Goal: Task Accomplishment & Management: Manage account settings

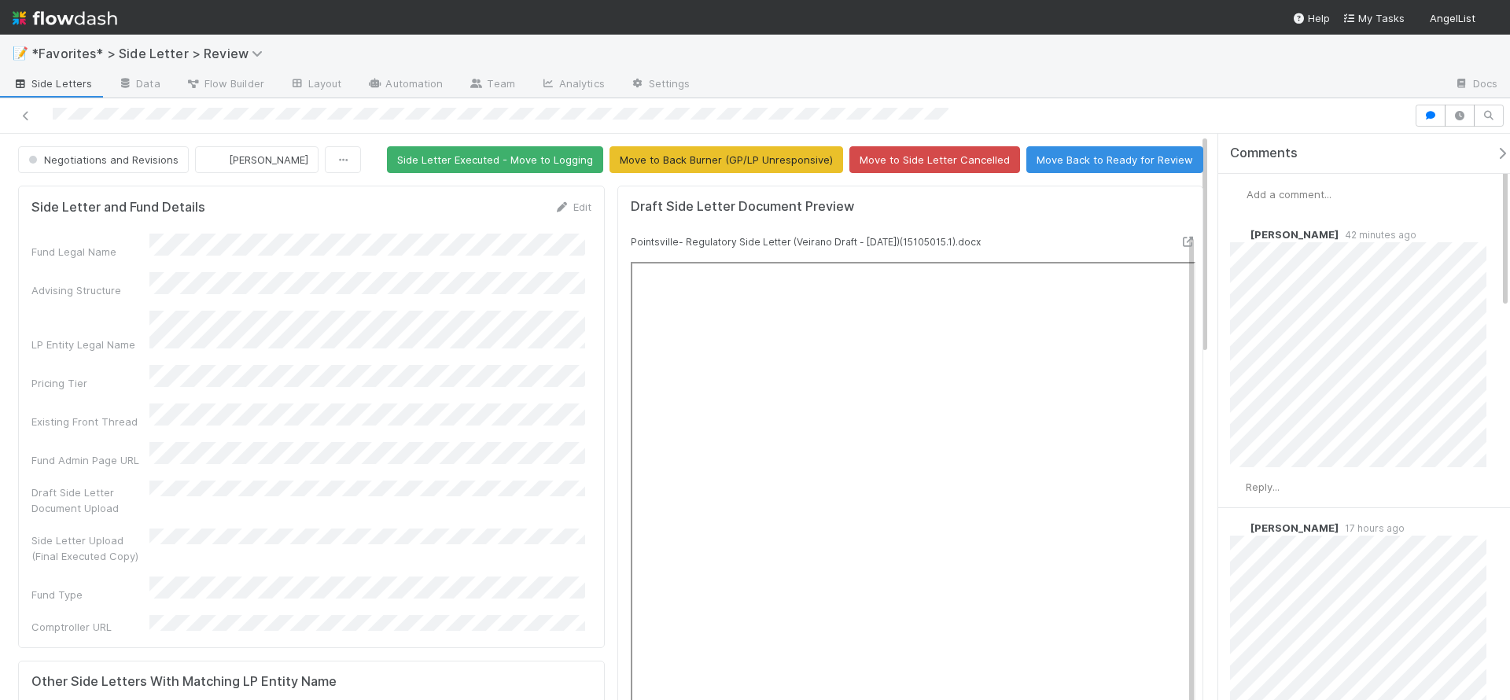
click at [1227, 76] on div at bounding box center [1072, 84] width 738 height 25
click at [1219, 45] on div "📝 *Favorites* > Side Letter > Review" at bounding box center [755, 54] width 1510 height 38
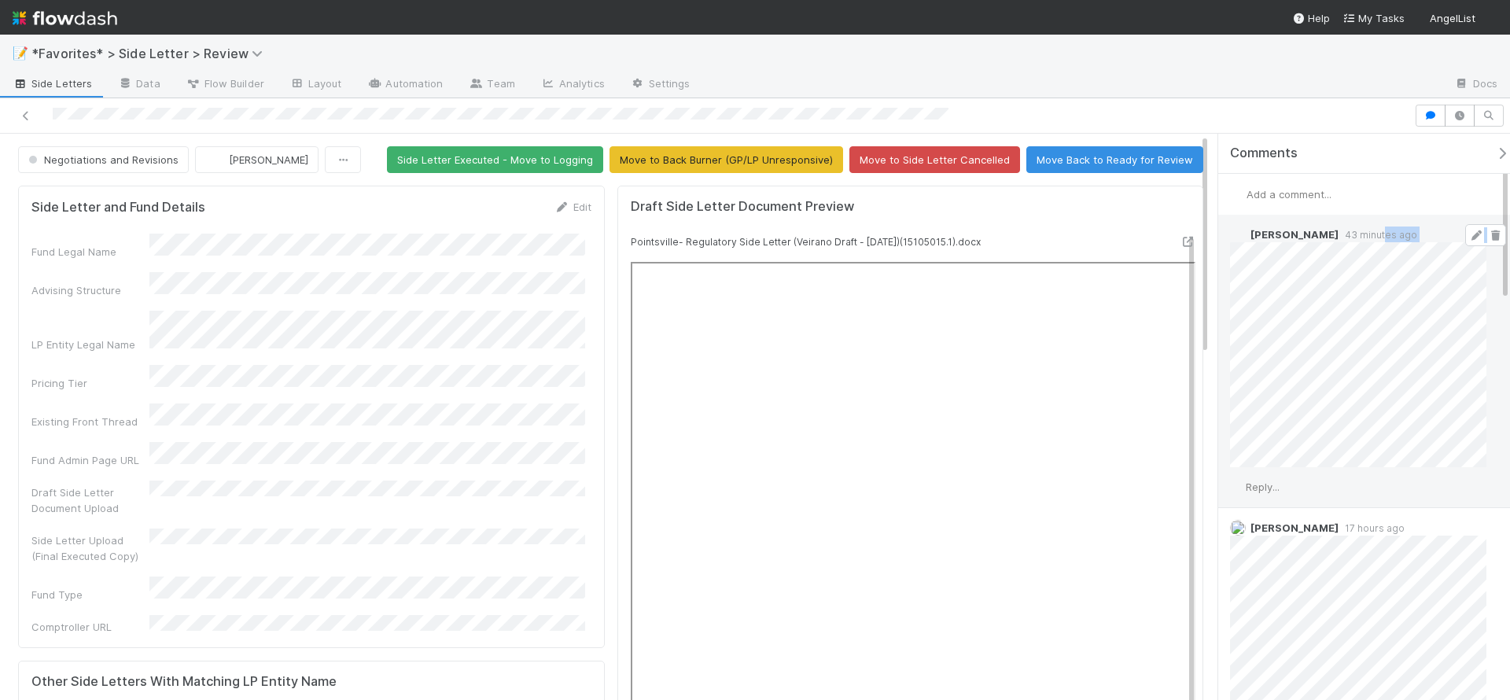
click at [1373, 238] on div "Maxim Kalinkin 43 minutes ago" at bounding box center [1364, 341] width 292 height 252
click at [1373, 238] on span "43 minutes ago" at bounding box center [1378, 235] width 79 height 12
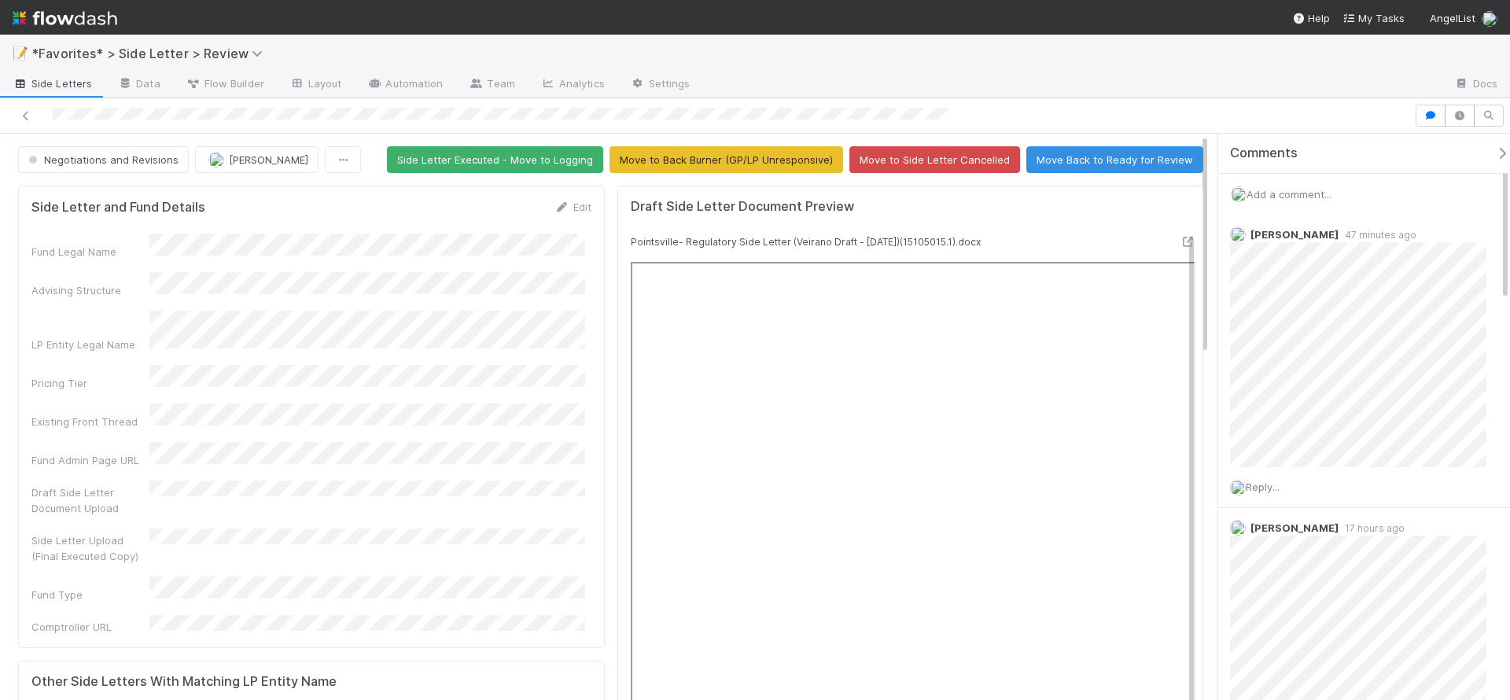
scroll to position [20, 0]
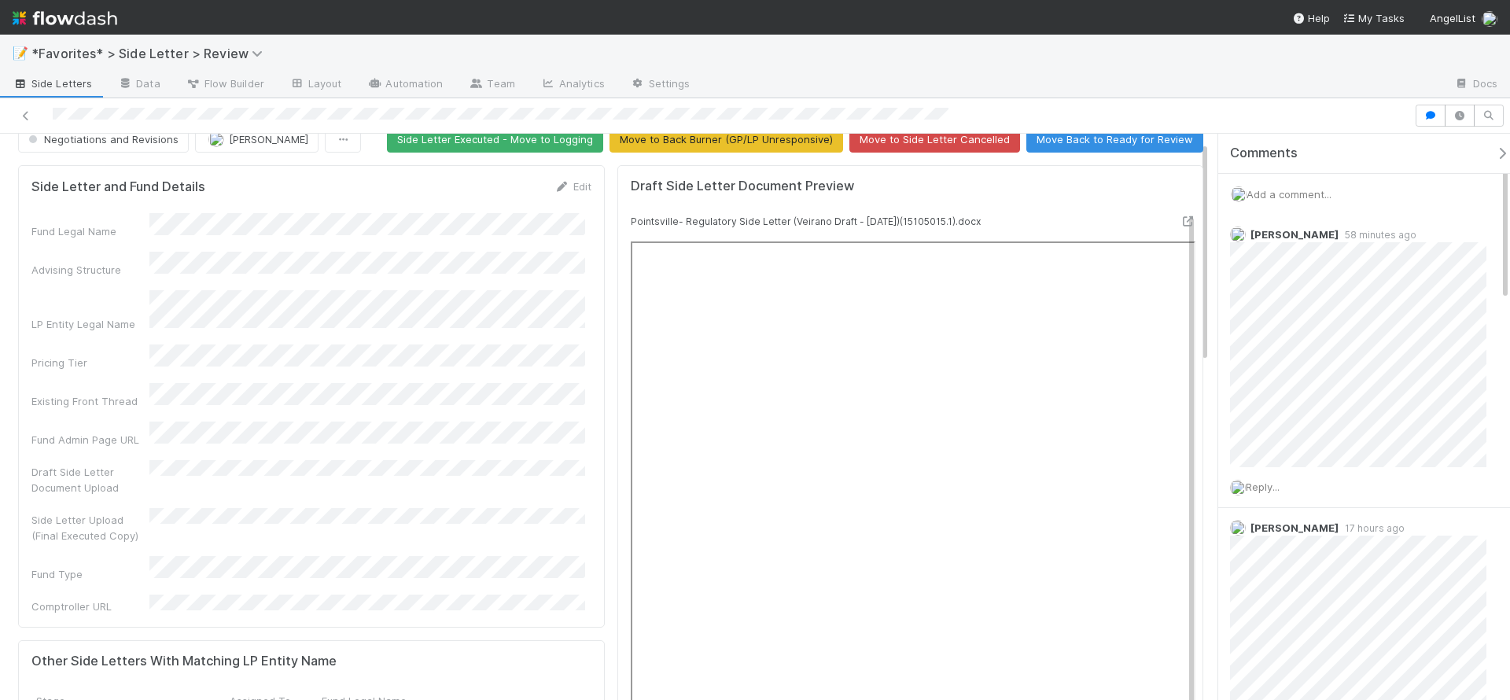
click at [1115, 65] on div "📝 *Favorites* > Side Letter > Review" at bounding box center [755, 54] width 1510 height 38
click at [1151, 94] on div at bounding box center [1072, 84] width 738 height 25
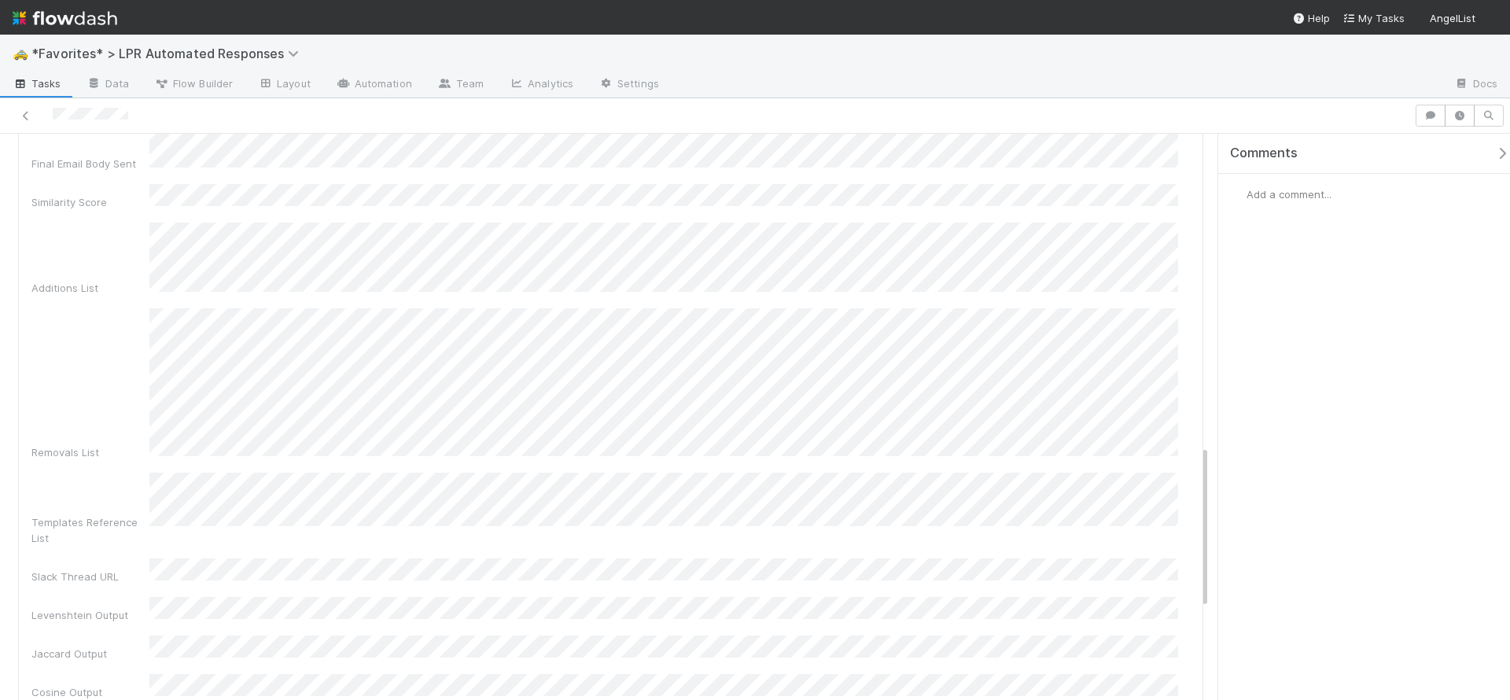
scroll to position [532, 0]
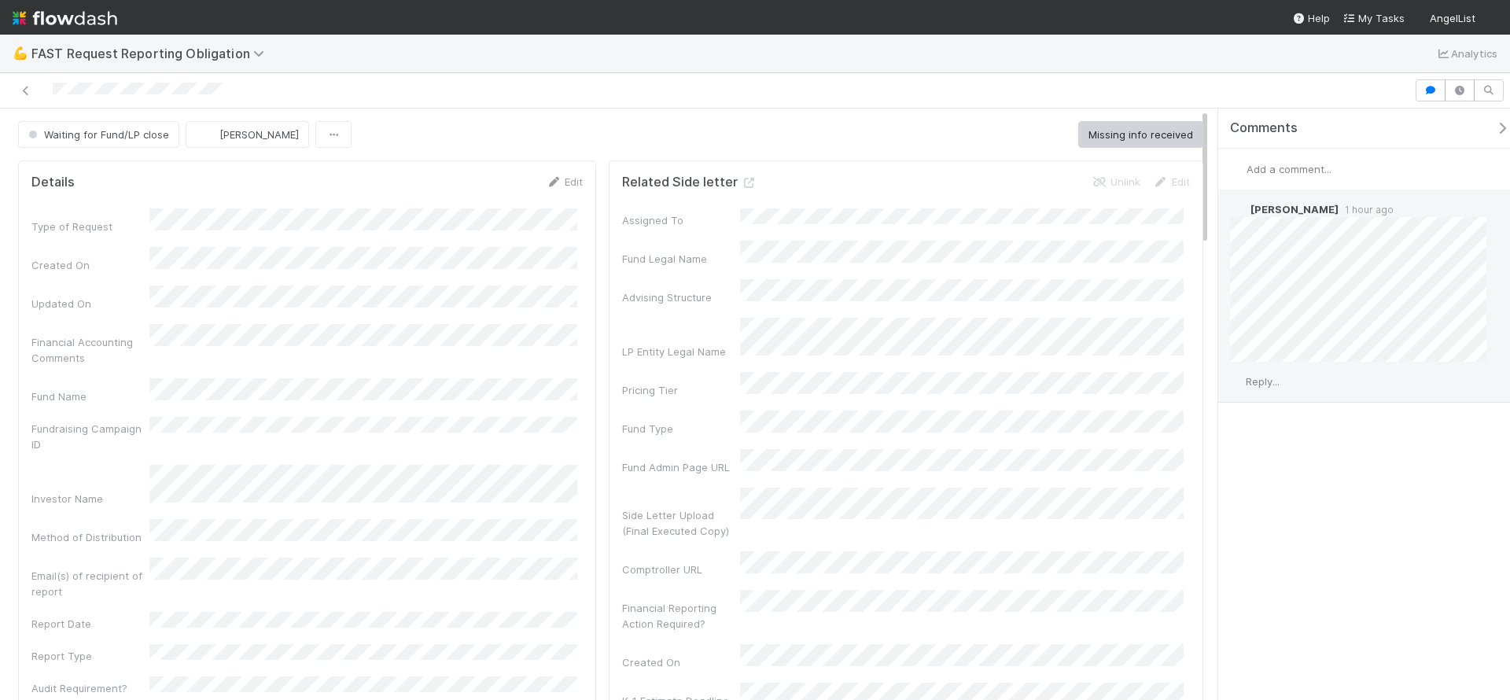
click at [1267, 376] on span "Reply..." at bounding box center [1263, 381] width 34 height 13
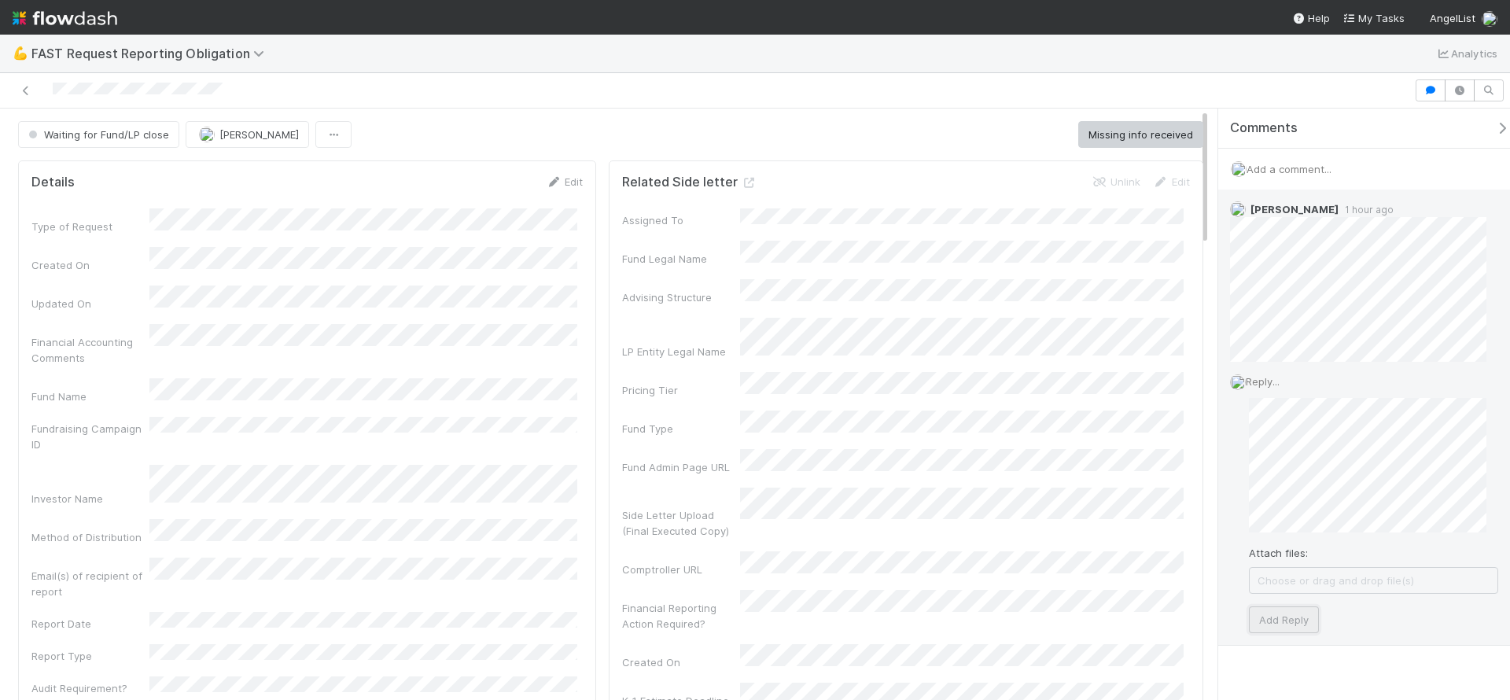
click at [1310, 613] on button "Add Reply" at bounding box center [1284, 619] width 70 height 27
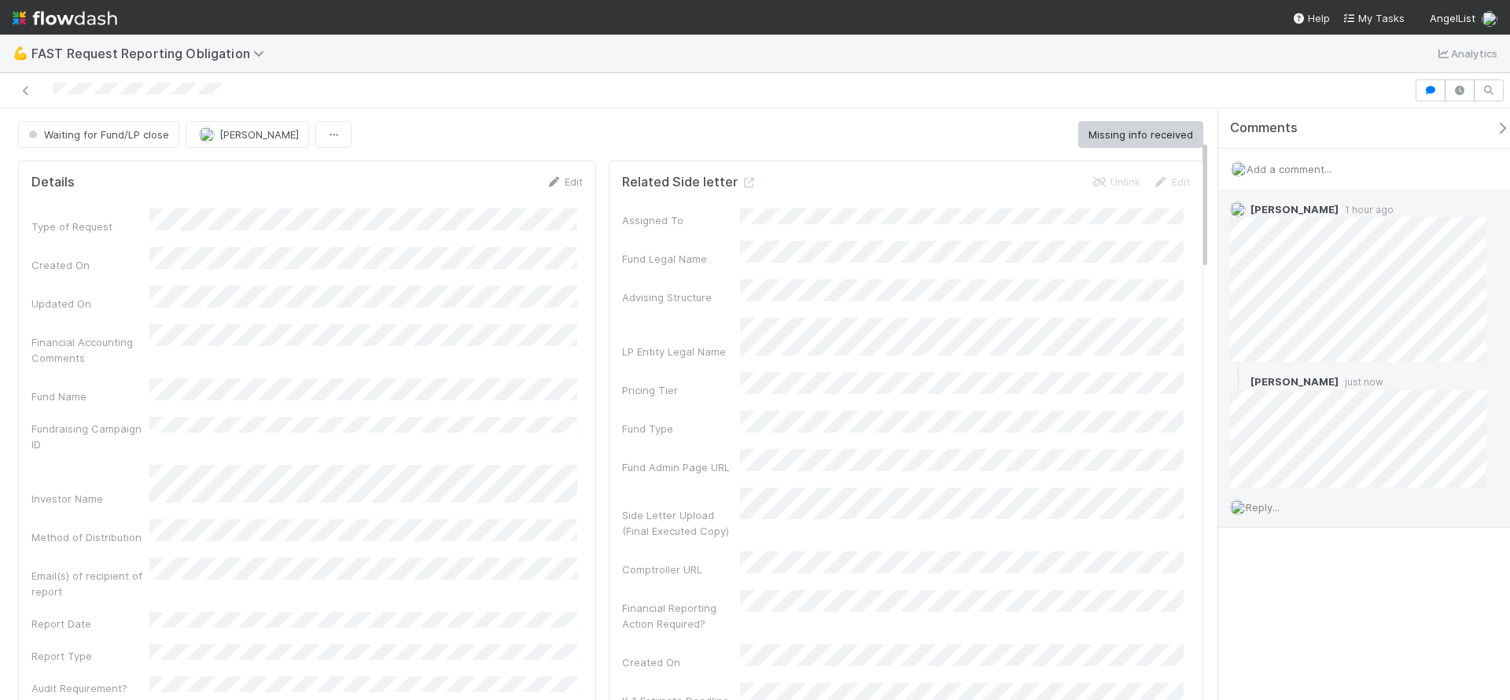
scroll to position [304, 0]
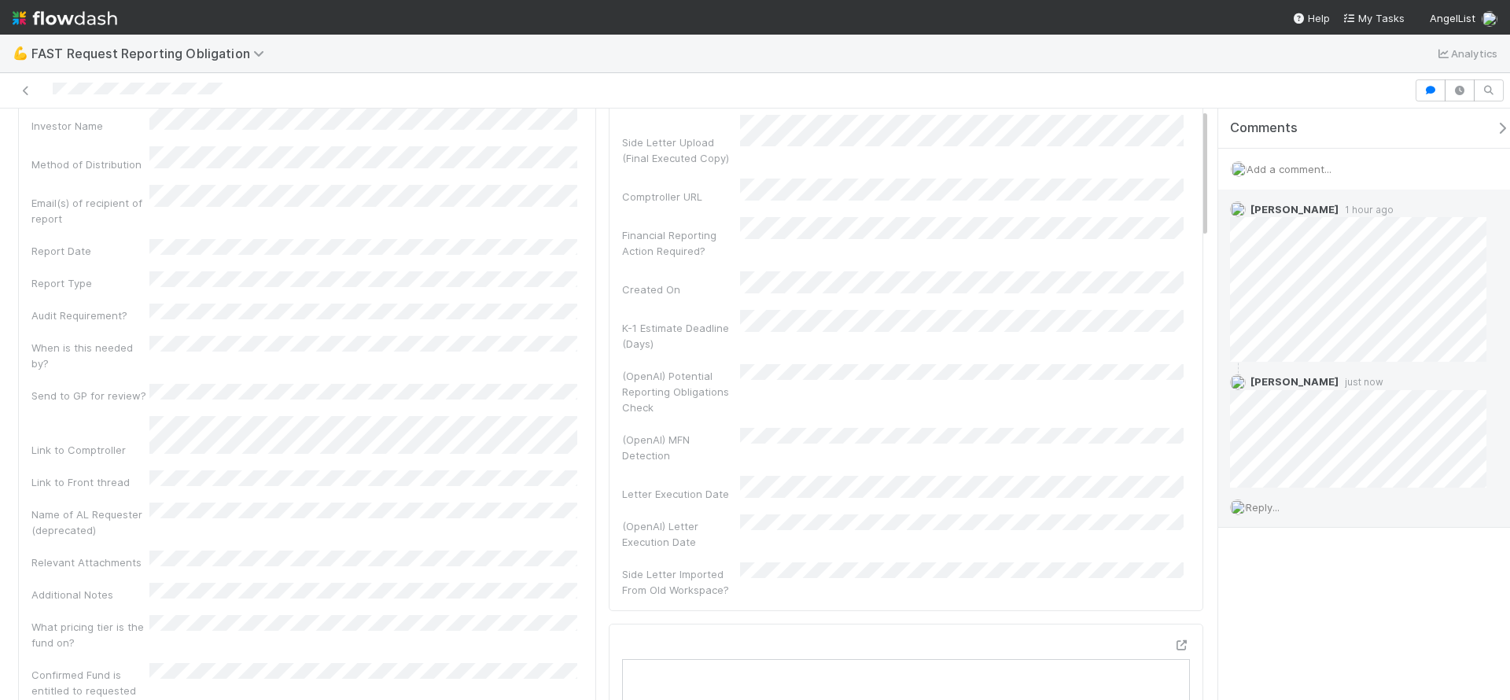
scroll to position [0, 0]
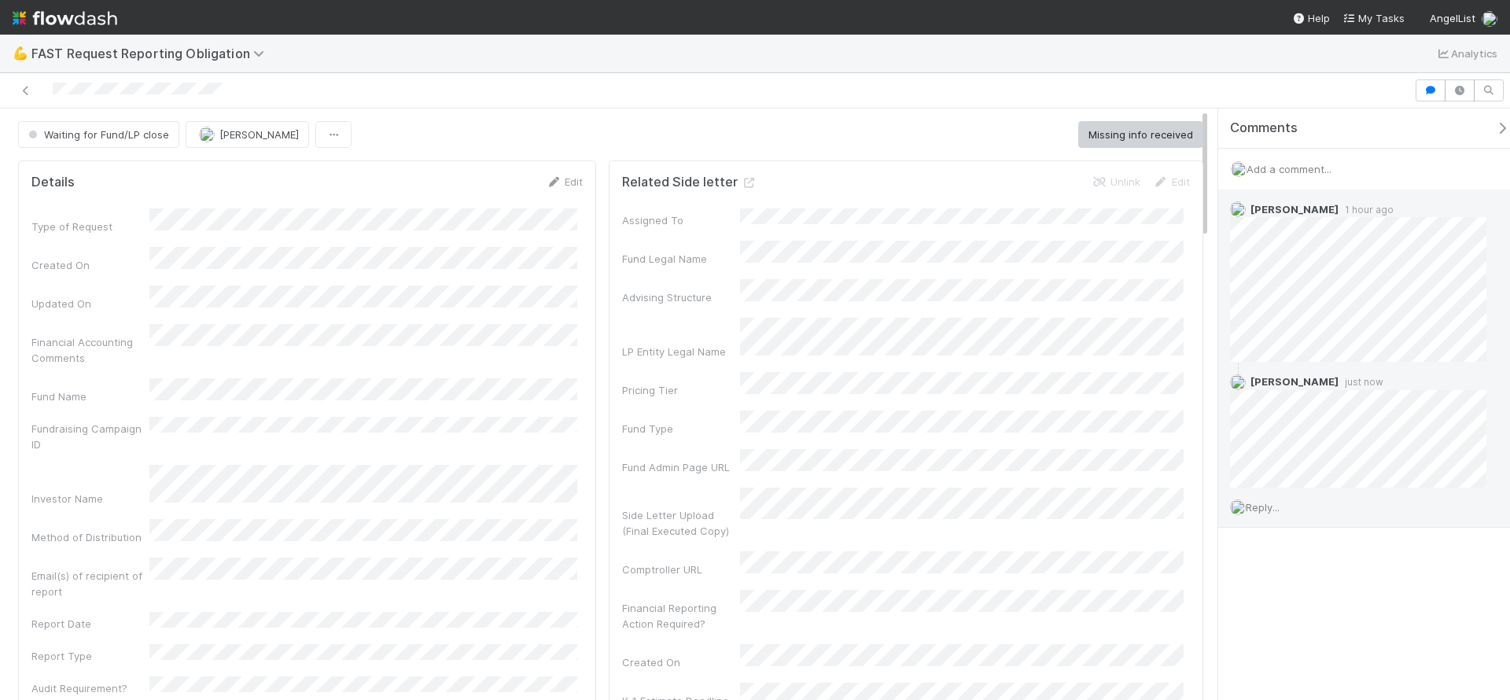
click at [1265, 502] on span "Reply..." at bounding box center [1263, 507] width 34 height 13
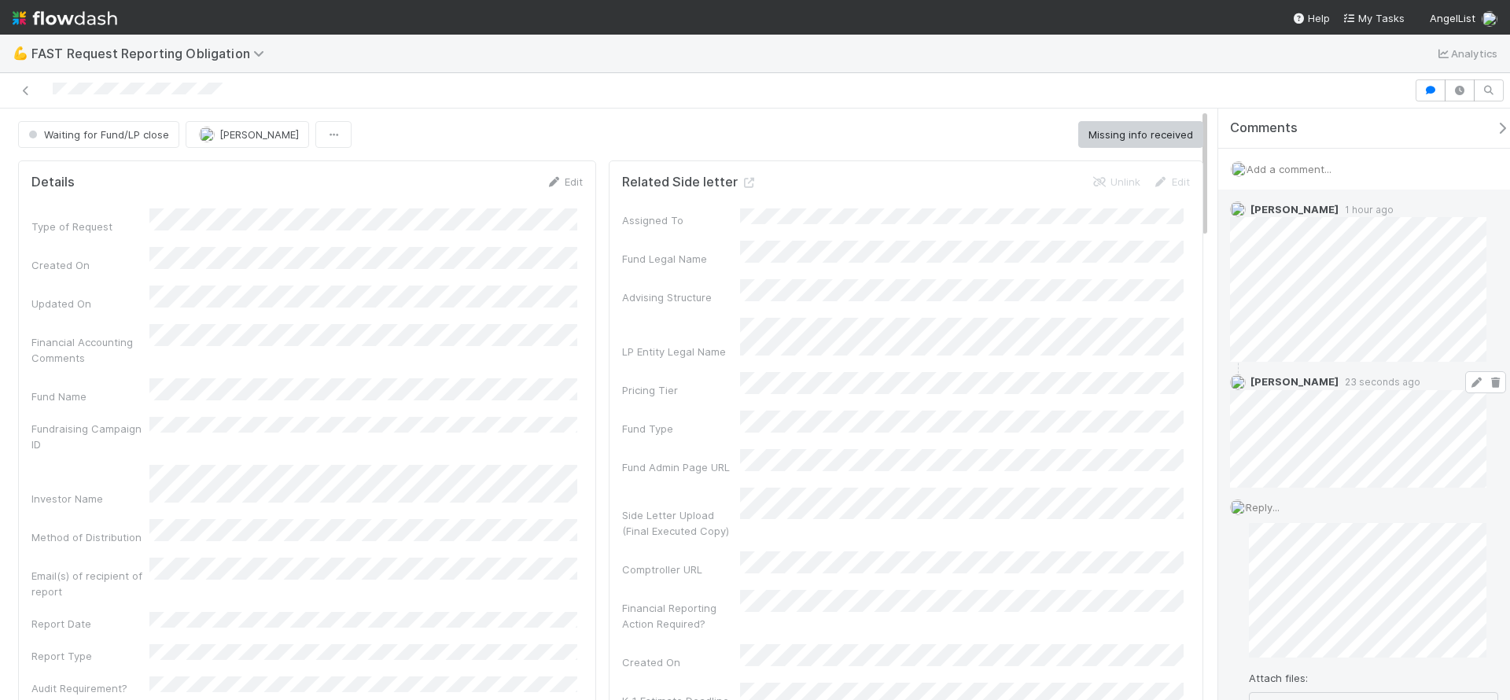
scroll to position [108, 0]
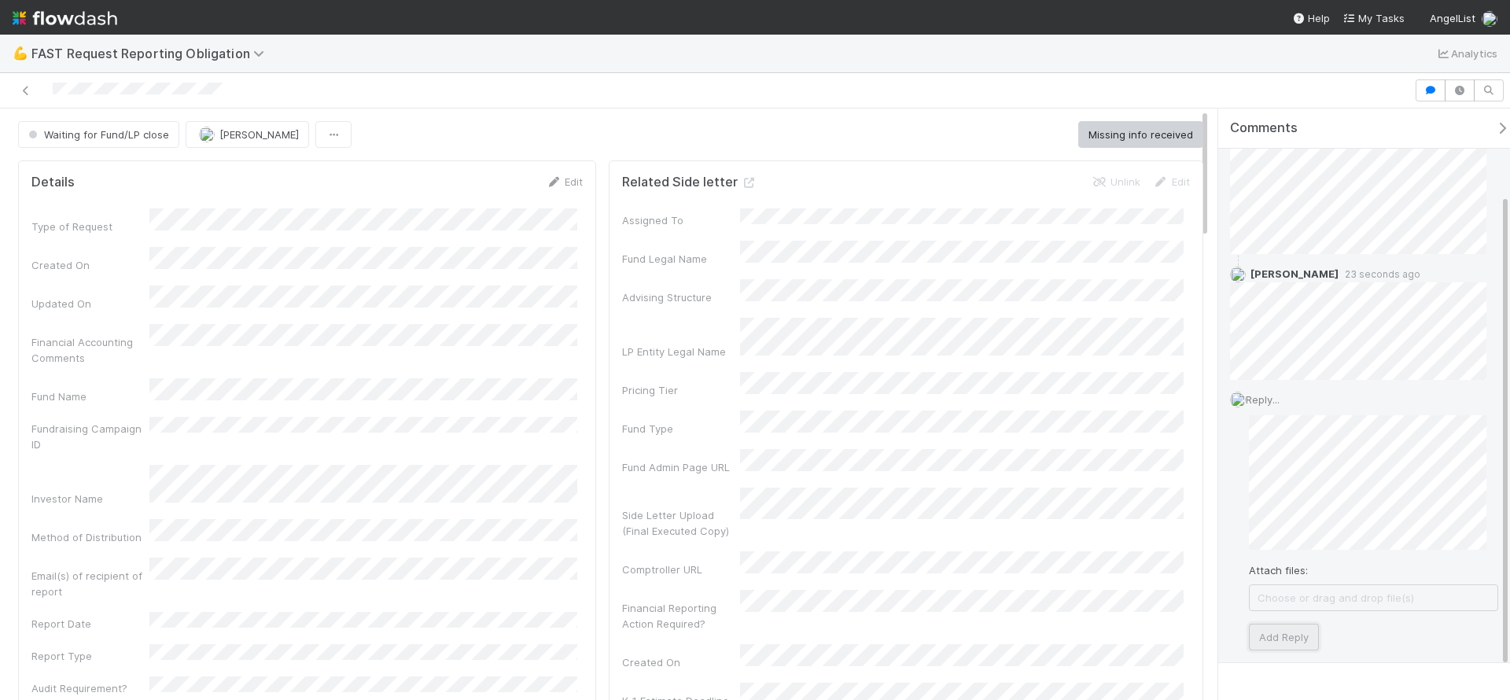
click at [1299, 639] on button "Add Reply" at bounding box center [1284, 637] width 70 height 27
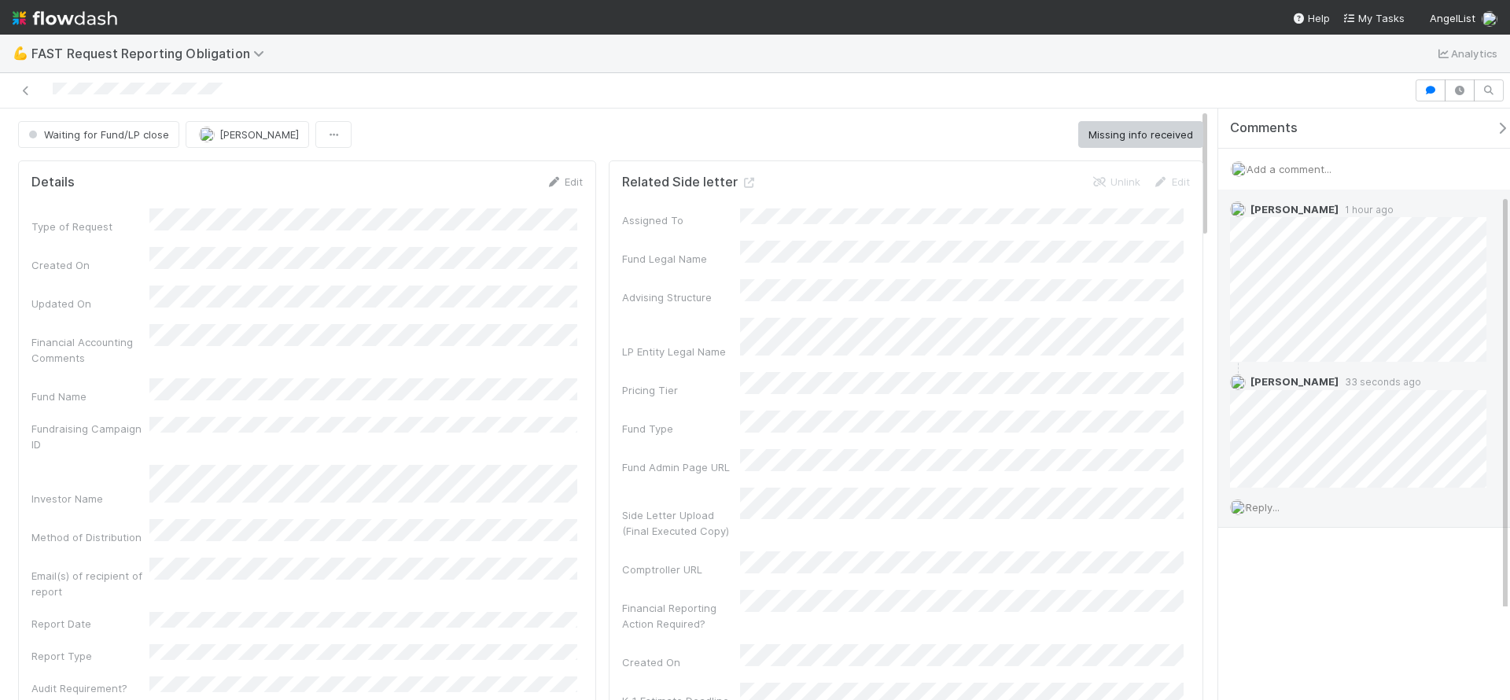
scroll to position [0, 0]
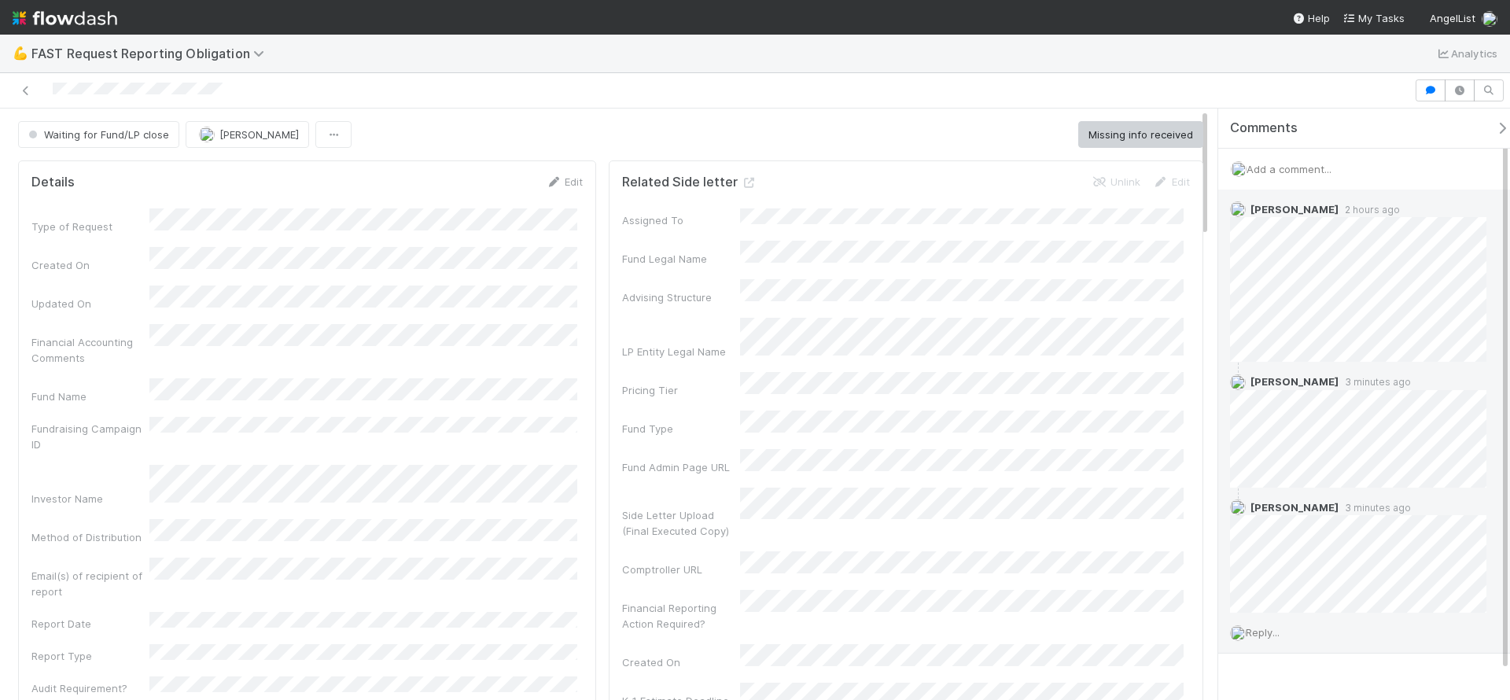
click at [911, 66] on div "💪 FAST Request Reporting Obligation Analytics" at bounding box center [755, 54] width 1510 height 38
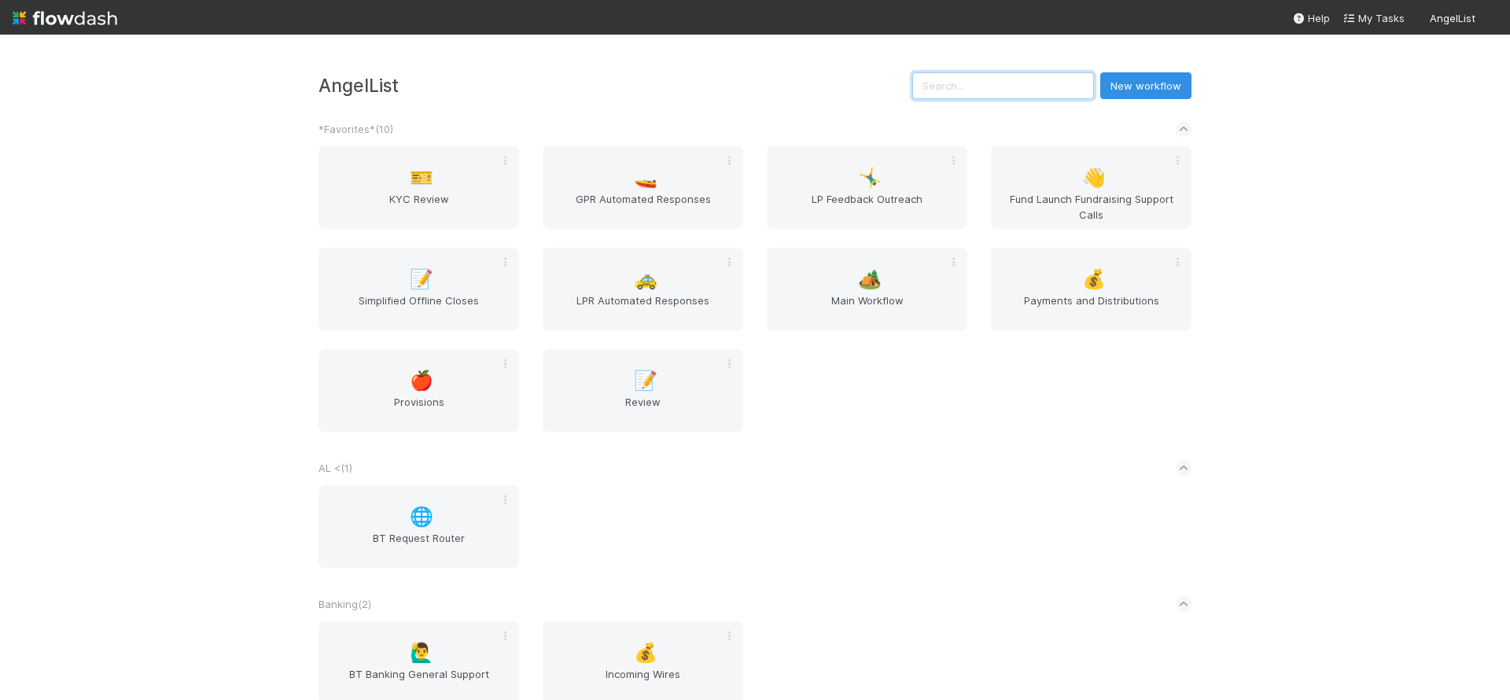
click at [1020, 98] on input "text" at bounding box center [1003, 85] width 182 height 27
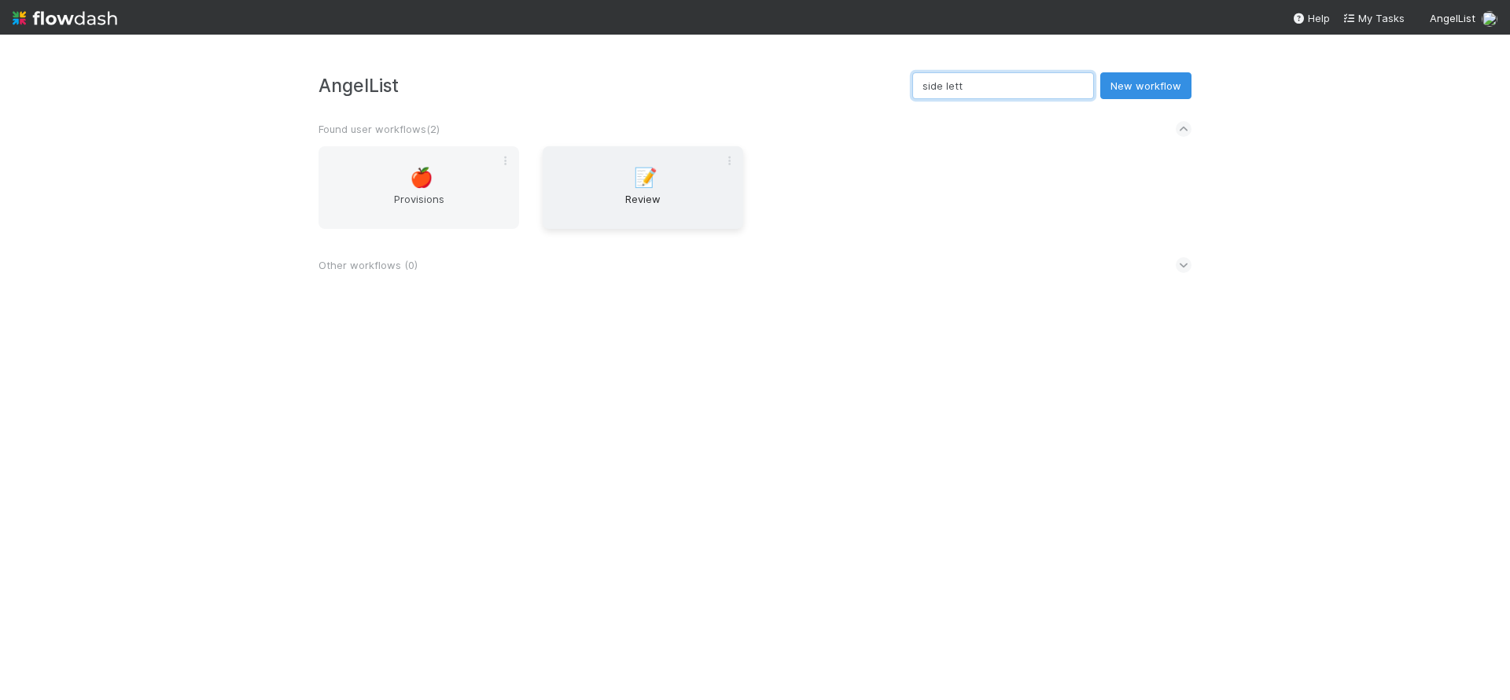
type input "side lett"
click at [687, 209] on span "Review" at bounding box center [643, 206] width 188 height 31
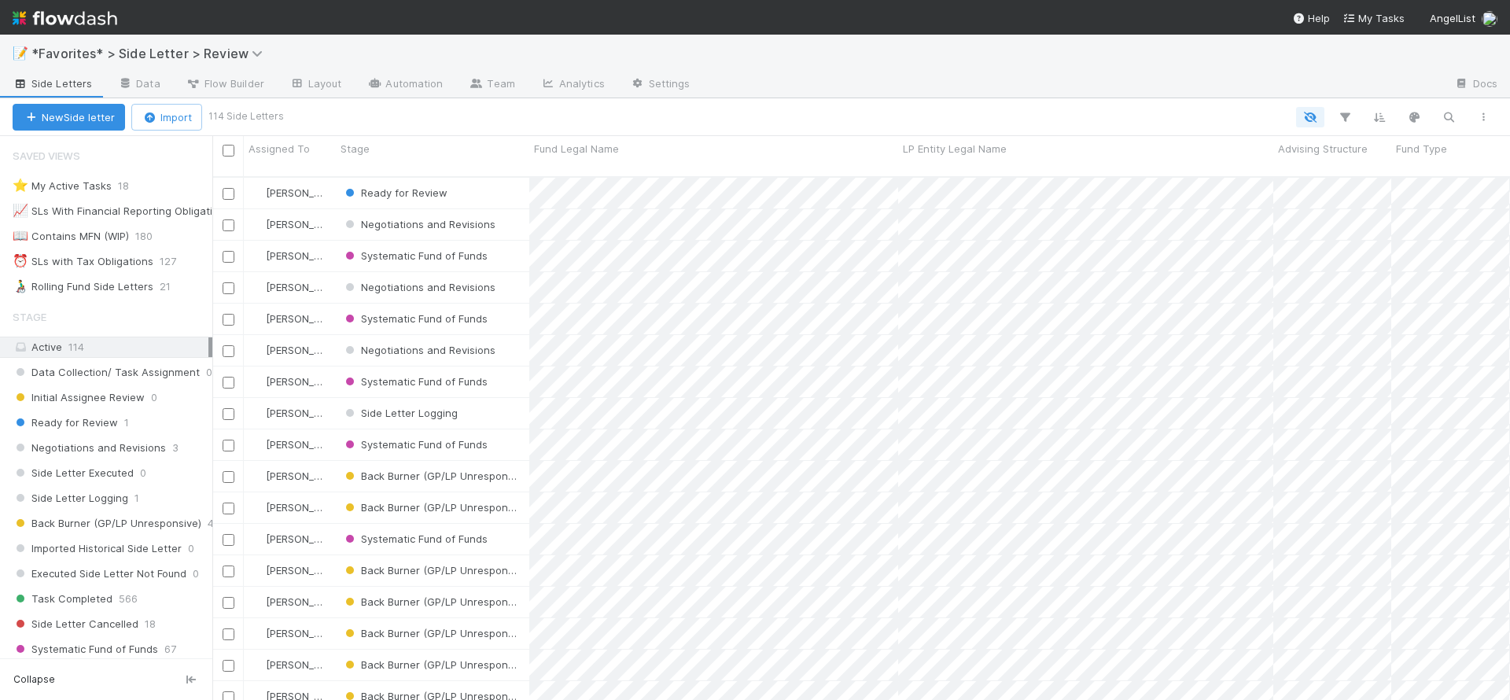
scroll to position [267, 0]
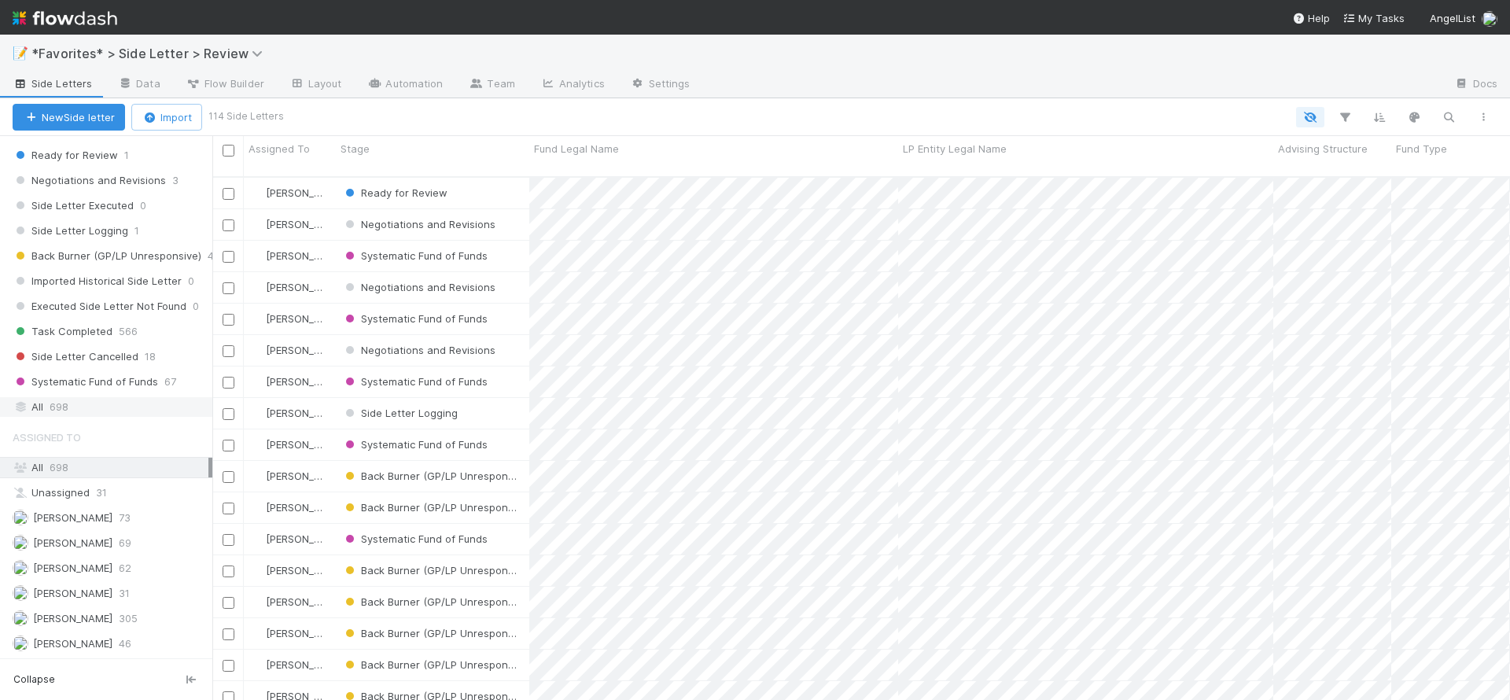
click at [109, 400] on div "All 698" at bounding box center [111, 407] width 196 height 20
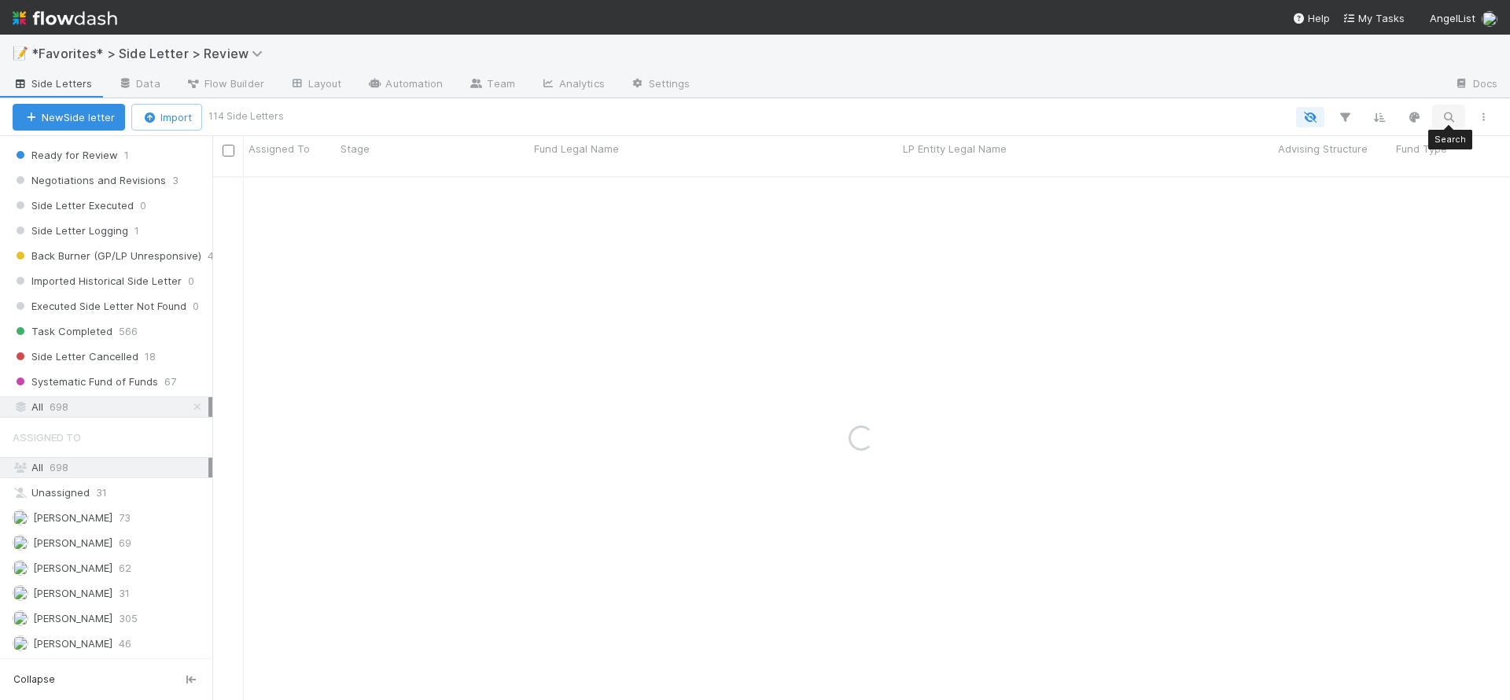
click at [1442, 112] on icon "button" at bounding box center [1449, 117] width 16 height 14
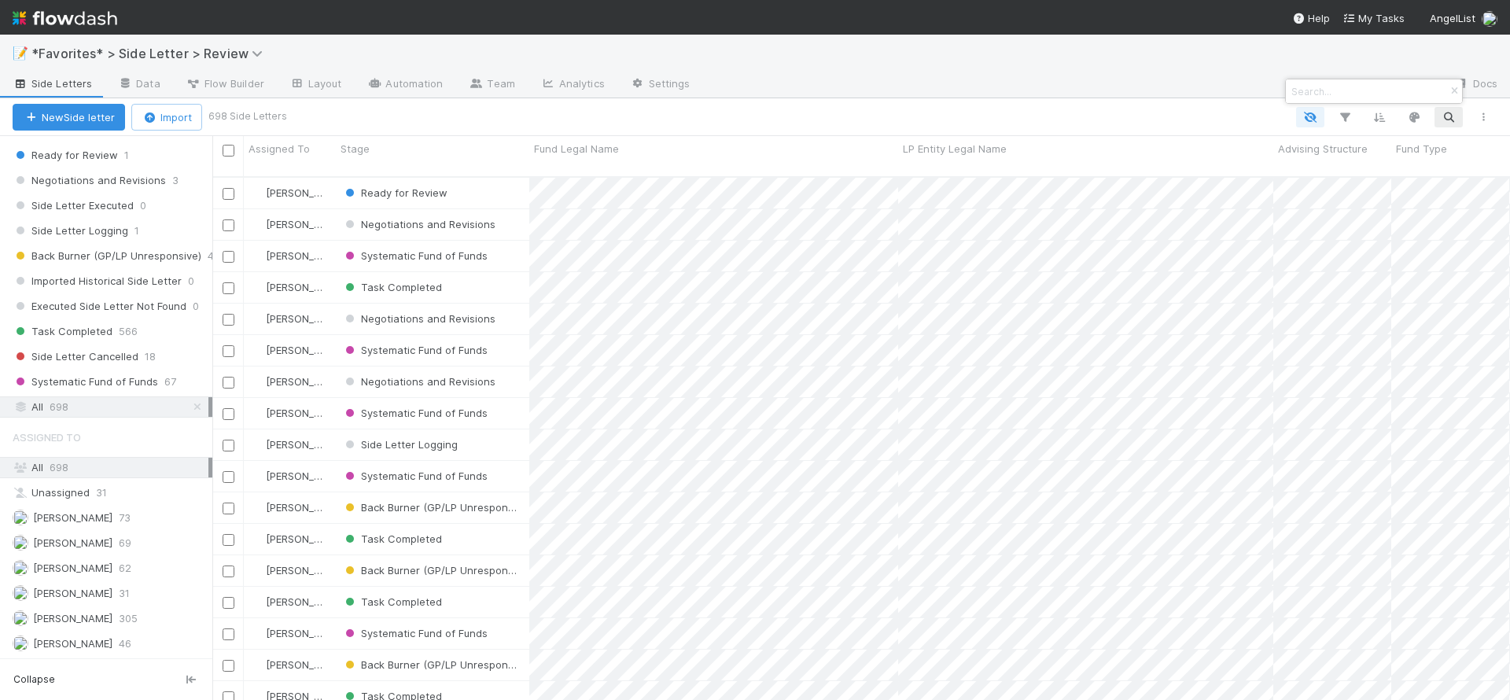
scroll to position [524, 1286]
type input "vintage"
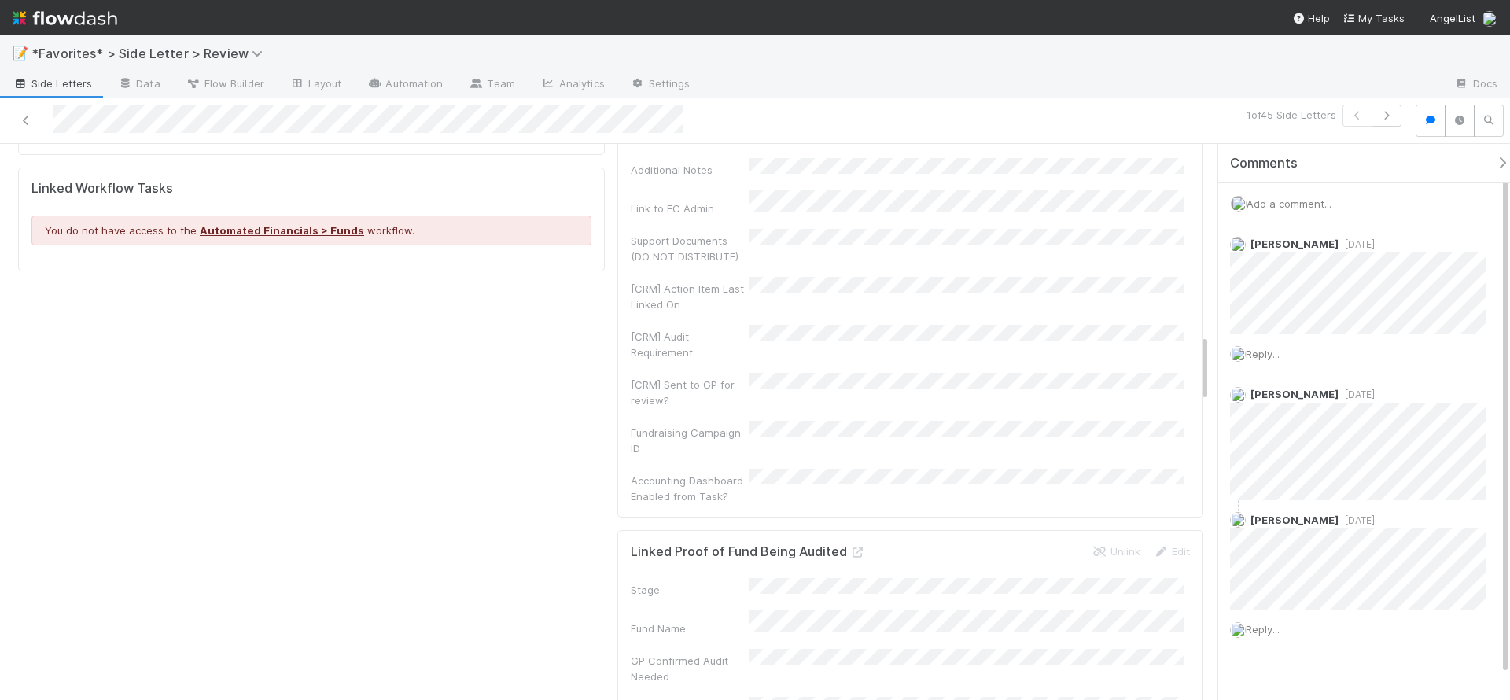
scroll to position [1575, 0]
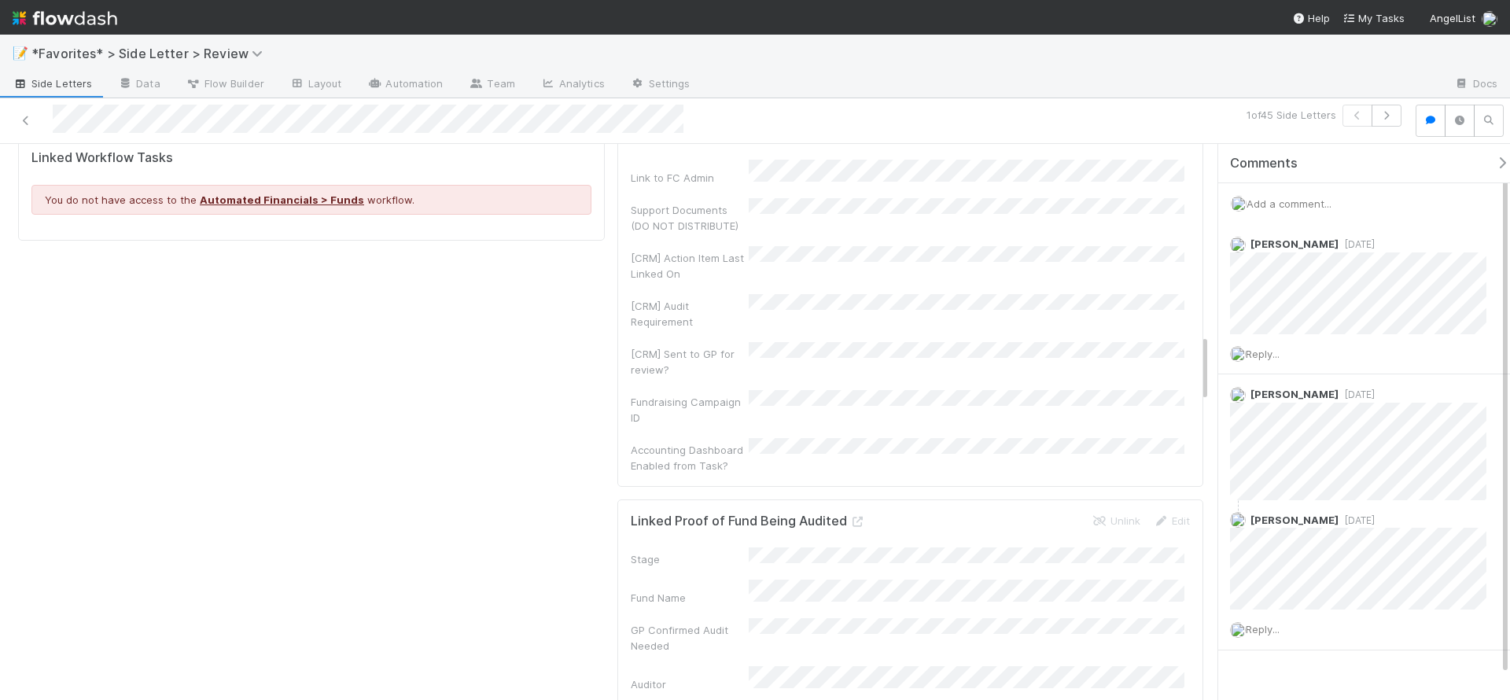
click at [789, 122] on div "1 of 45 Side Letters" at bounding box center [1059, 121] width 698 height 32
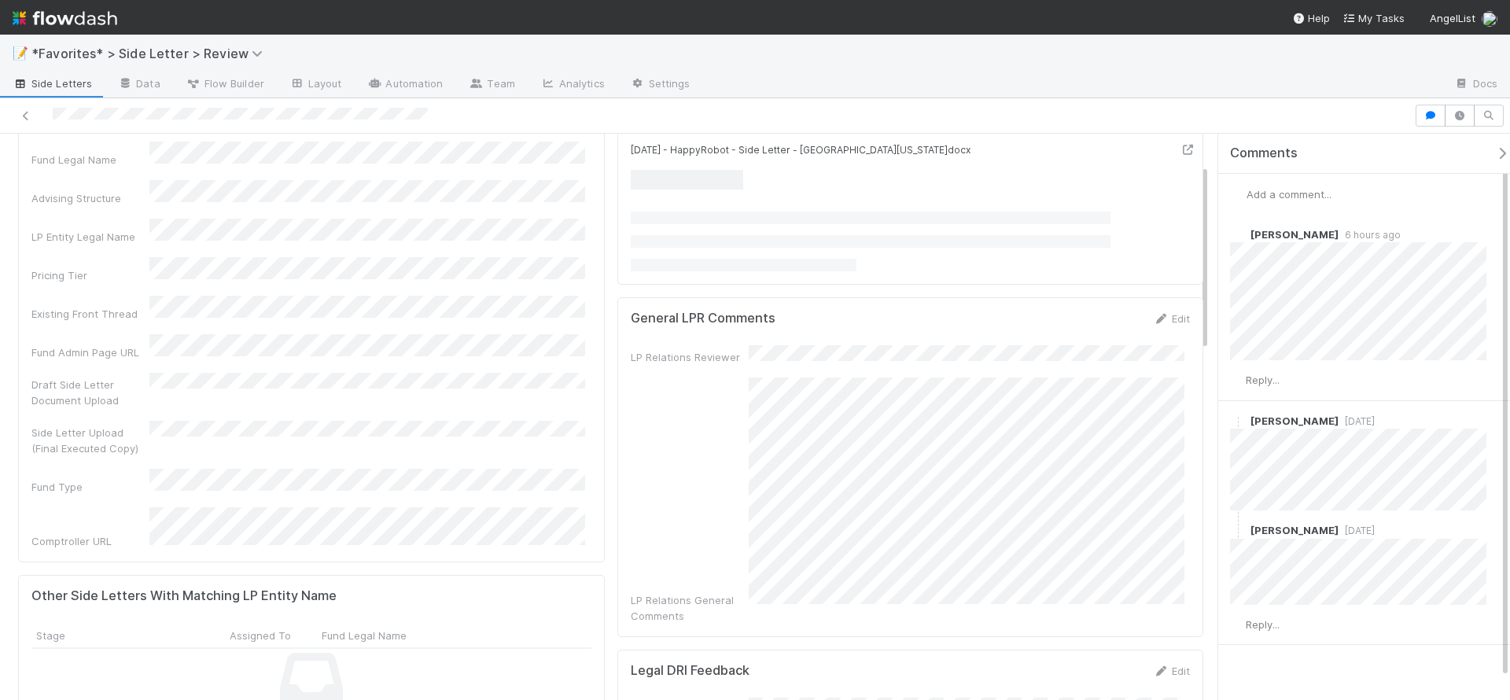
scroll to position [11, 0]
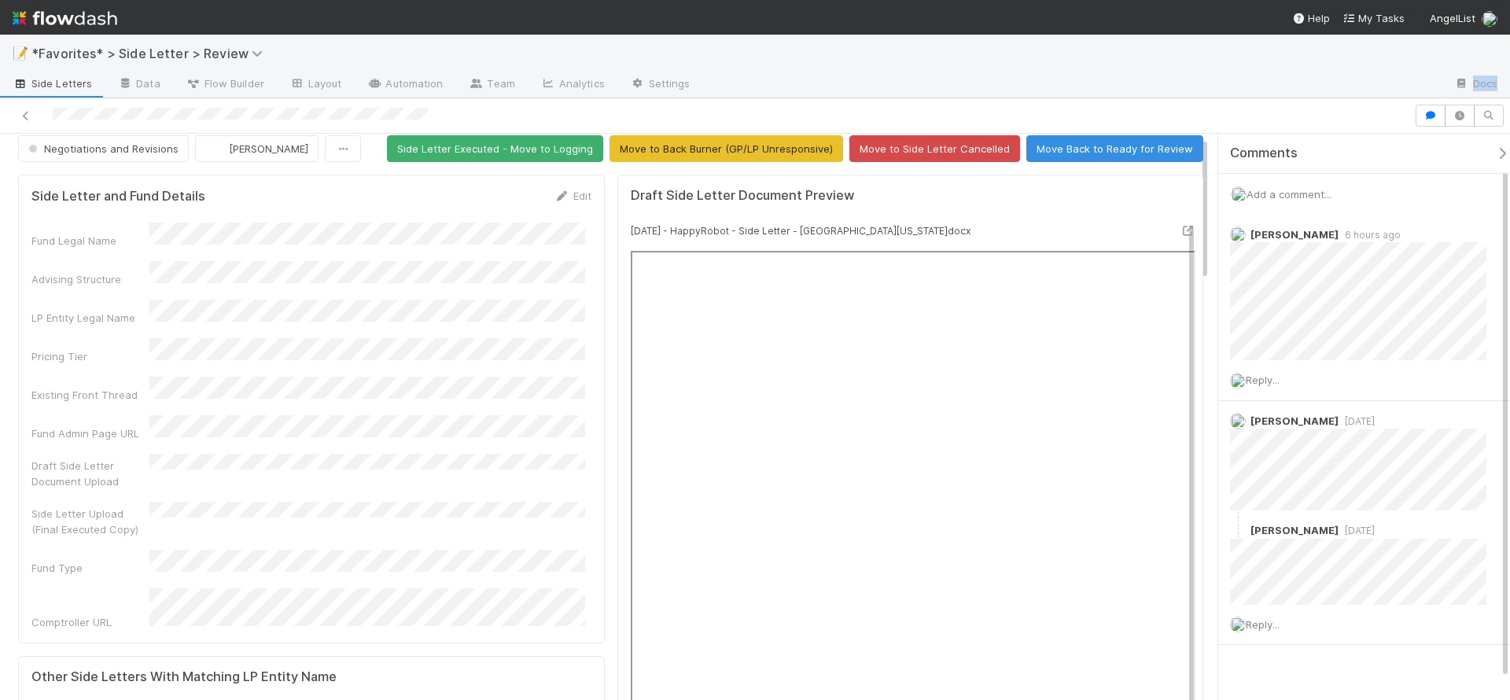
drag, startPoint x: 850, startPoint y: 87, endPoint x: 528, endPoint y: 102, distance: 322.8
click at [536, 100] on div "📝 *Favorites* > Side Letter > Review Side Letters Data Flow Builder Layout Auto…" at bounding box center [755, 367] width 1510 height 665
click at [1050, 61] on div "📝 *Favorites* > Side Letter > Review" at bounding box center [755, 54] width 1510 height 38
click at [791, 90] on div at bounding box center [1072, 84] width 738 height 25
click at [872, 64] on div "📝 *Favorites* > Side Letter > Review" at bounding box center [755, 54] width 1510 height 38
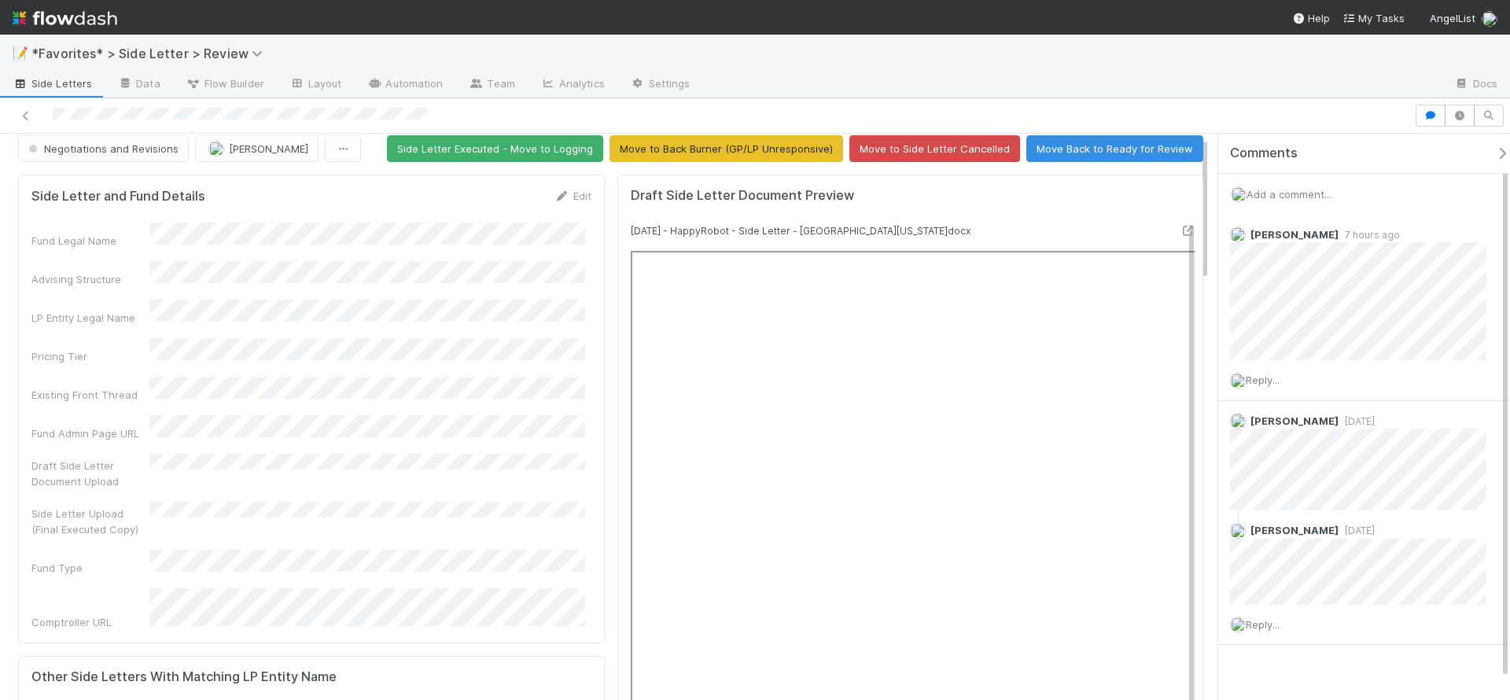
drag, startPoint x: 291, startPoint y: 46, endPoint x: 439, endPoint y: 44, distance: 147.9
click at [375, 47] on div "📝 *Favorites* > Side Letter > Review" at bounding box center [755, 54] width 1510 height 38
click at [506, 43] on div "📝 *Favorites* > Side Letter > Review" at bounding box center [755, 54] width 1510 height 38
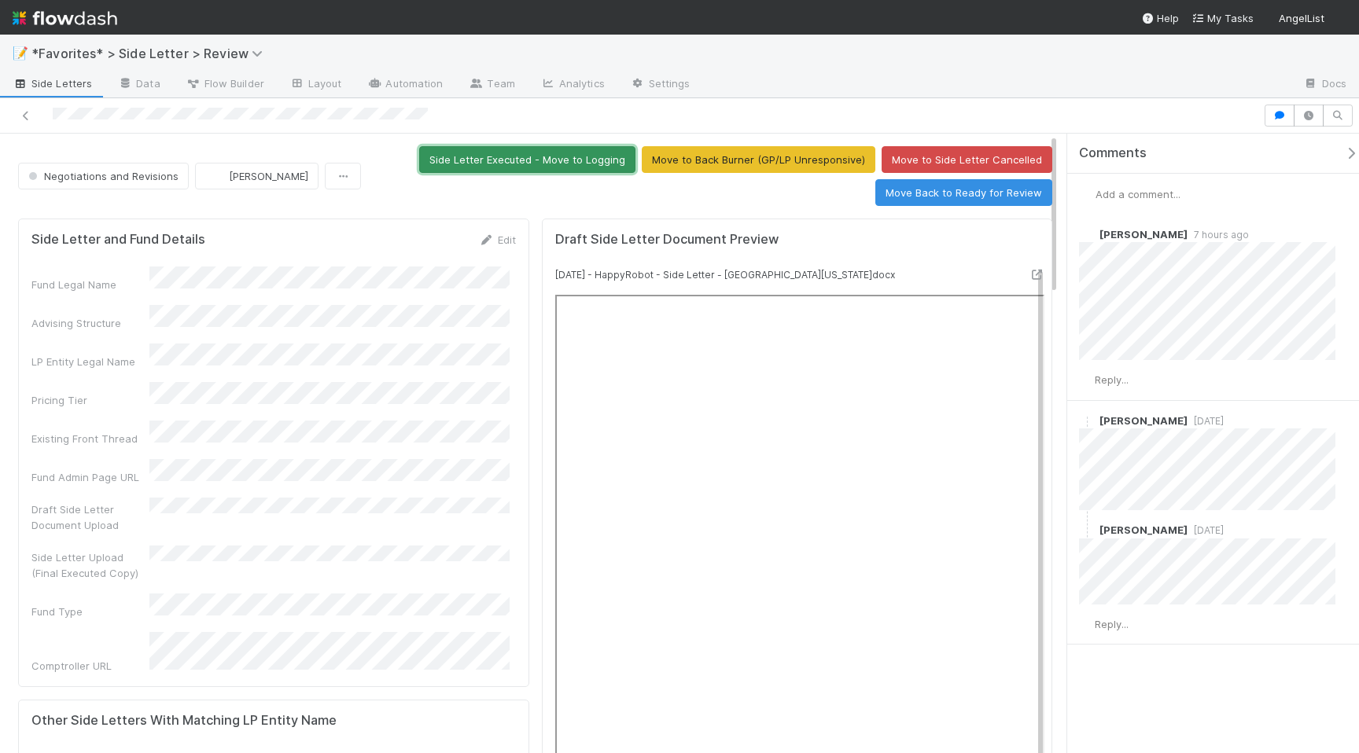
click at [465, 163] on button "Side Letter Executed - Move to Logging" at bounding box center [527, 159] width 216 height 27
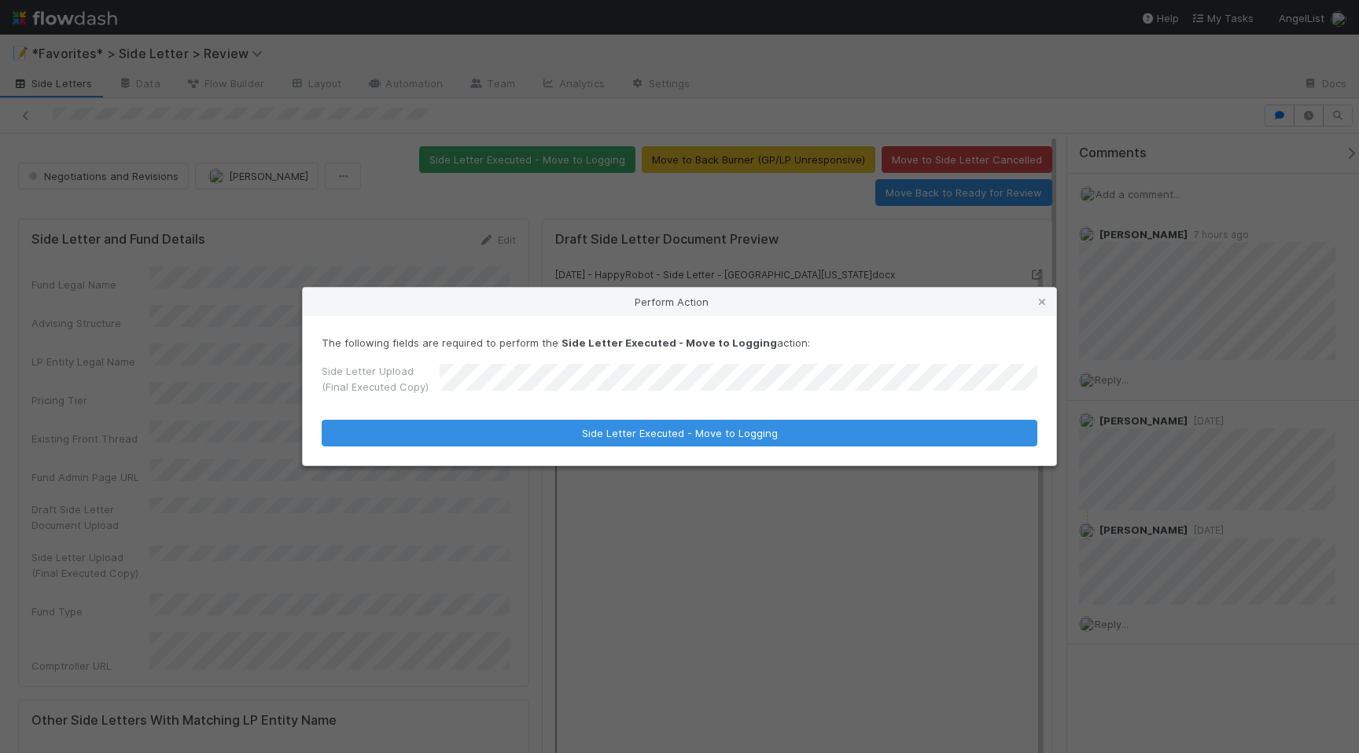
click at [741, 447] on div "The following fields are required to perform the Side Letter Executed - Move to…" at bounding box center [679, 390] width 753 height 149
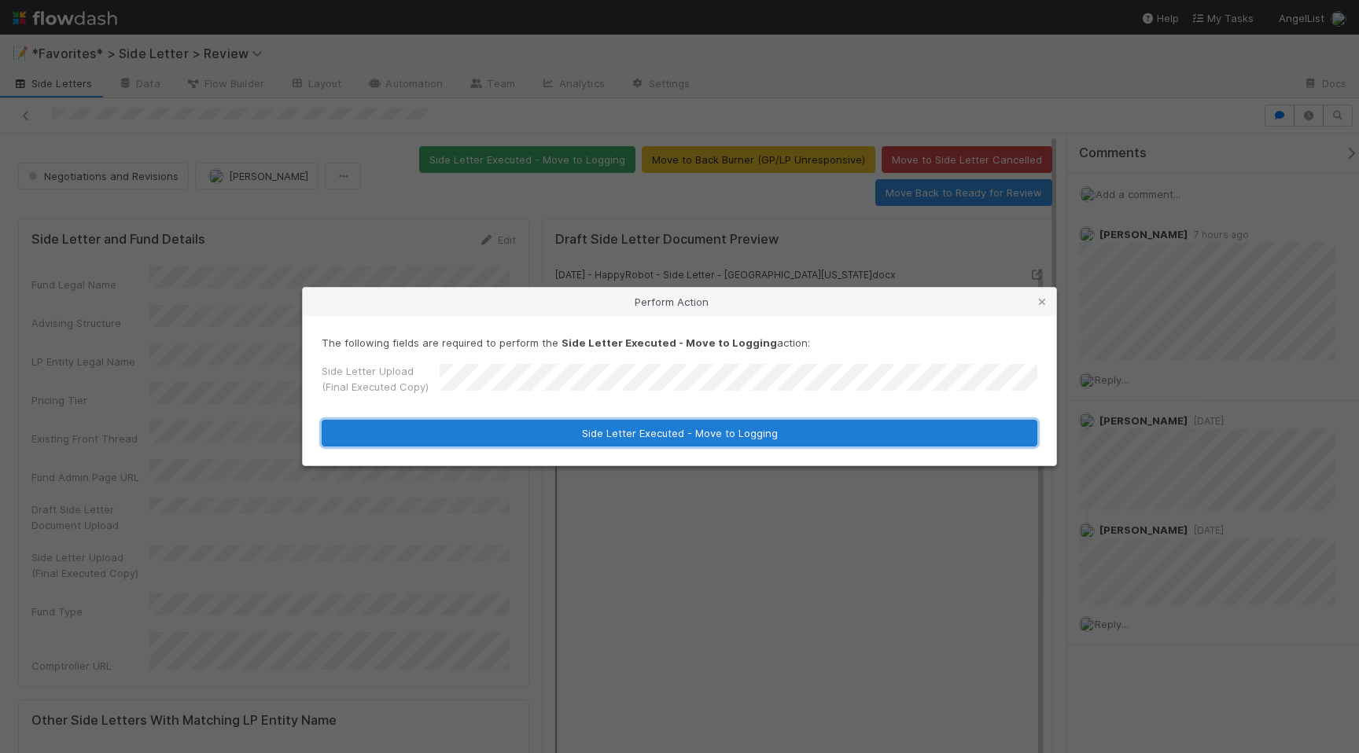
drag, startPoint x: 741, startPoint y: 439, endPoint x: 921, endPoint y: 445, distance: 180.2
click at [741, 439] on button "Side Letter Executed - Move to Logging" at bounding box center [680, 433] width 716 height 27
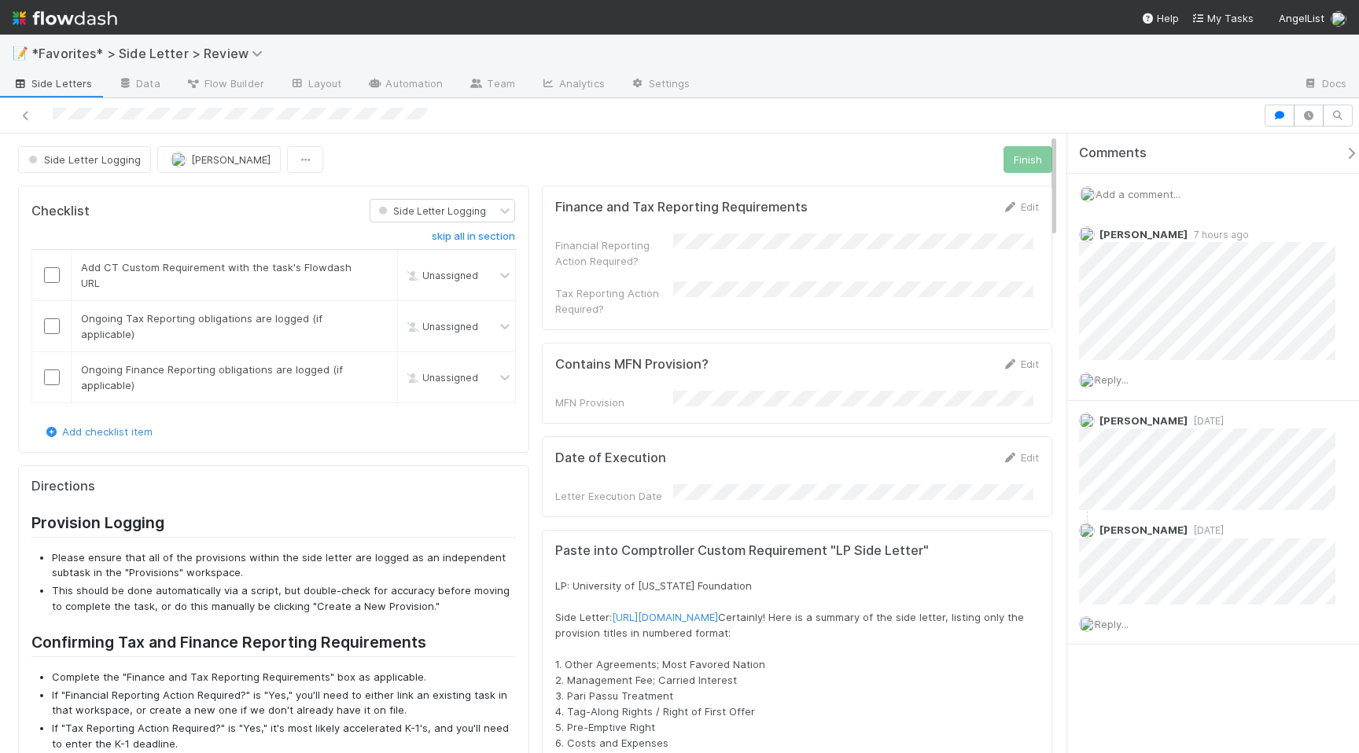
click at [1002, 200] on div "Edit" at bounding box center [1020, 207] width 37 height 16
click at [1015, 208] on link "Edit" at bounding box center [1020, 207] width 37 height 13
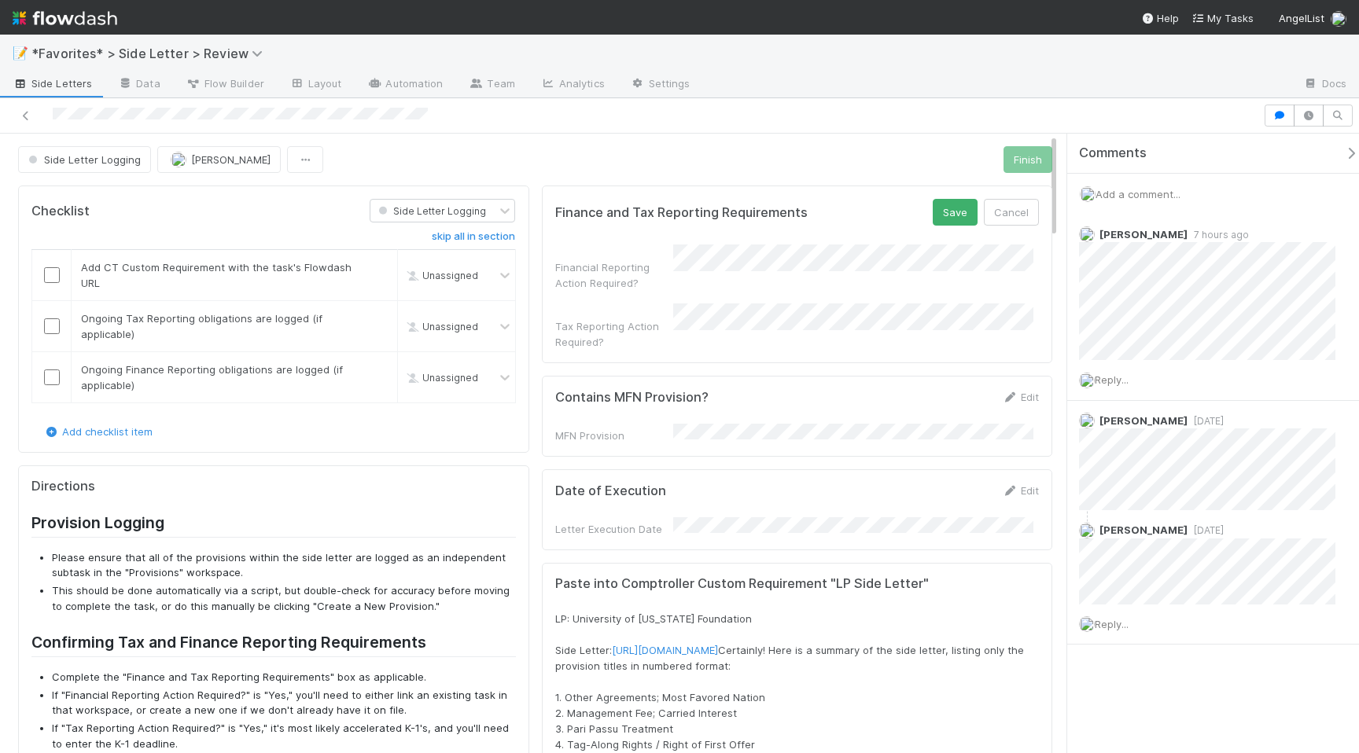
click at [793, 273] on div "Financial Reporting Action Required?" at bounding box center [797, 268] width 484 height 46
drag, startPoint x: 711, startPoint y: 300, endPoint x: 730, endPoint y: 276, distance: 30.8
click at [711, 300] on div "Yes" at bounding box center [850, 295] width 354 height 28
click at [787, 131] on div at bounding box center [679, 115] width 1359 height 35
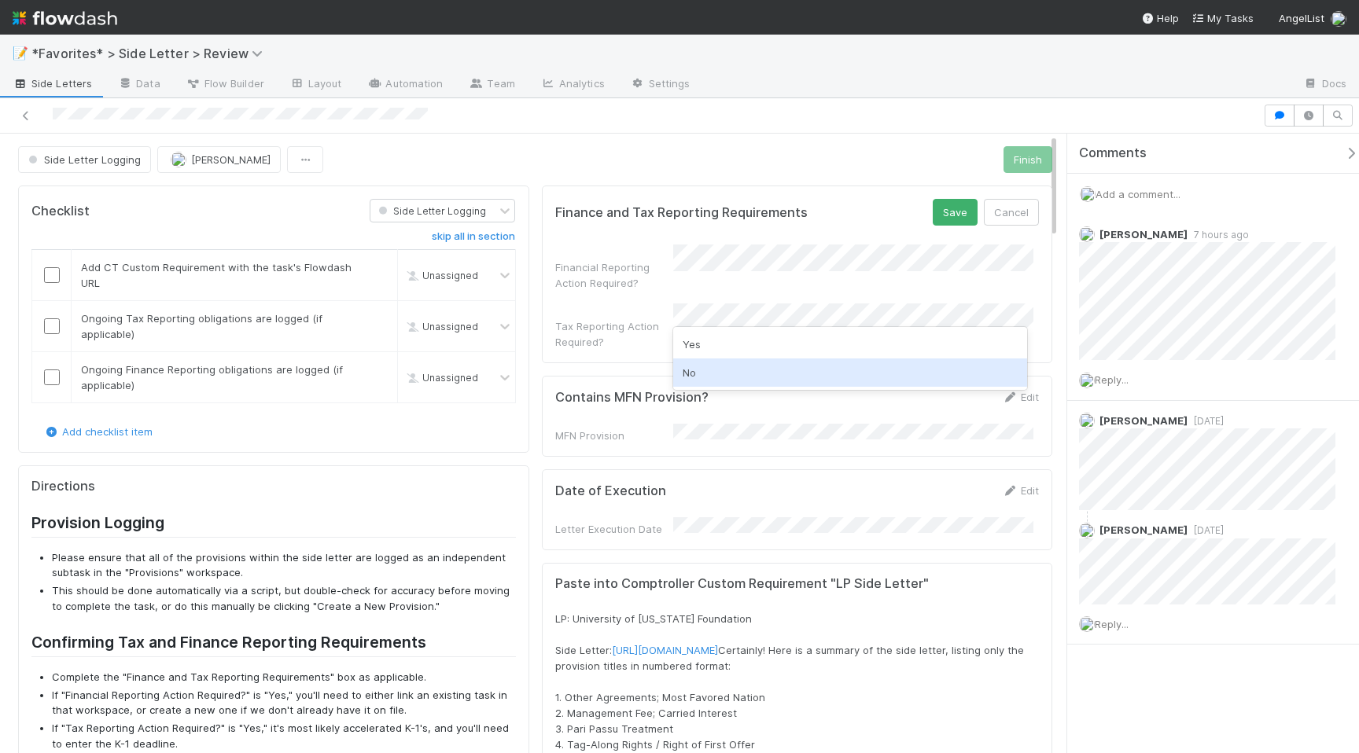
click at [709, 371] on div "No" at bounding box center [850, 373] width 354 height 28
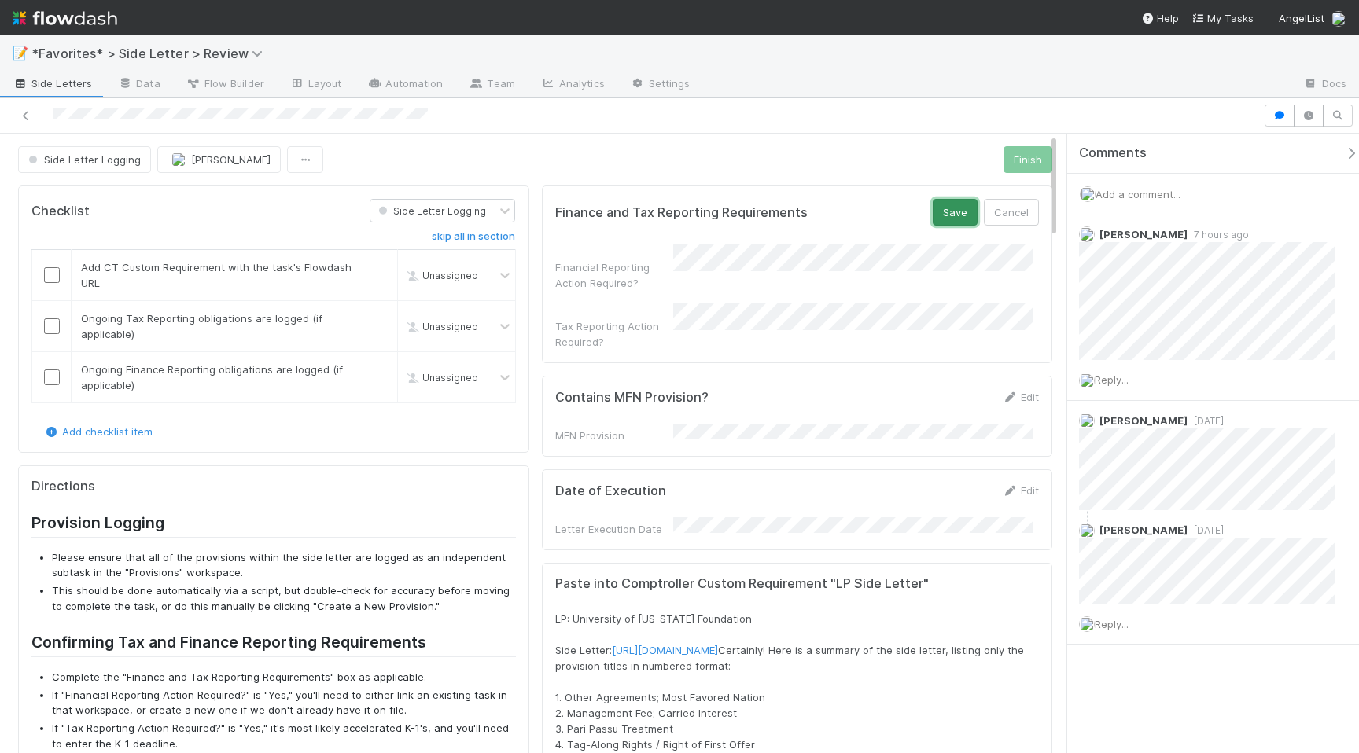
click at [950, 210] on button "Save" at bounding box center [955, 212] width 45 height 27
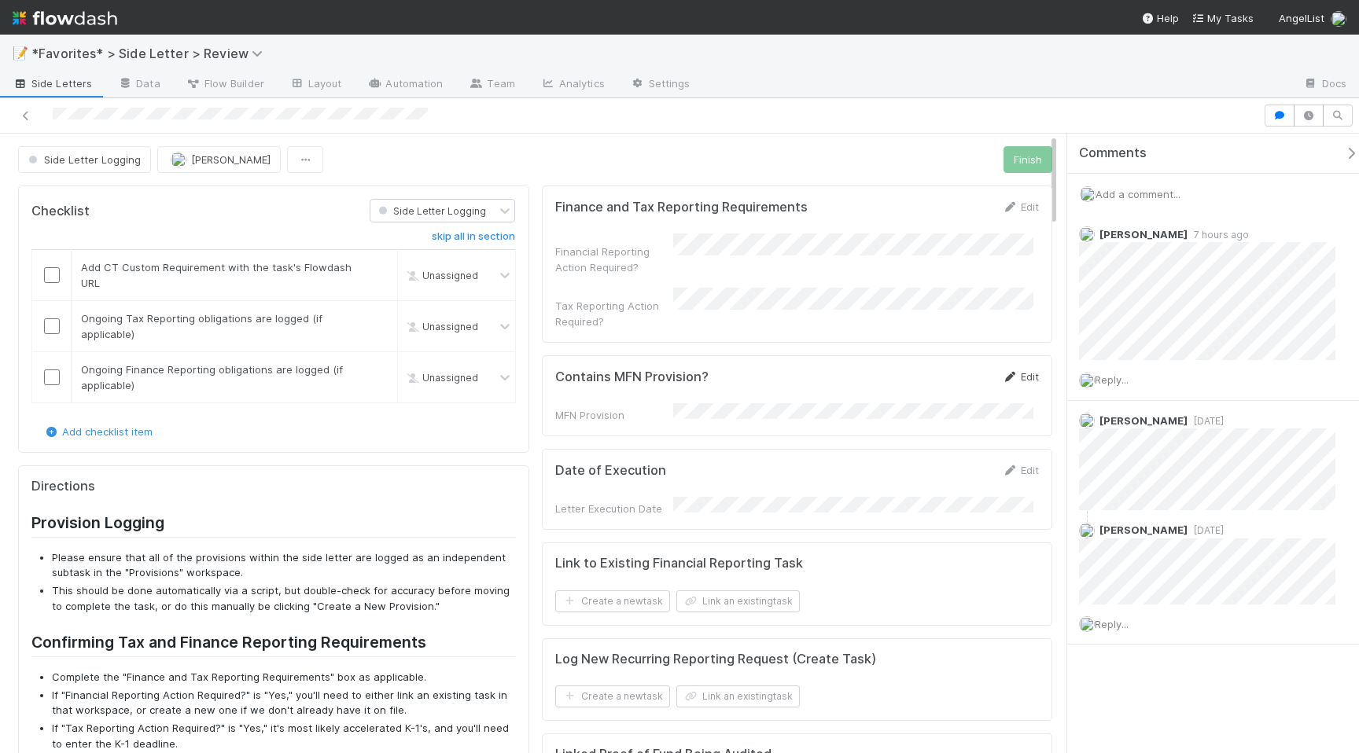
click at [1005, 370] on link "Edit" at bounding box center [1020, 376] width 37 height 13
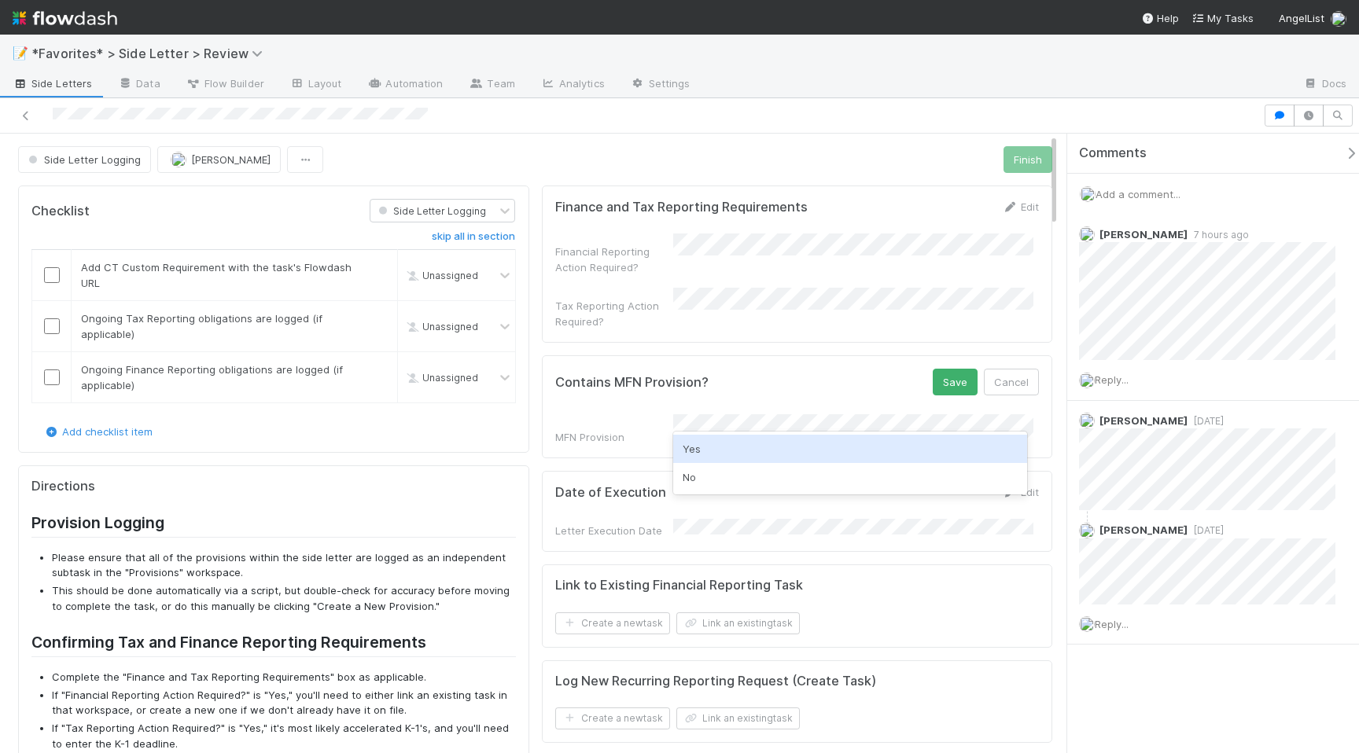
click at [699, 451] on div "Yes" at bounding box center [850, 449] width 354 height 28
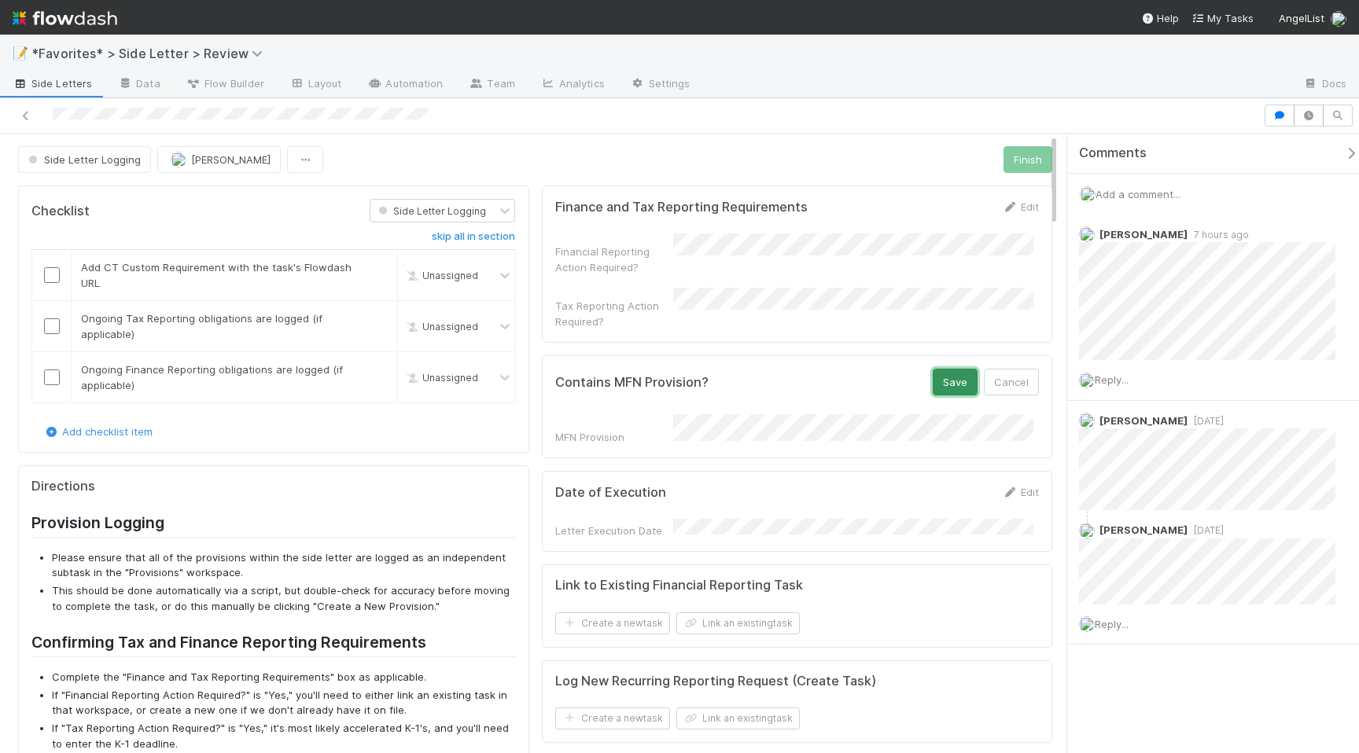
click at [937, 369] on button "Save" at bounding box center [955, 382] width 45 height 27
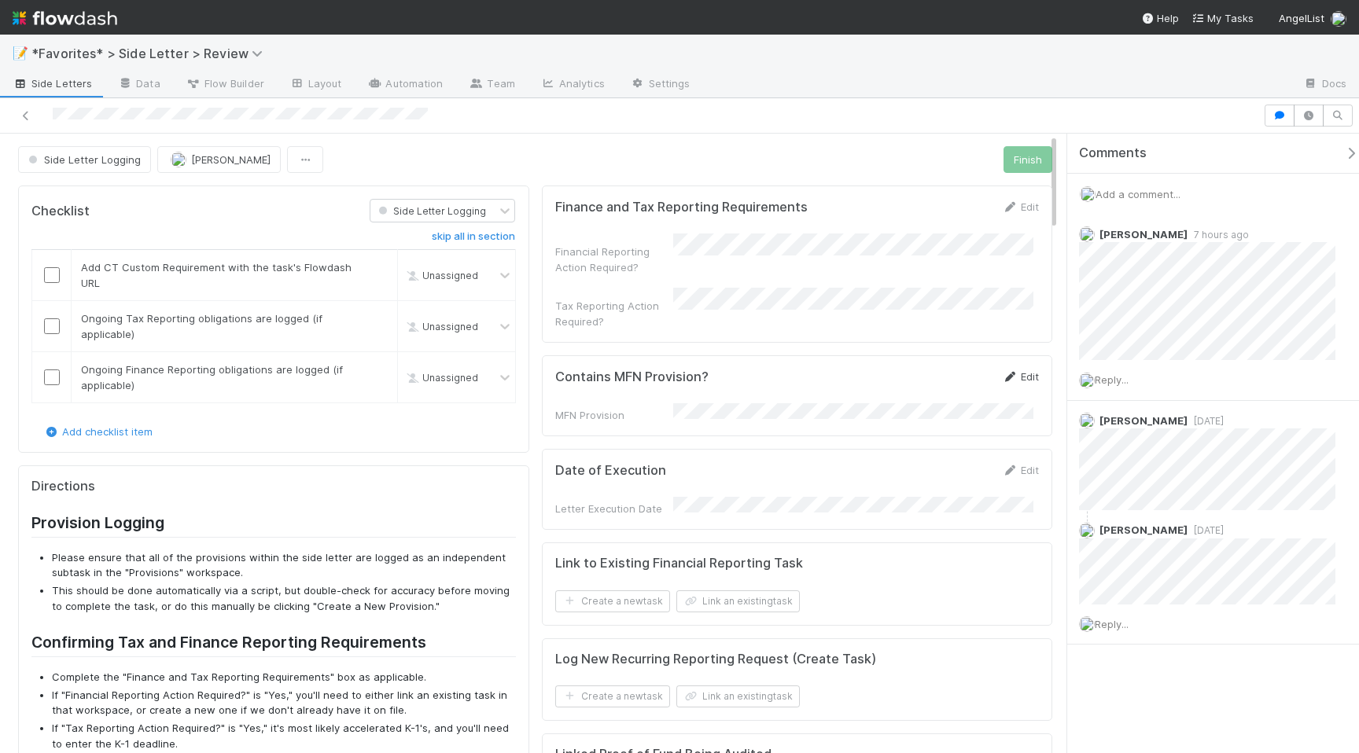
drag, startPoint x: 984, startPoint y: 376, endPoint x: 999, endPoint y: 359, distance: 22.9
click at [984, 376] on form "Contains MFN Provision? Edit MFN Provision" at bounding box center [797, 396] width 484 height 54
click at [1002, 372] on icon at bounding box center [1010, 377] width 16 height 10
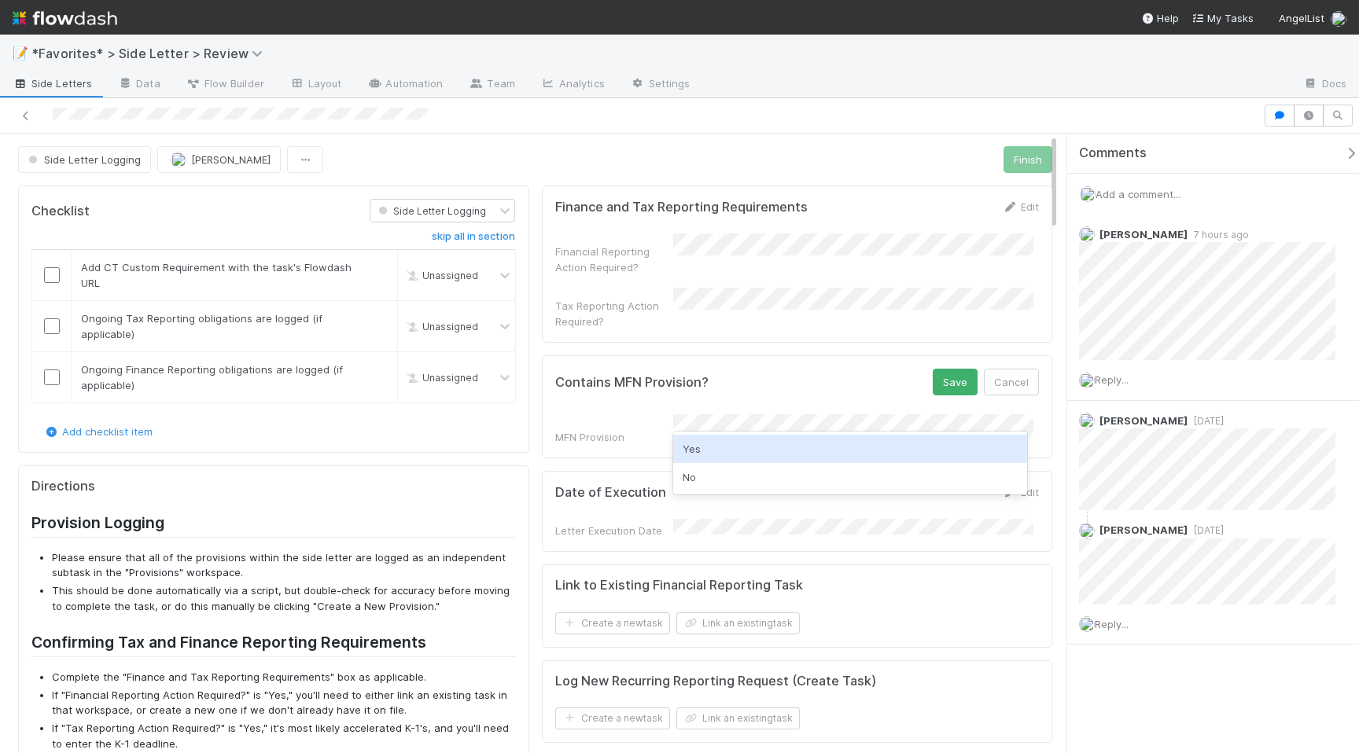
drag, startPoint x: 697, startPoint y: 444, endPoint x: 710, endPoint y: 447, distance: 13.7
click at [697, 444] on div "Yes" at bounding box center [850, 449] width 354 height 28
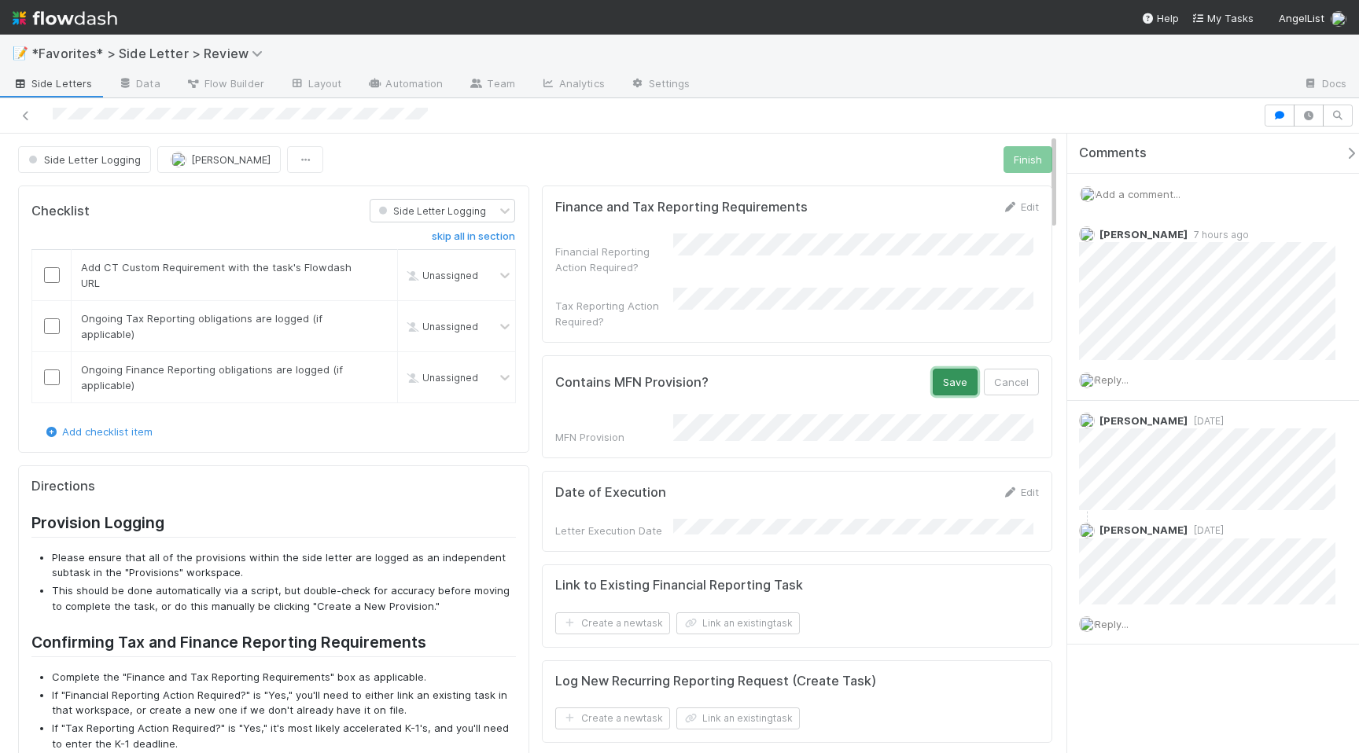
click at [945, 377] on button "Save" at bounding box center [955, 382] width 45 height 27
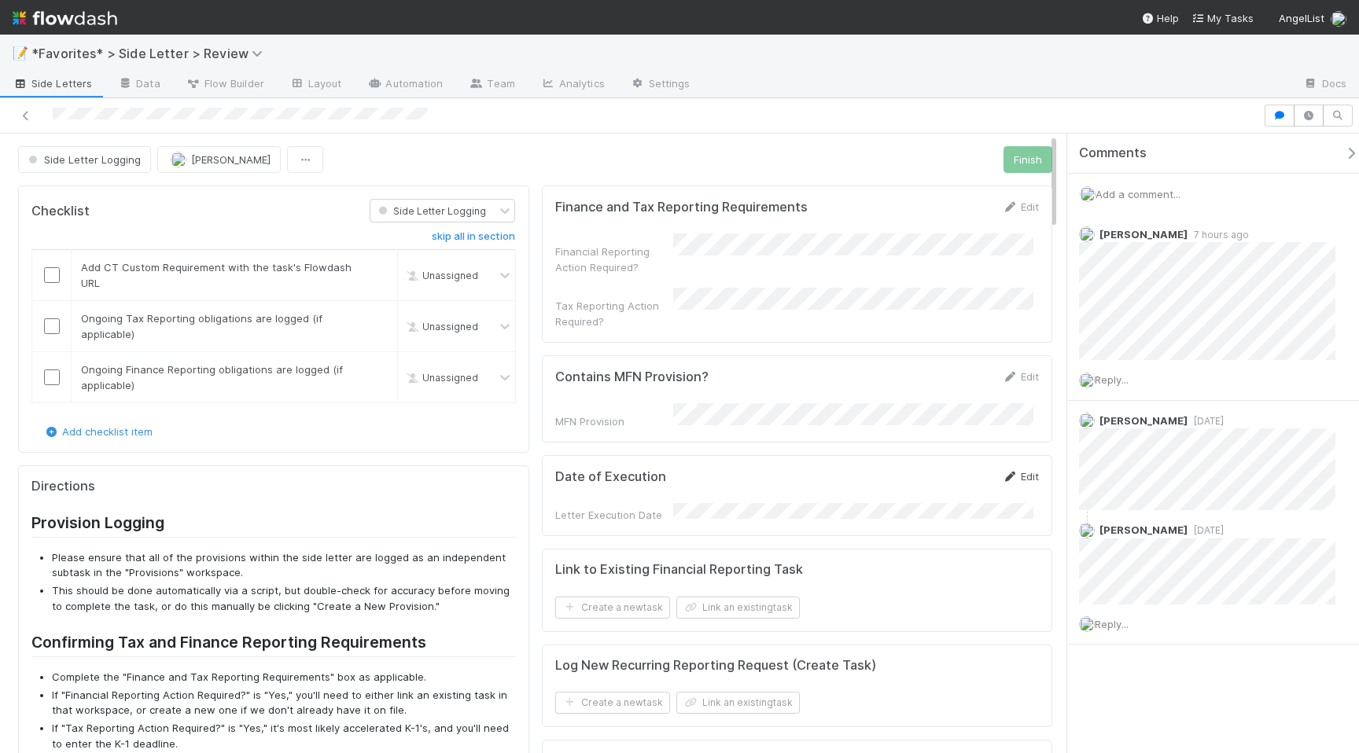
click at [1002, 472] on icon at bounding box center [1010, 477] width 16 height 10
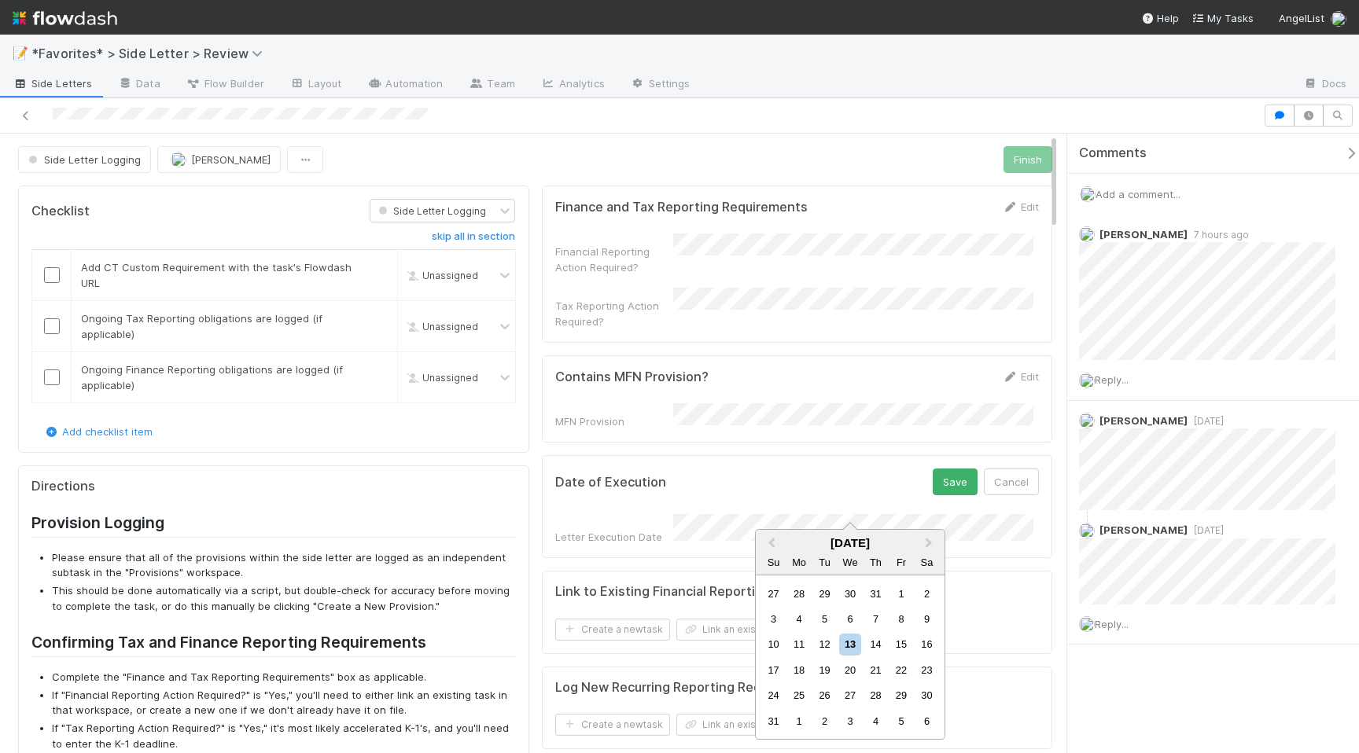
click at [852, 650] on div "13" at bounding box center [849, 644] width 21 height 21
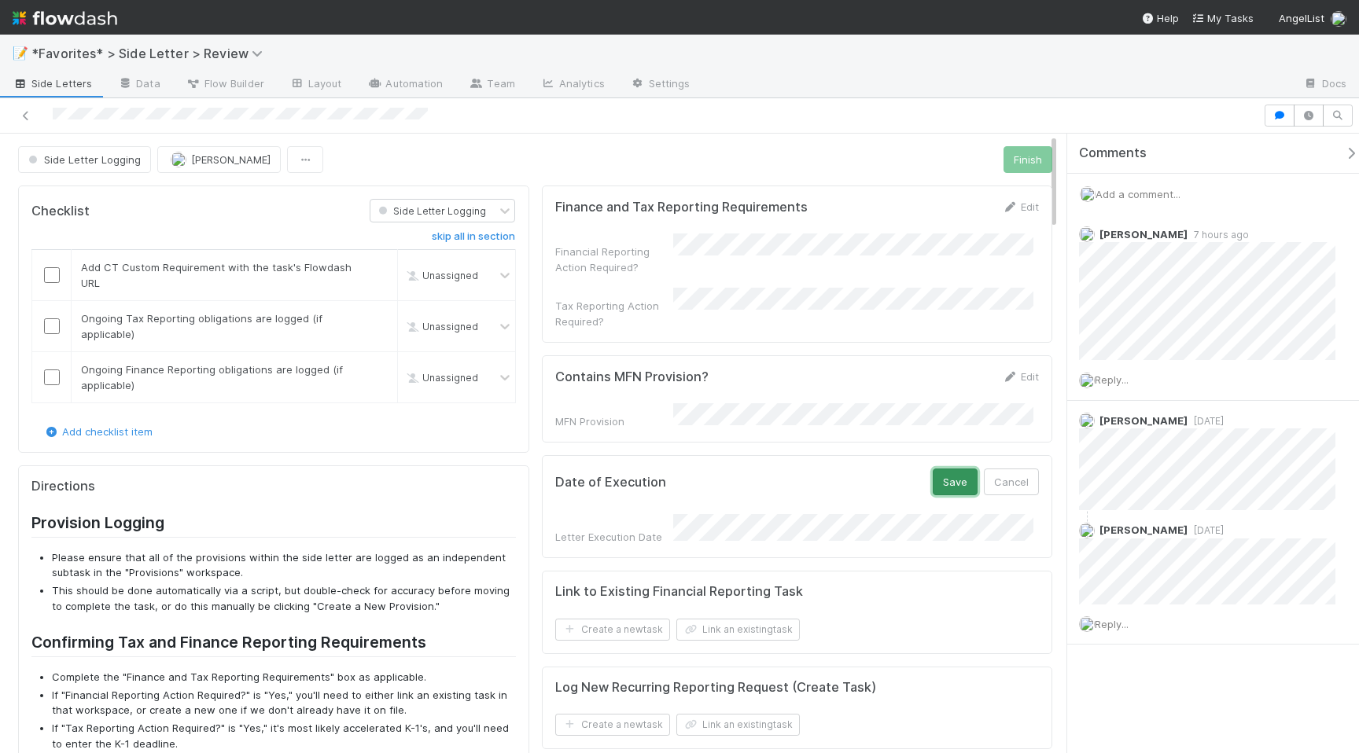
drag, startPoint x: 955, startPoint y: 466, endPoint x: 827, endPoint y: 423, distance: 134.3
click at [955, 469] on button "Save" at bounding box center [955, 482] width 45 height 27
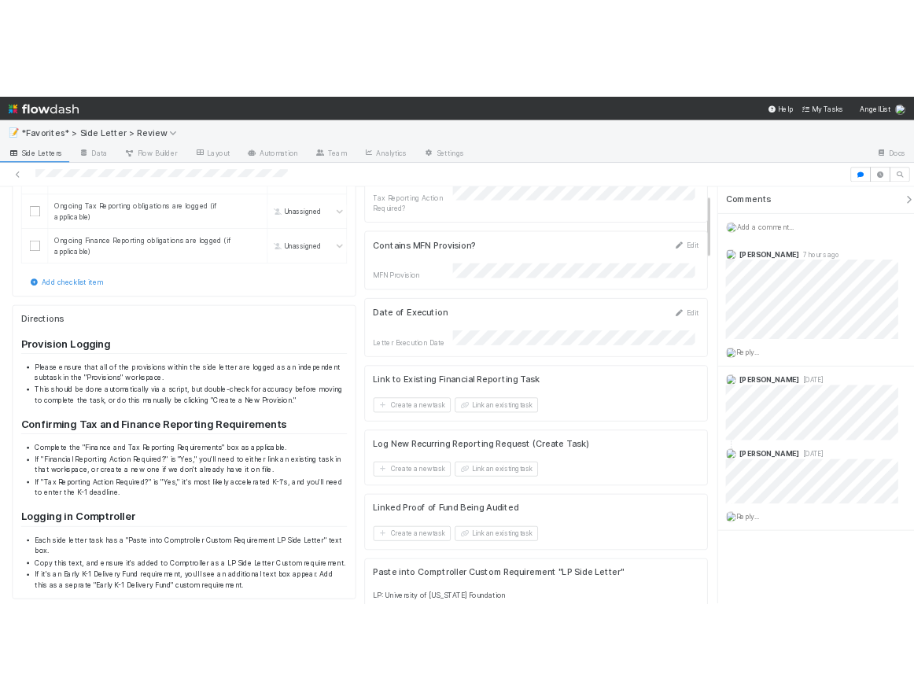
scroll to position [237, 0]
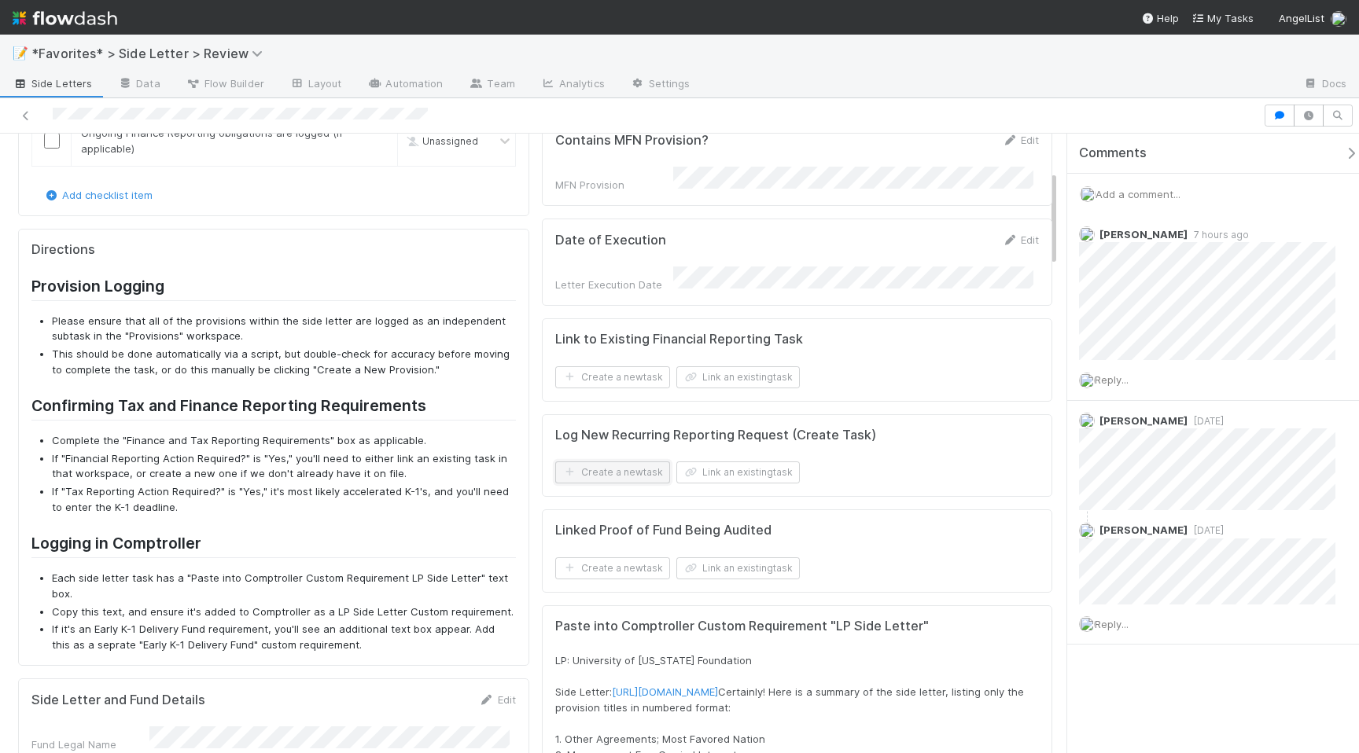
click at [617, 462] on button "Create a new task" at bounding box center [612, 473] width 115 height 22
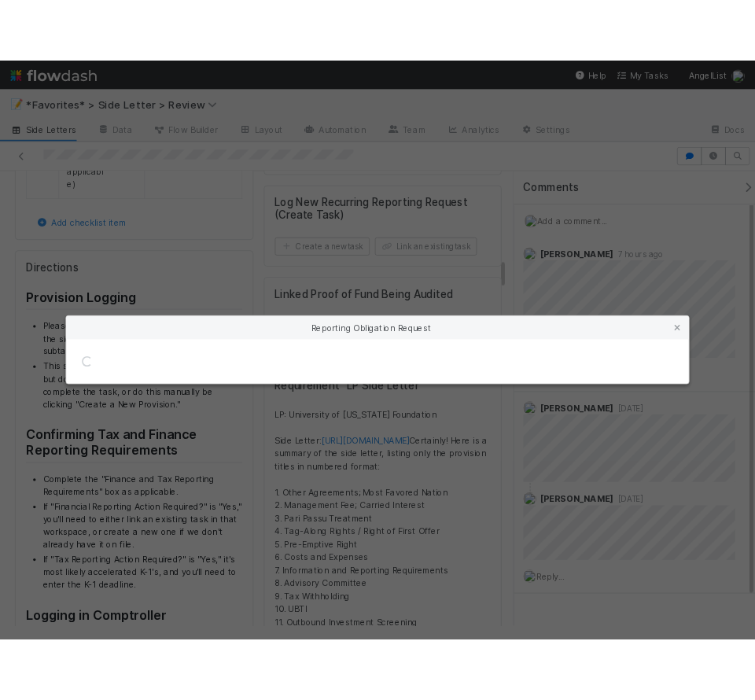
scroll to position [1543, 0]
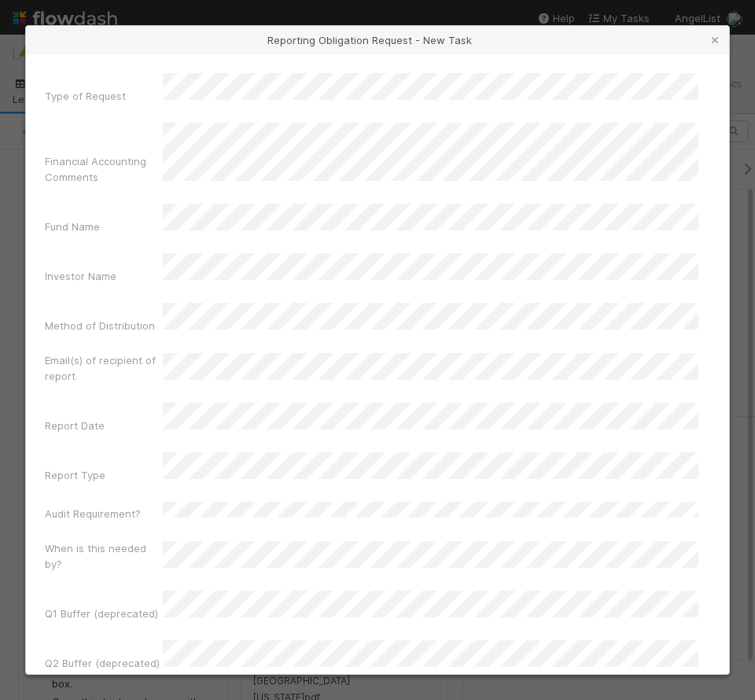
click at [268, 100] on div "Type of Request" at bounding box center [377, 91] width 665 height 37
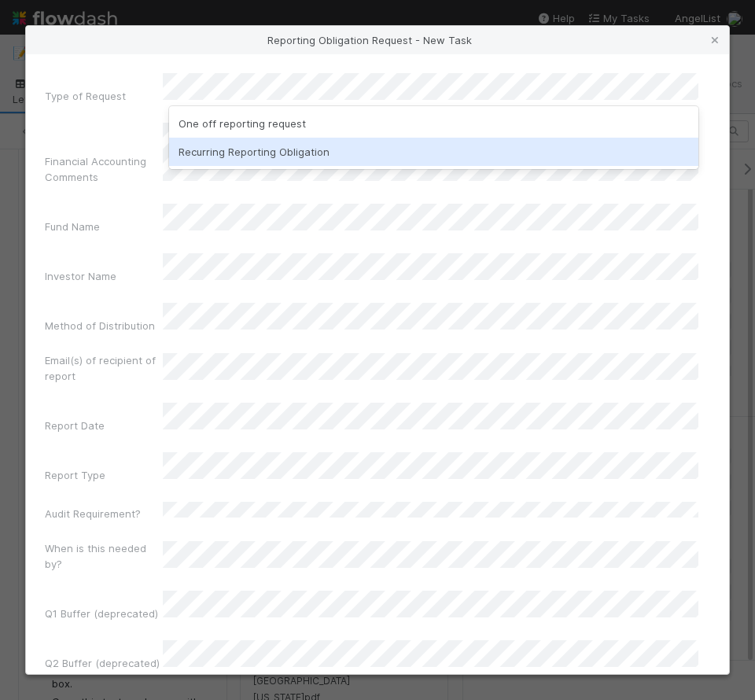
click at [271, 158] on div "Recurring Reporting Obligation" at bounding box center [433, 152] width 529 height 28
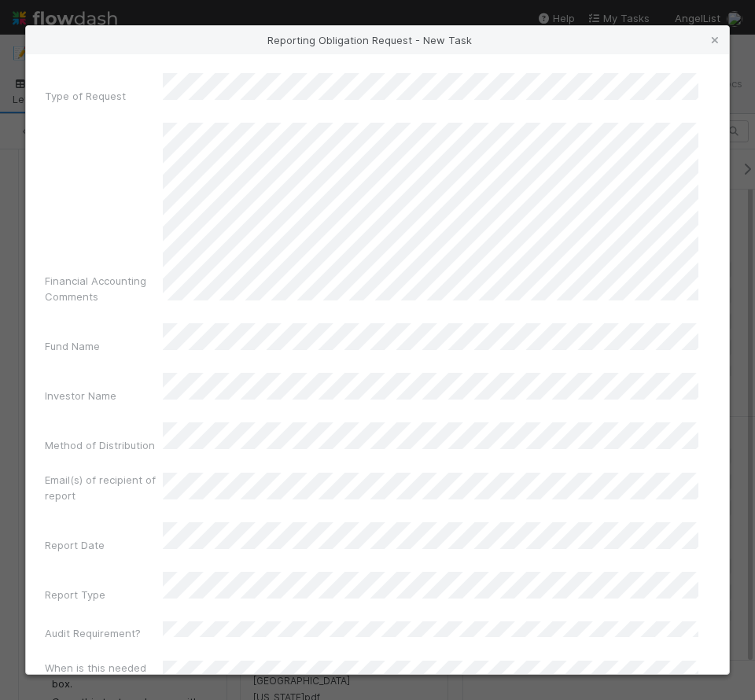
click at [708, 298] on div "Type of Request Financial Accounting Comments Fund Name Investor Name Method of…" at bounding box center [377, 364] width 703 height 620
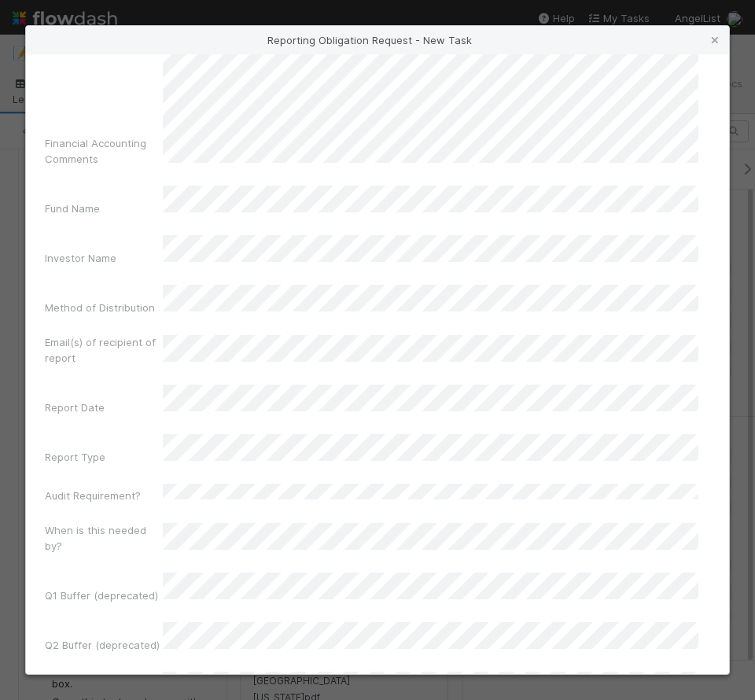
scroll to position [127, 0]
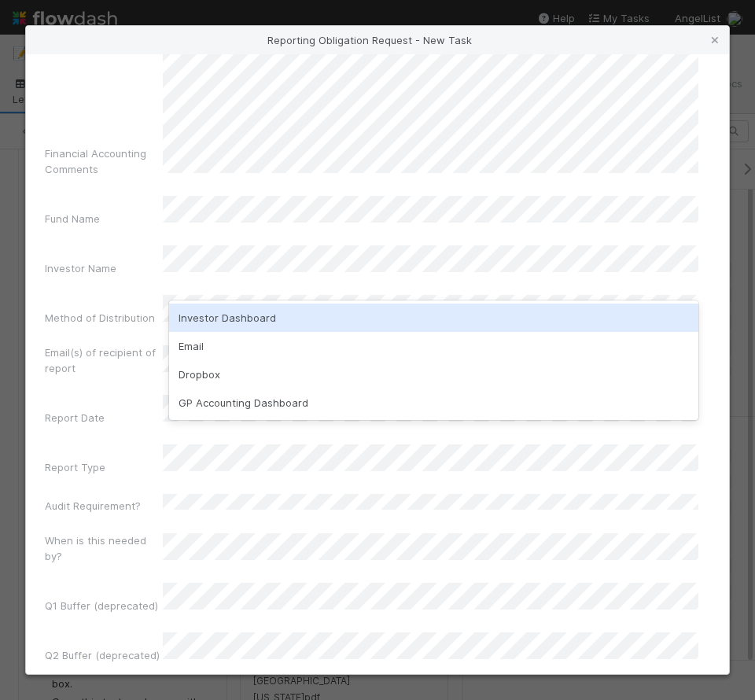
click at [249, 315] on div "Investor Dashboard" at bounding box center [433, 318] width 529 height 28
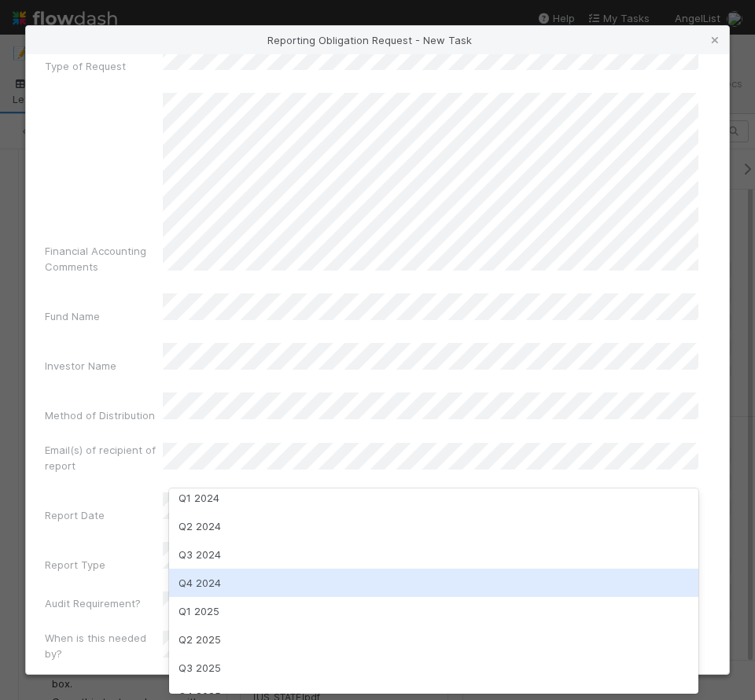
scroll to position [55, 0]
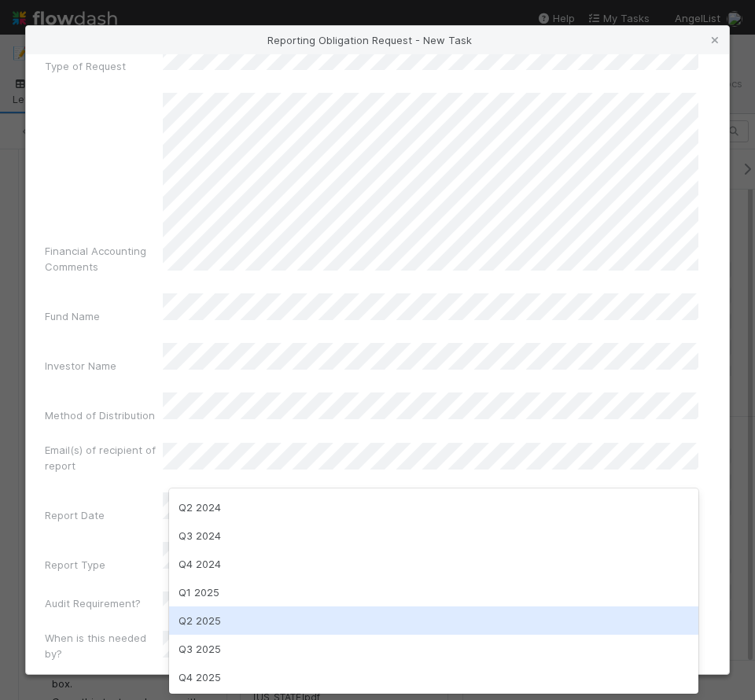
click at [252, 617] on div "Q2 2025" at bounding box center [433, 620] width 529 height 28
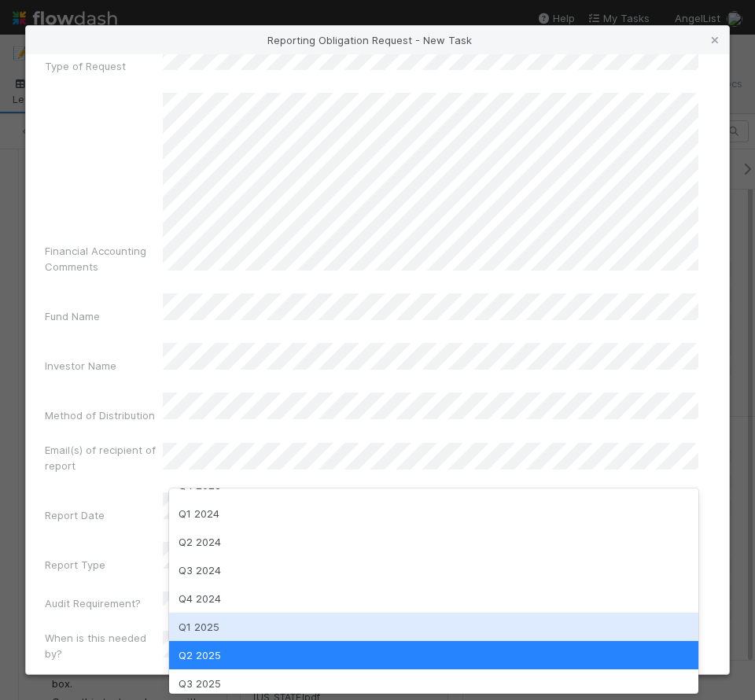
scroll to position [41, 0]
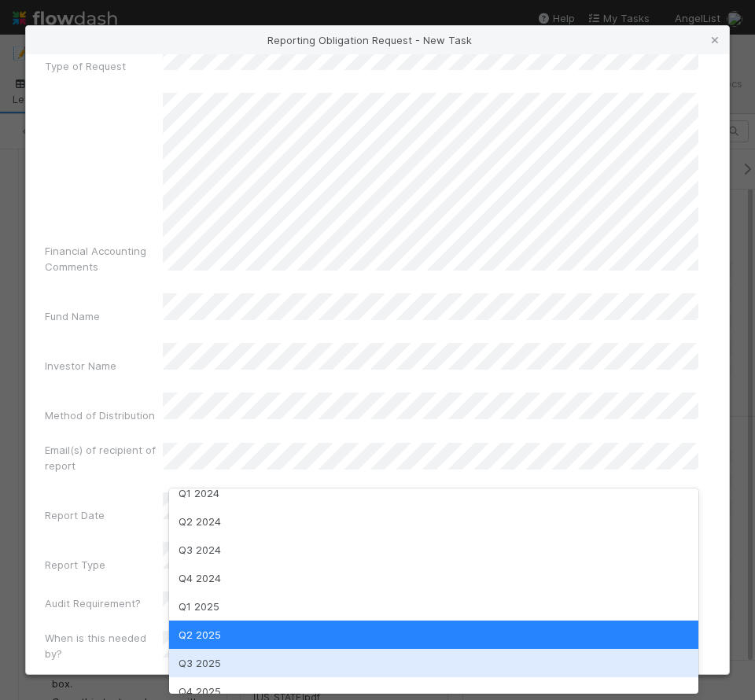
click at [215, 657] on div "Q3 2025" at bounding box center [433, 663] width 529 height 28
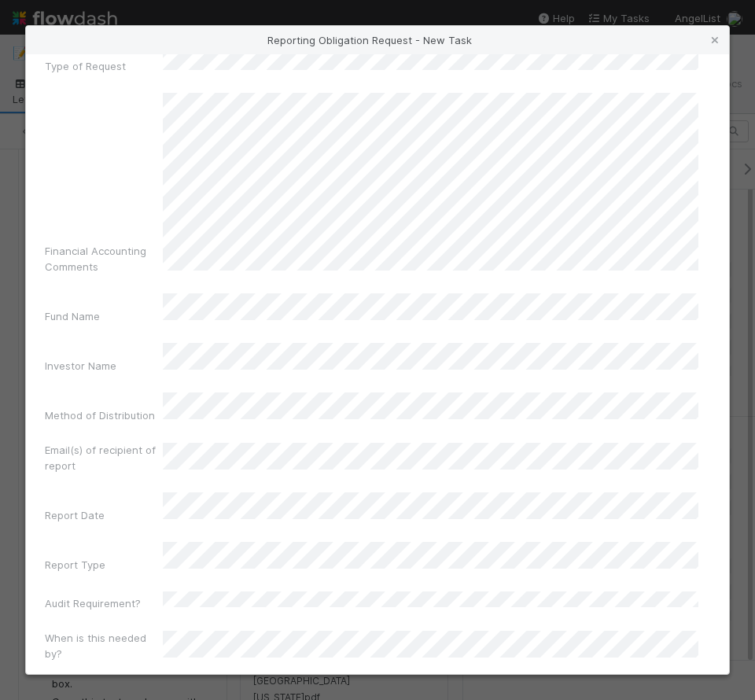
click at [99, 507] on label"] "Report Date" at bounding box center [75, 515] width 60 height 16
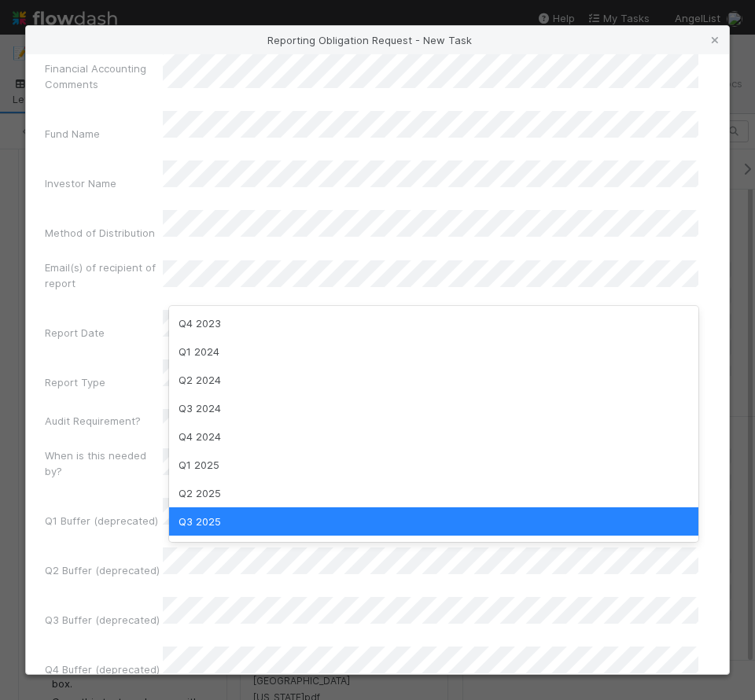
scroll to position [3, 0]
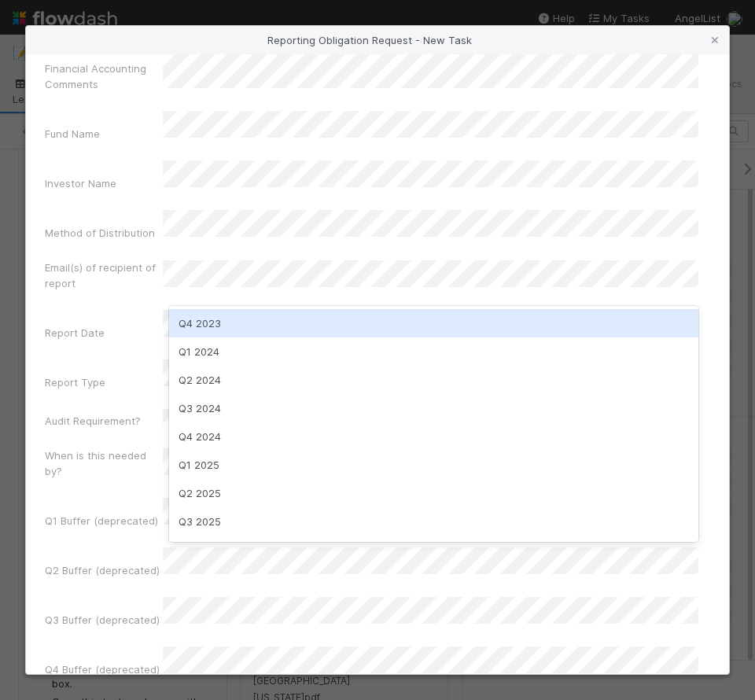
click at [124, 325] on div "Report Date" at bounding box center [104, 336] width 118 height 22
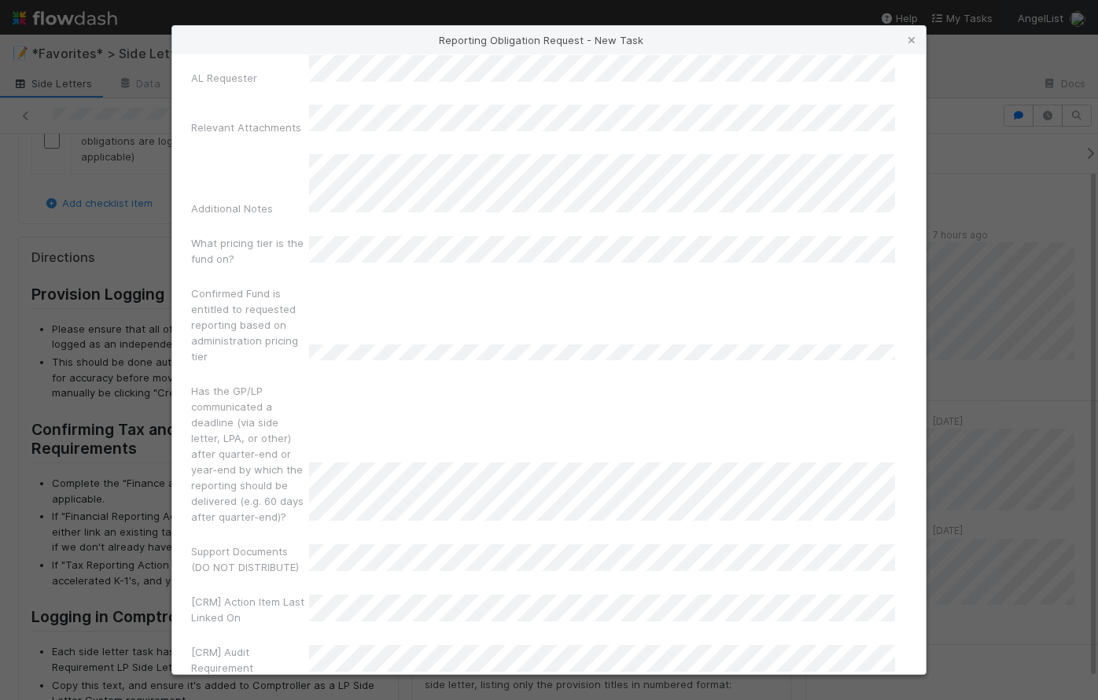
scroll to position [1230, 0]
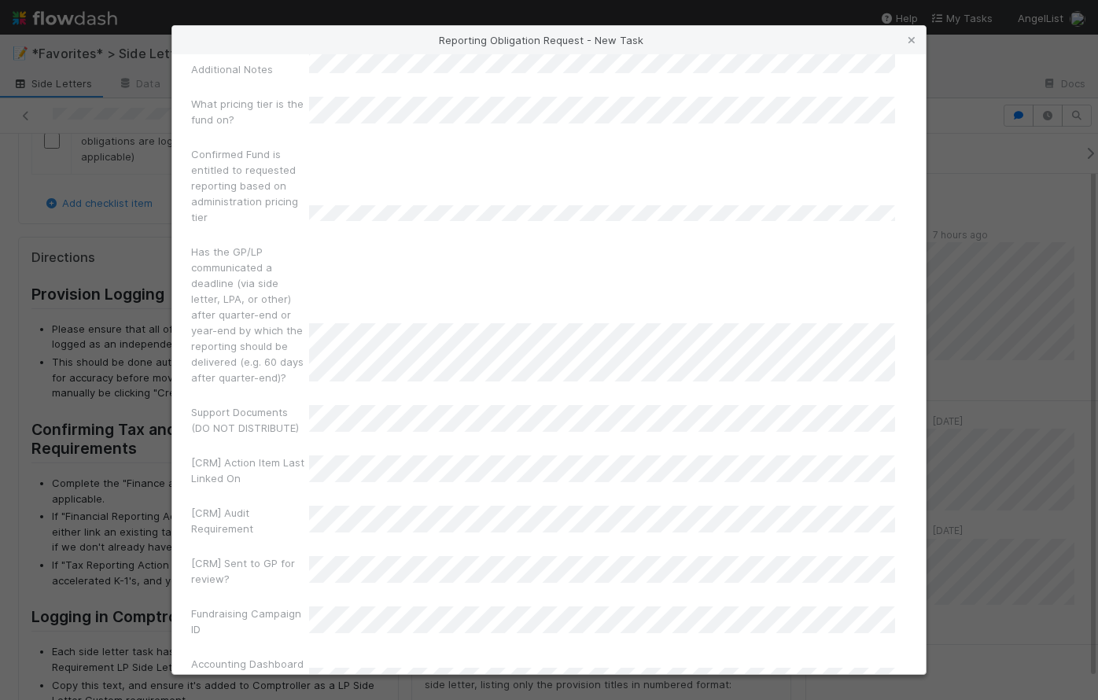
drag, startPoint x: 550, startPoint y: 644, endPoint x: 553, endPoint y: 636, distance: 8.5
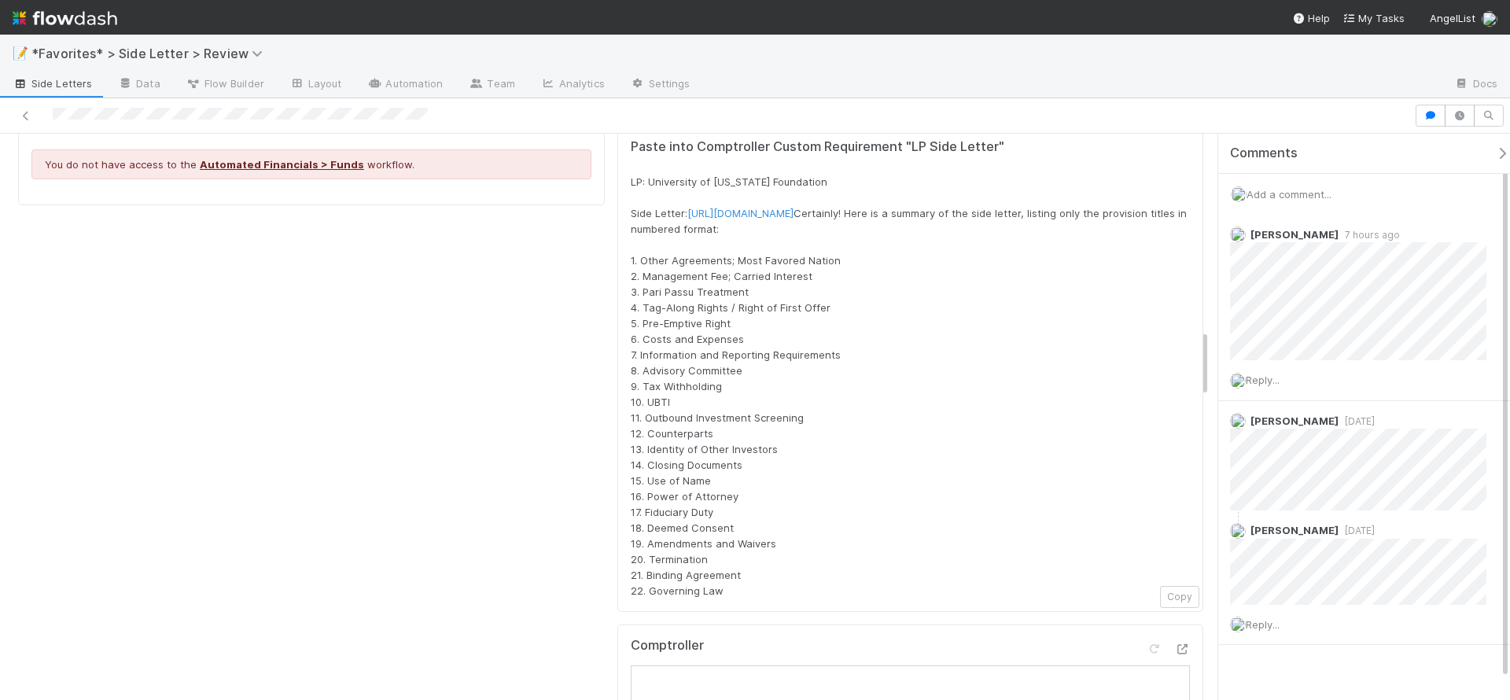
scroll to position [1526, 0]
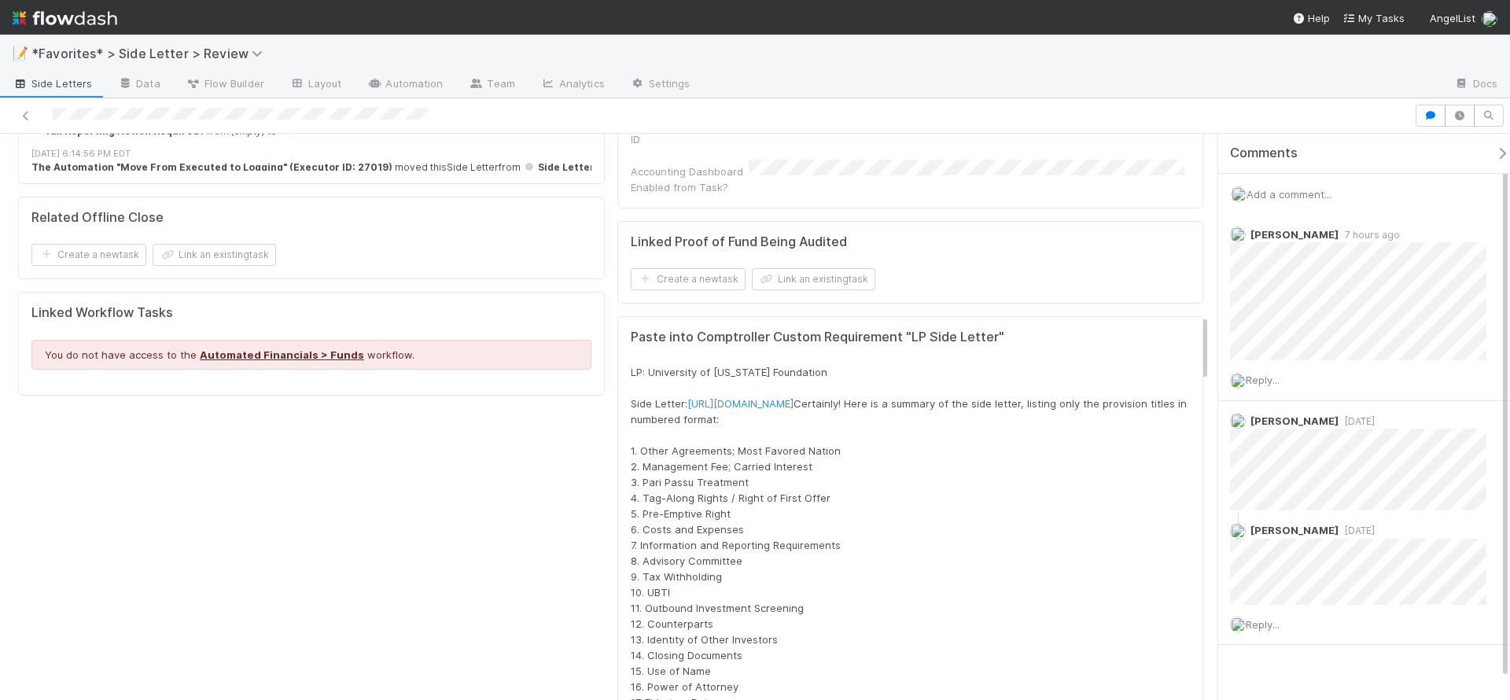
drag, startPoint x: 735, startPoint y: 495, endPoint x: 621, endPoint y: 216, distance: 301.9
click at [621, 316] on div "Paste into Comptroller Custom Requirement "LP Side Letter" LP: University of Il…" at bounding box center [910, 559] width 587 height 486
copy div "Paste into Comptroller Custom Requirement "LP Side Letter" LP: University of Il…"
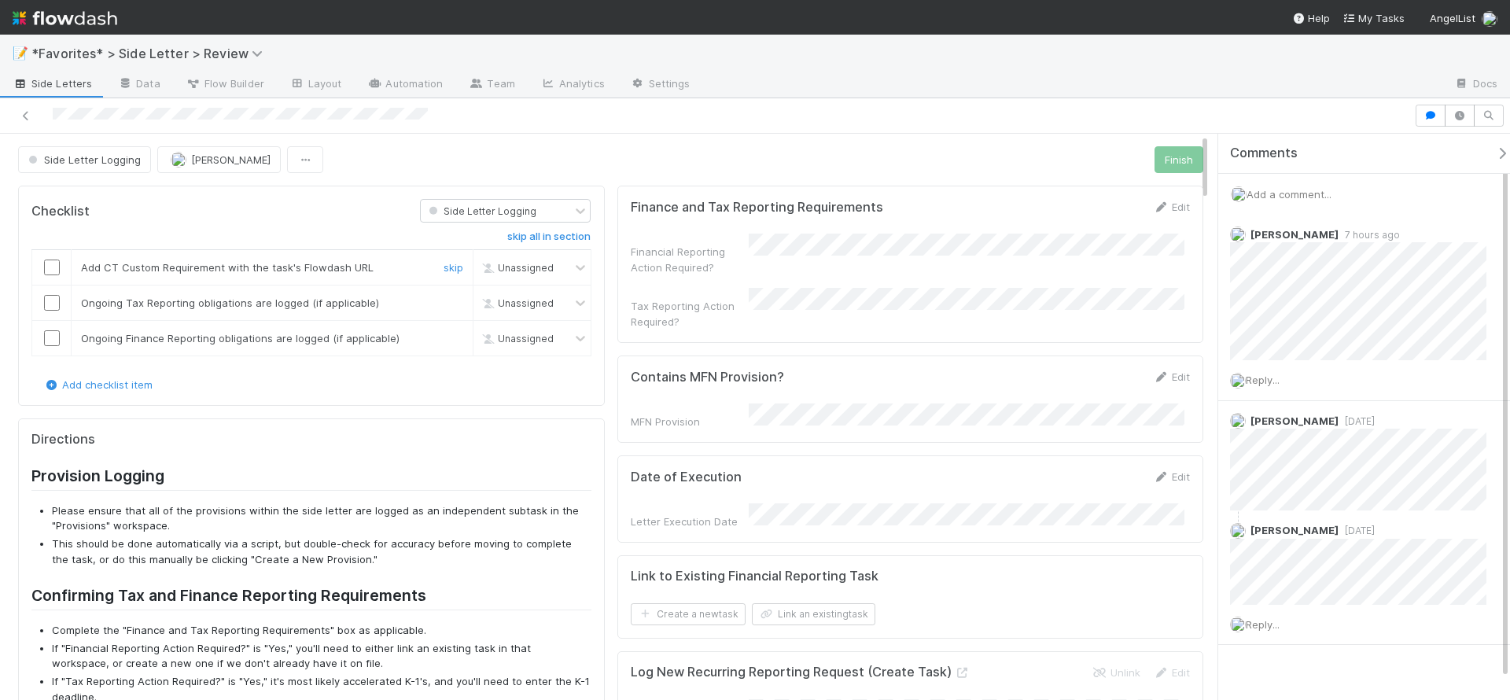
click at [49, 267] on input "checkbox" at bounding box center [52, 268] width 16 height 16
click at [57, 299] on input "checkbox" at bounding box center [52, 303] width 16 height 16
click at [55, 337] on input "checkbox" at bounding box center [52, 338] width 16 height 16
click at [1158, 152] on button "Finish" at bounding box center [1178, 159] width 49 height 27
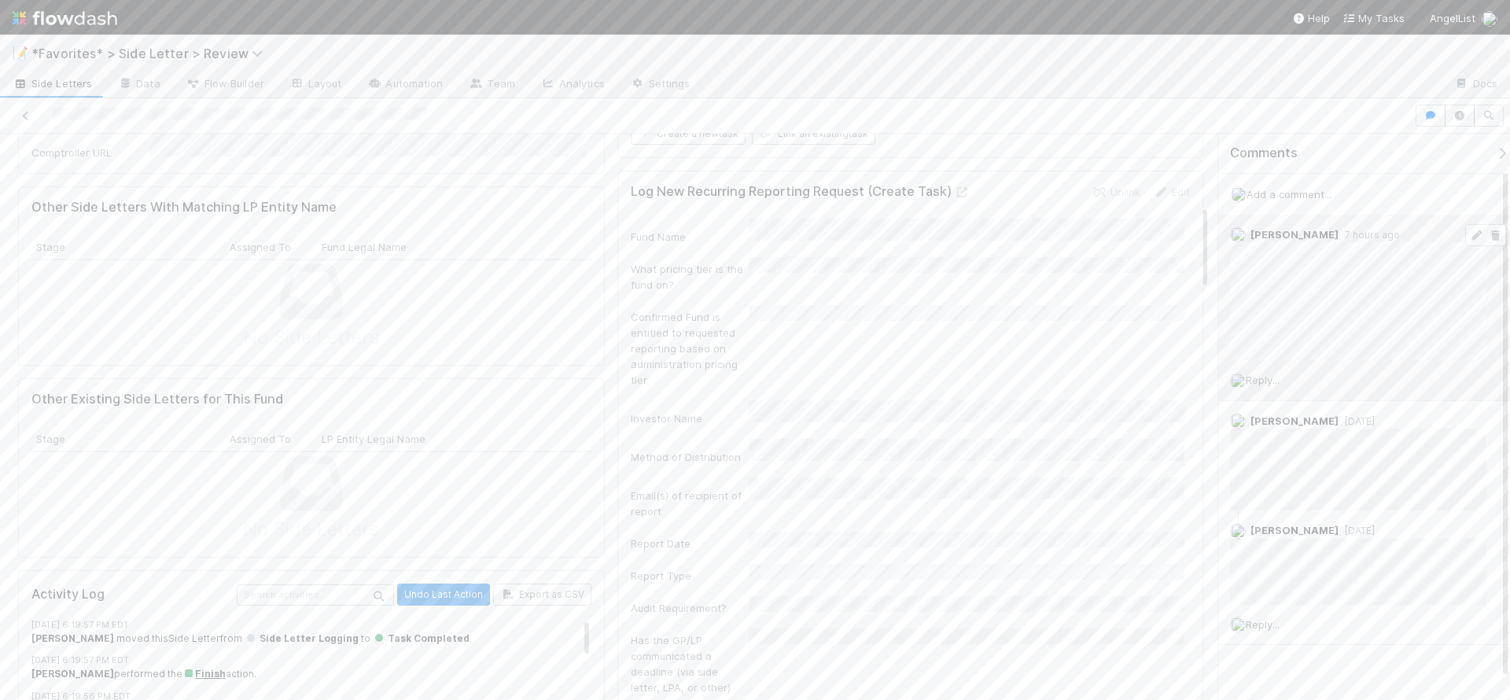
scroll to position [21, 0]
click at [1271, 647] on div "Comments Add a comment... Maxim Kalinkin 7 hours ago Reply... Maxim Kalinkin 6 …" at bounding box center [1370, 407] width 304 height 590
click at [1324, 188] on span "Add a comment..." at bounding box center [1289, 194] width 85 height 13
click at [1309, 436] on button "Add Comment" at bounding box center [1288, 436] width 91 height 27
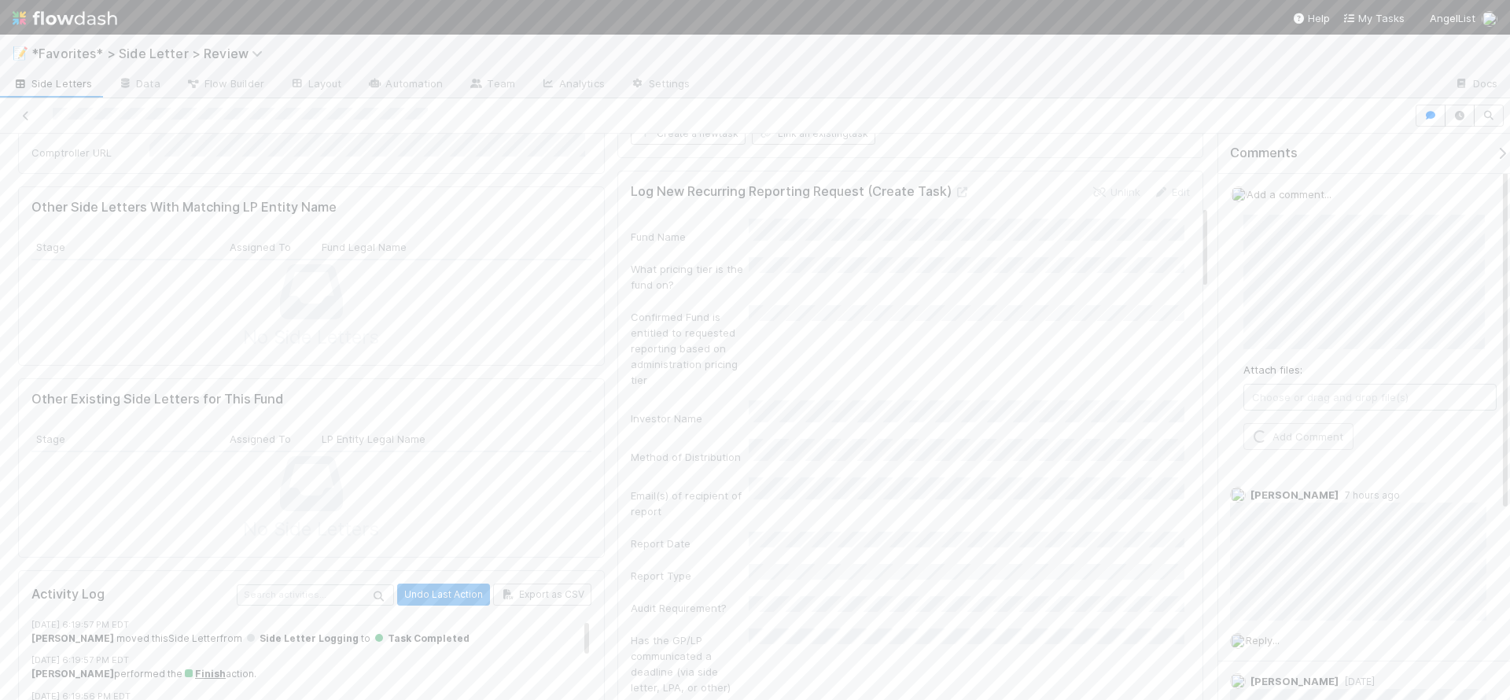
click at [1118, 45] on div "📝 *Favorites* > Side Letter > Review" at bounding box center [755, 54] width 1510 height 38
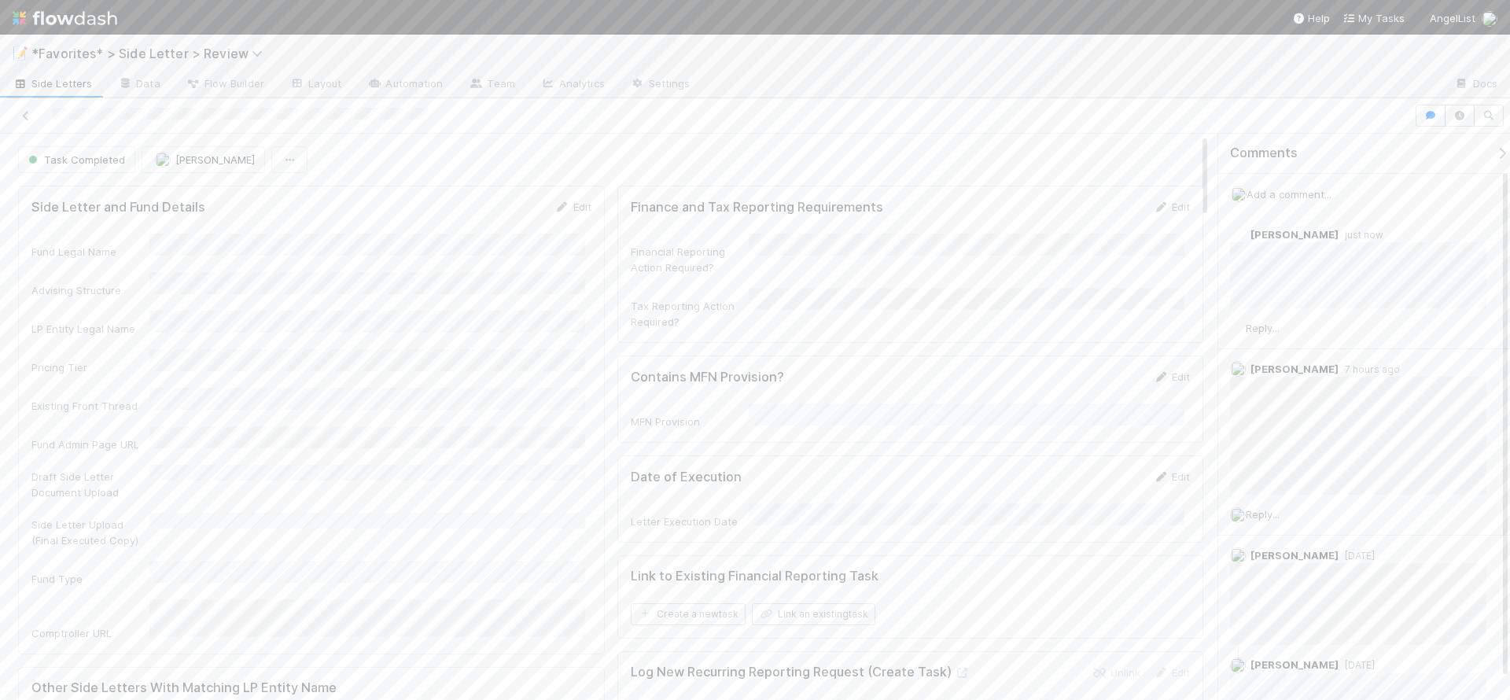
click at [643, 123] on div at bounding box center [706, 116] width 1401 height 22
click at [326, 87] on link "Layout" at bounding box center [316, 84] width 78 height 25
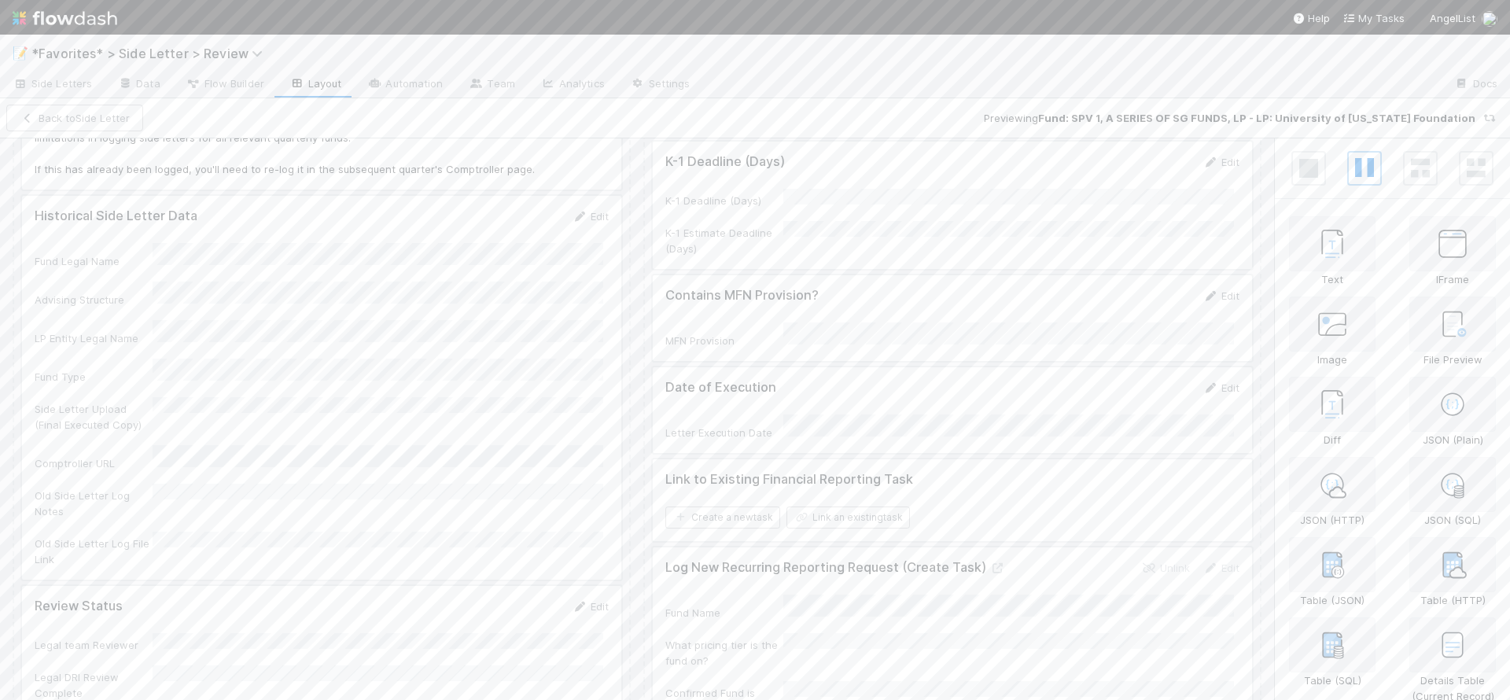
scroll to position [278, 0]
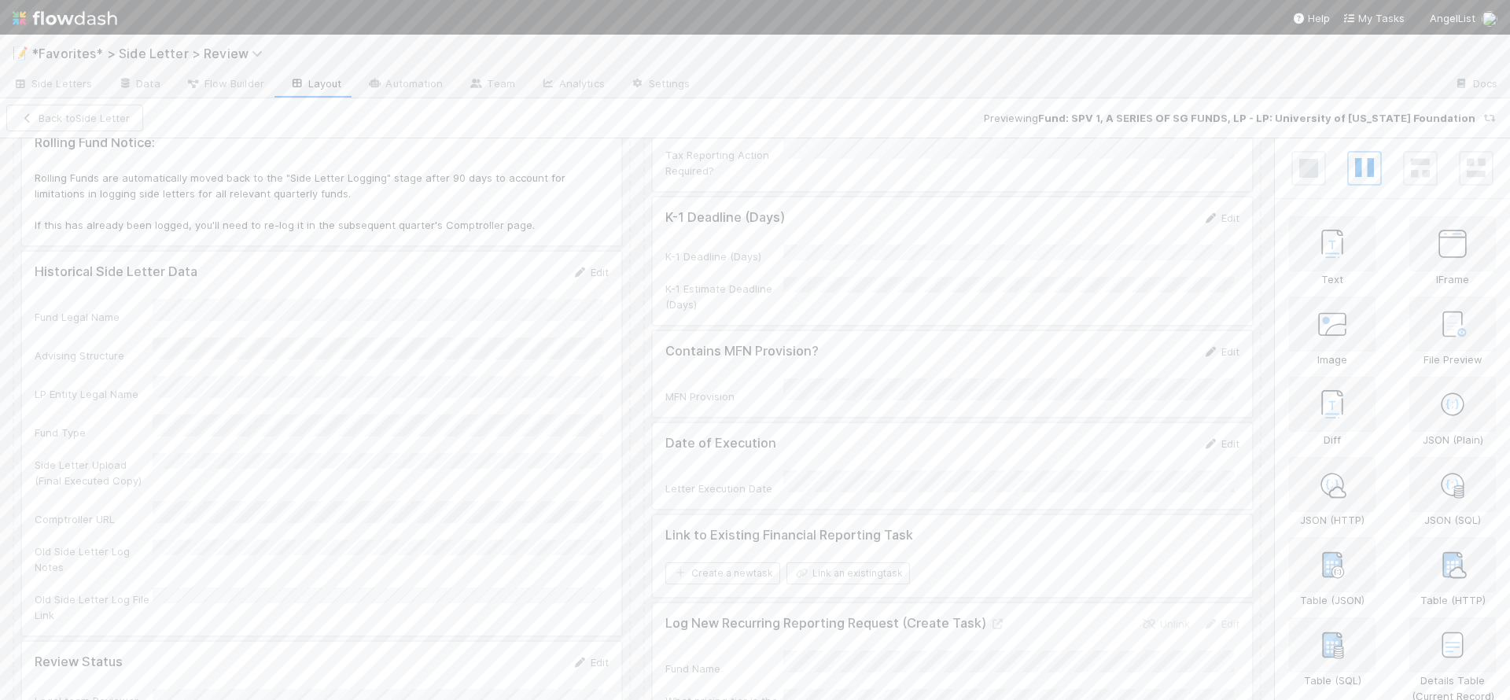
click at [407, 285] on div at bounding box center [321, 444] width 599 height 384
click at [1328, 238] on input "Show/Hide All" at bounding box center [1399, 240] width 211 height 16
checkbox input "false"
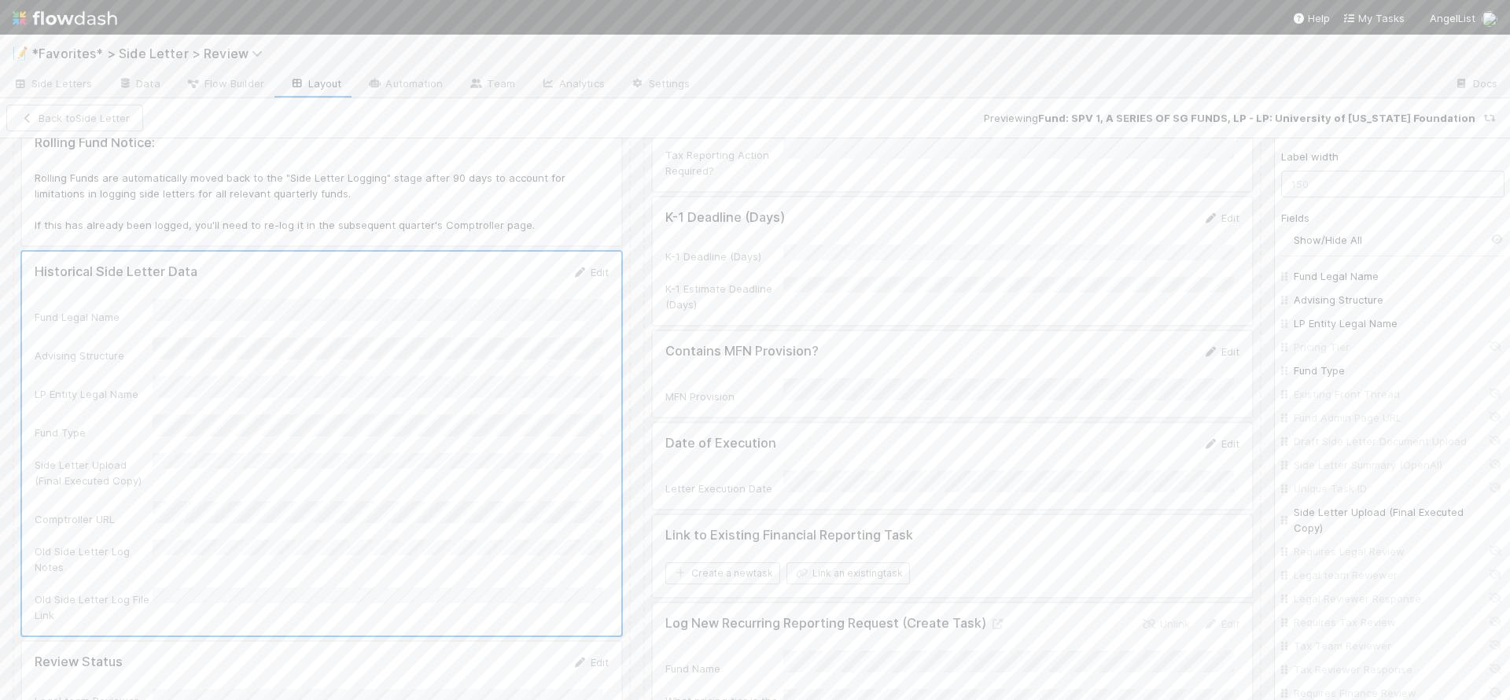
checkbox input "false"
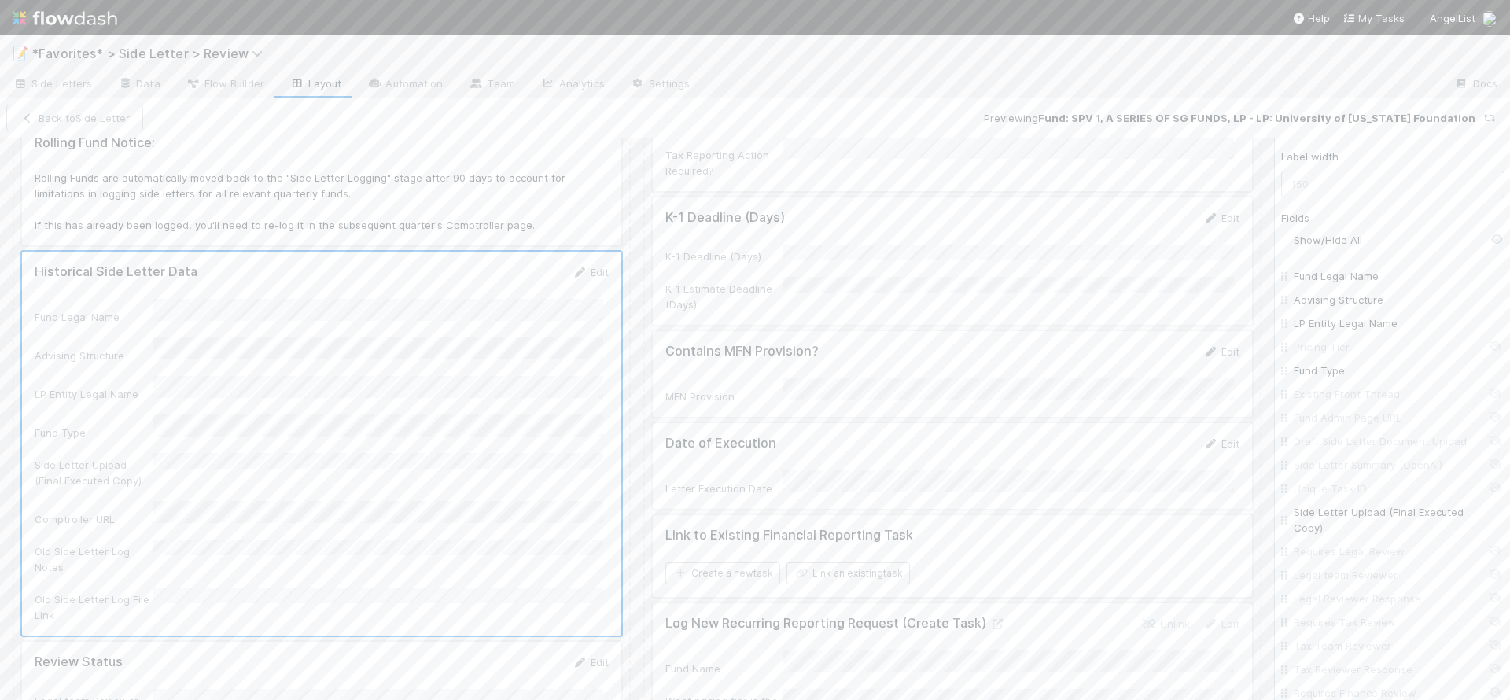
checkbox input "false"
click at [27, 111] on button "Reset" at bounding box center [33, 118] width 55 height 27
click at [525, 296] on div at bounding box center [321, 444] width 599 height 384
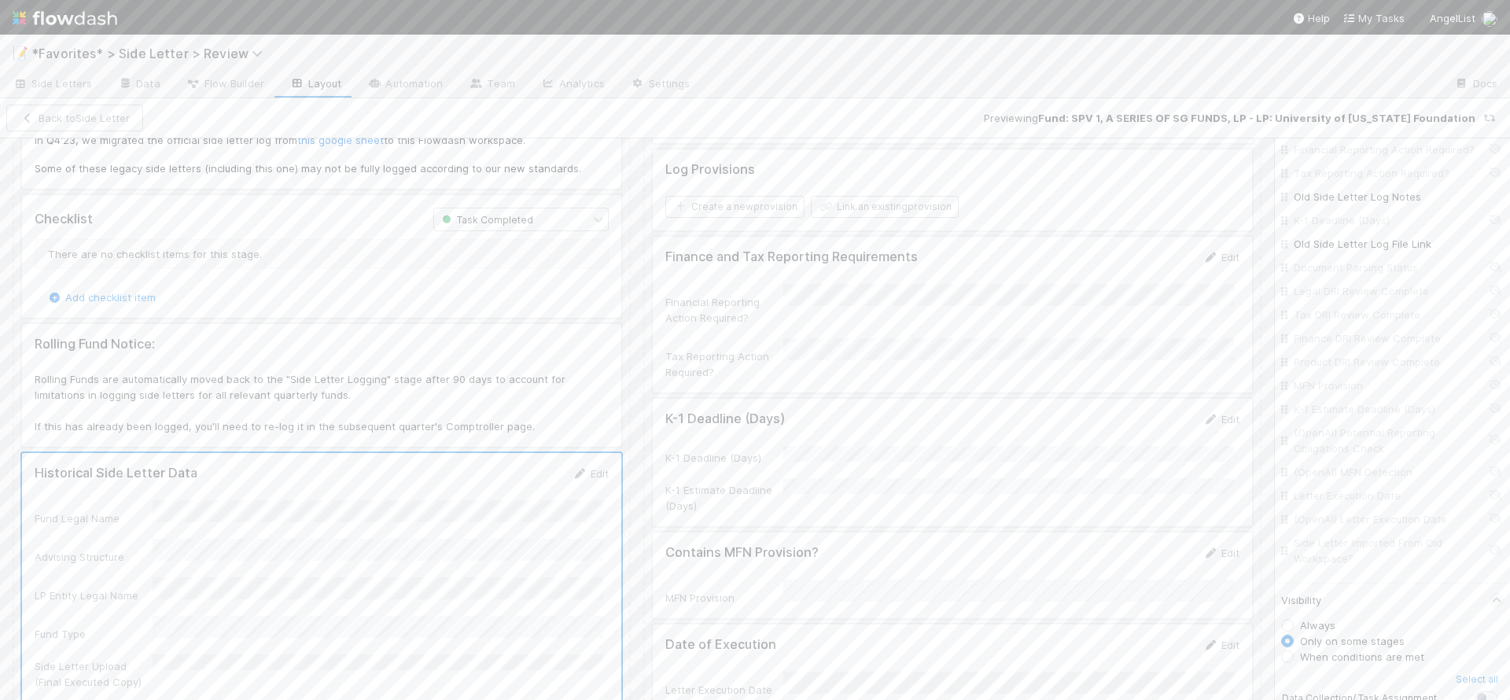
scroll to position [0, 0]
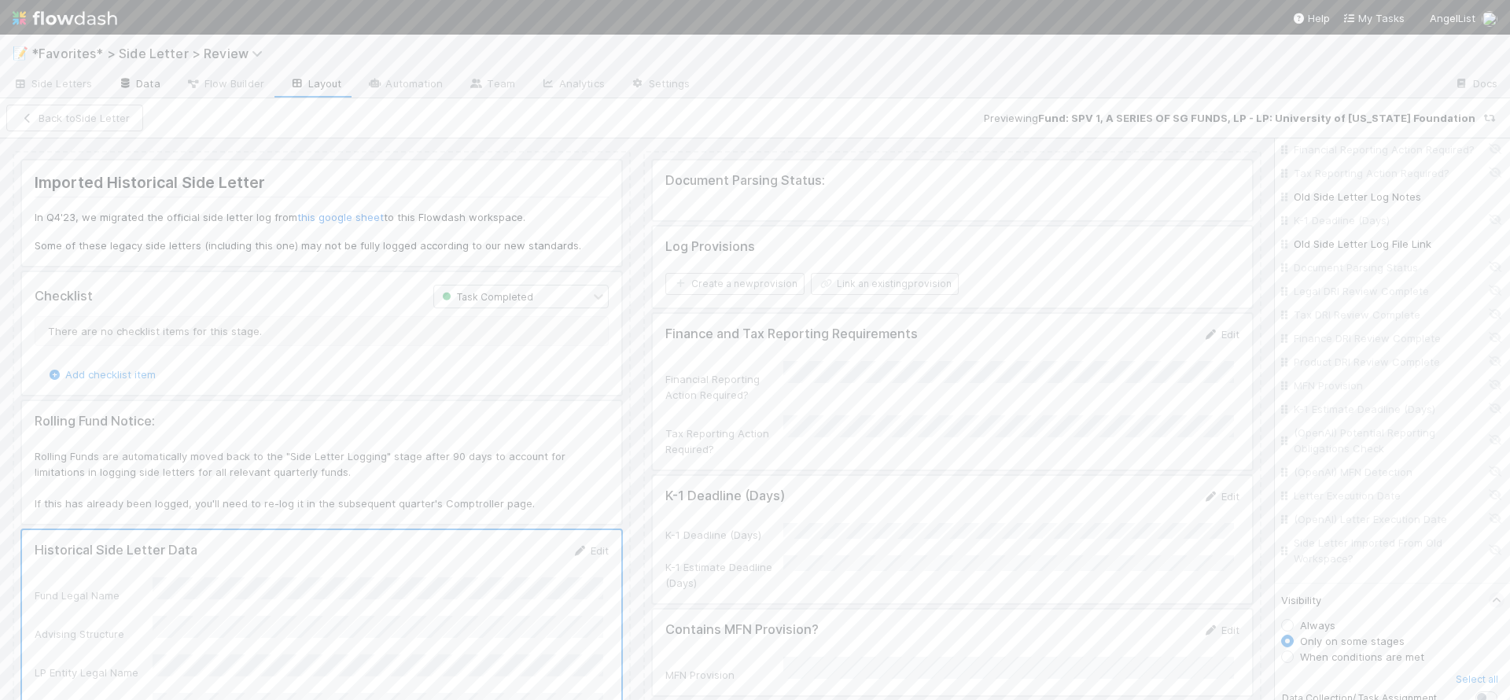
click at [149, 79] on link "Data" at bounding box center [139, 84] width 68 height 25
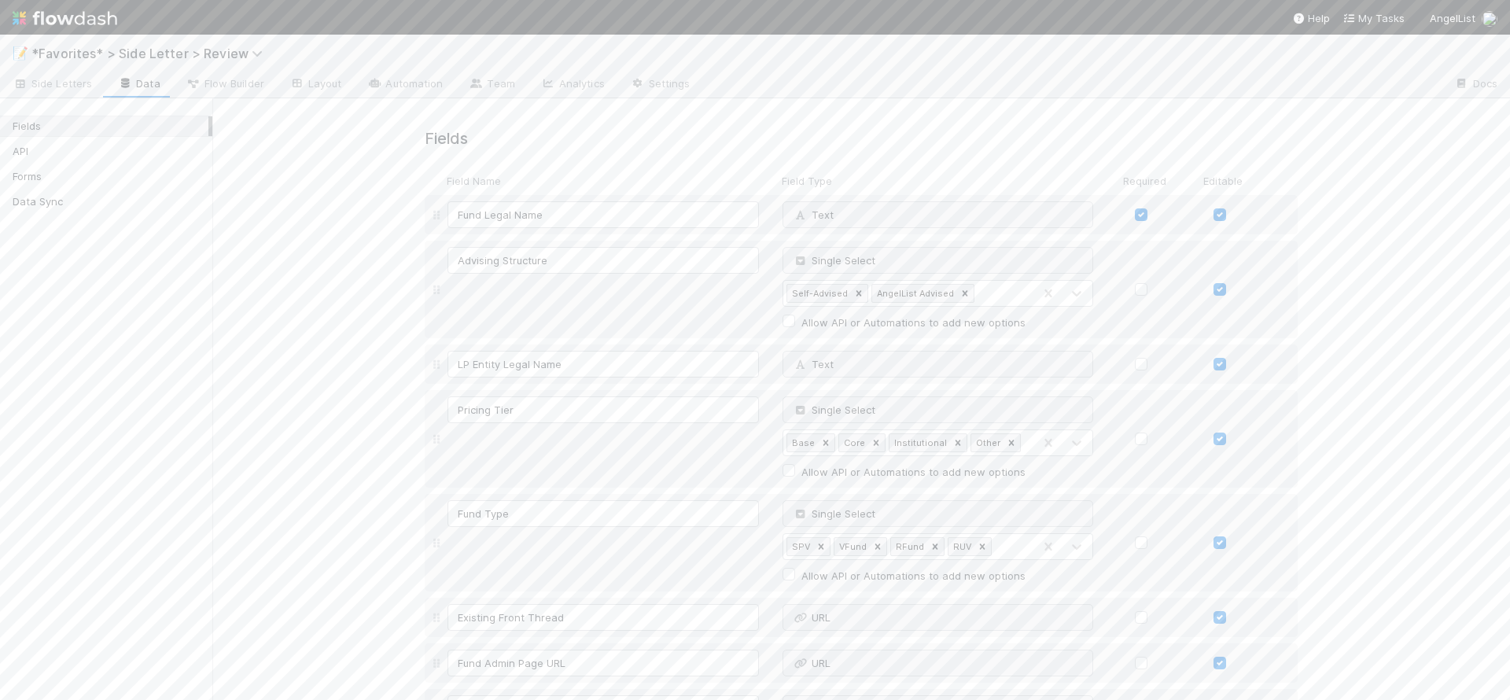
drag, startPoint x: 72, startPoint y: 90, endPoint x: 108, endPoint y: 95, distance: 36.5
click at [72, 90] on link "Side Letters" at bounding box center [52, 84] width 105 height 25
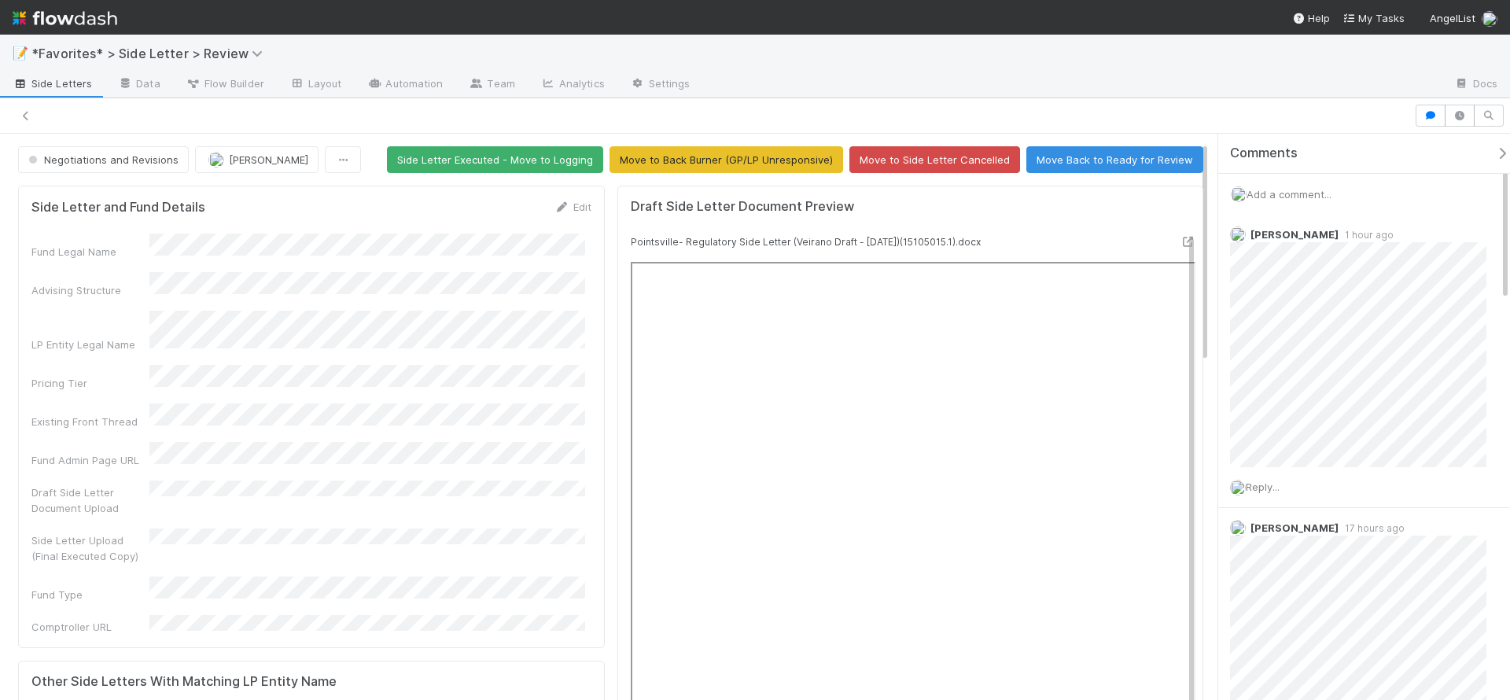
scroll to position [20, 0]
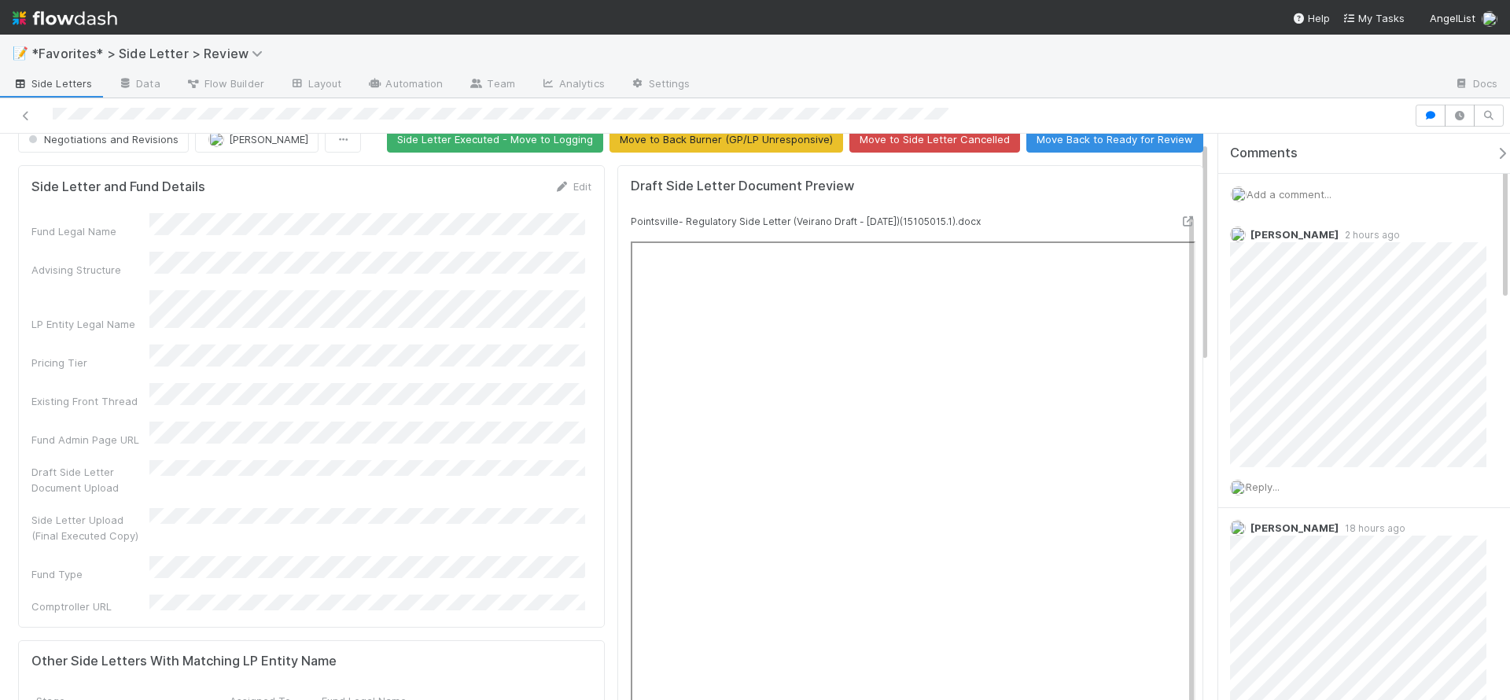
drag, startPoint x: 992, startPoint y: 55, endPoint x: 1000, endPoint y: 64, distance: 11.7
click at [992, 55] on div "📝 *Favorites* > Side Letter > Review" at bounding box center [755, 54] width 1510 height 38
drag, startPoint x: 1272, startPoint y: 94, endPoint x: 1257, endPoint y: 92, distance: 15.8
click at [1270, 93] on div at bounding box center [1072, 84] width 738 height 25
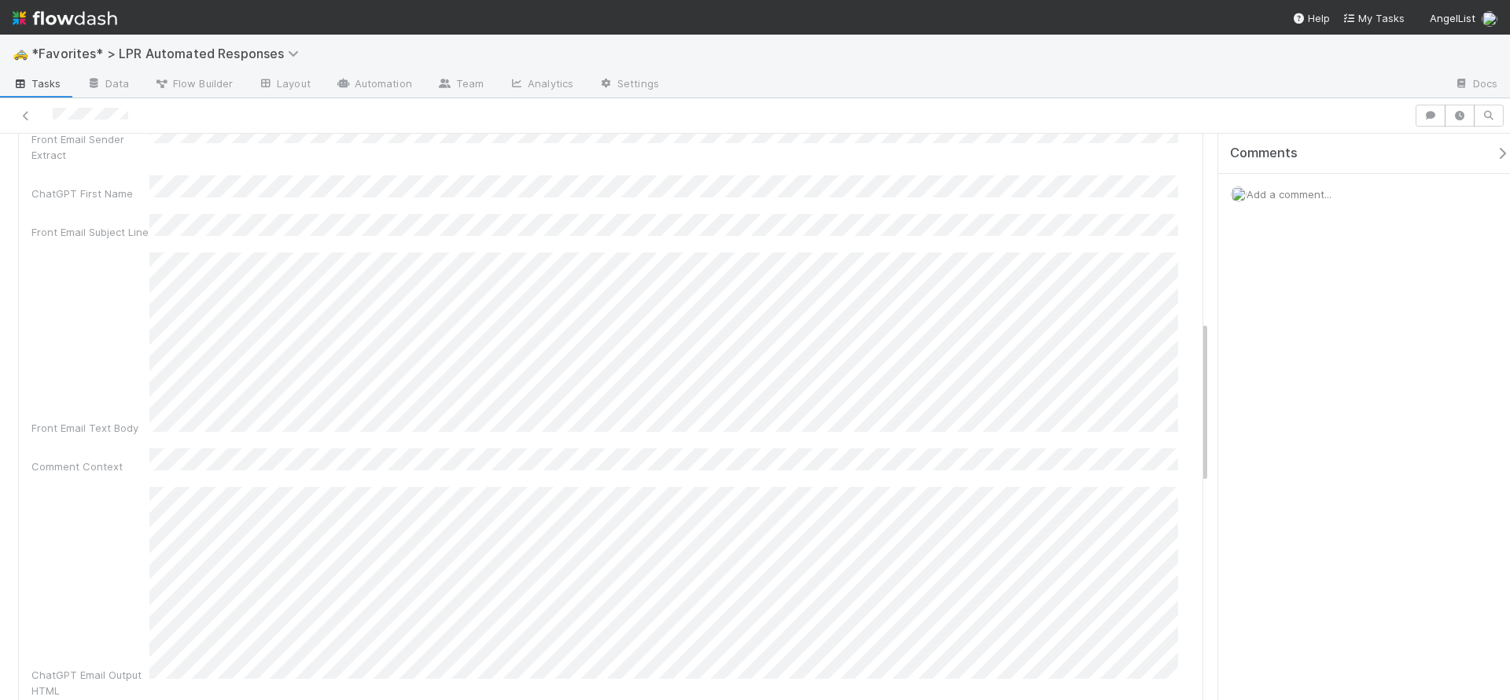
scroll to position [730, 0]
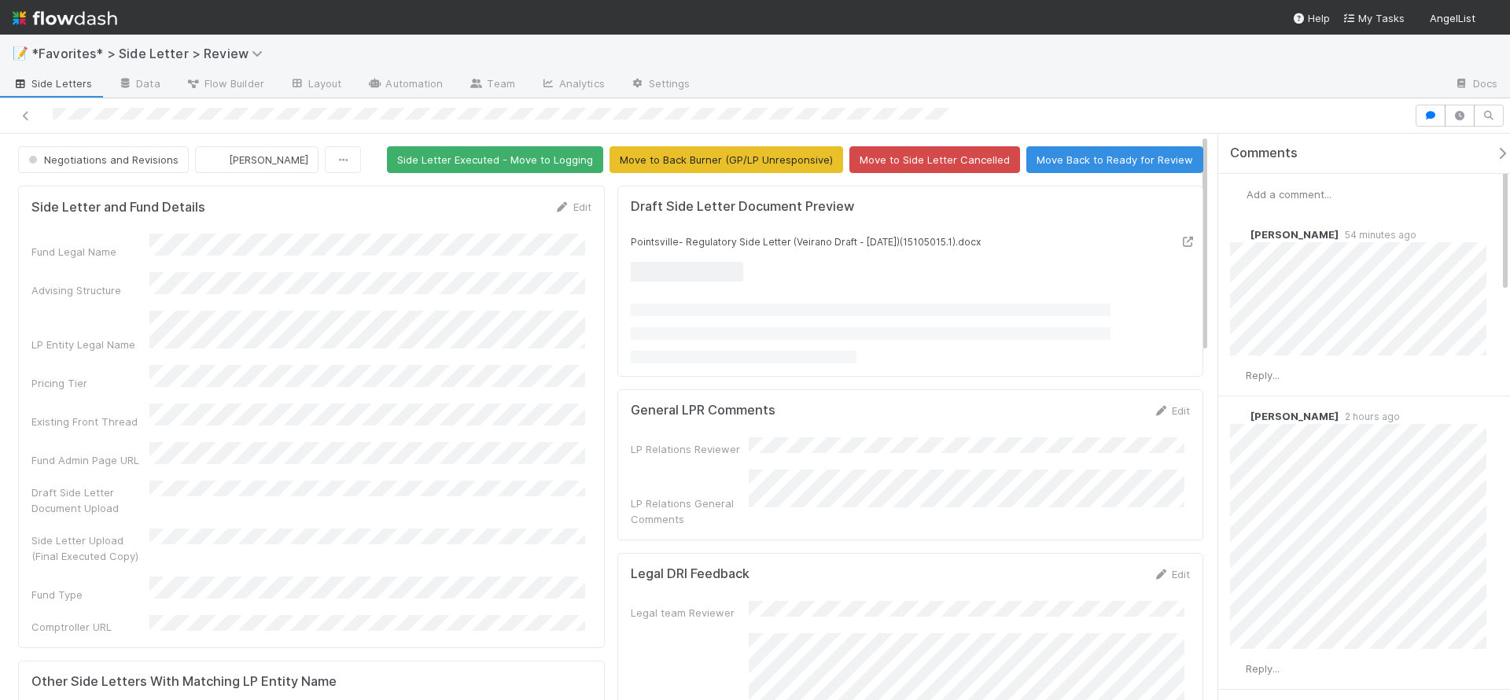
click at [1252, 100] on div at bounding box center [755, 115] width 1510 height 35
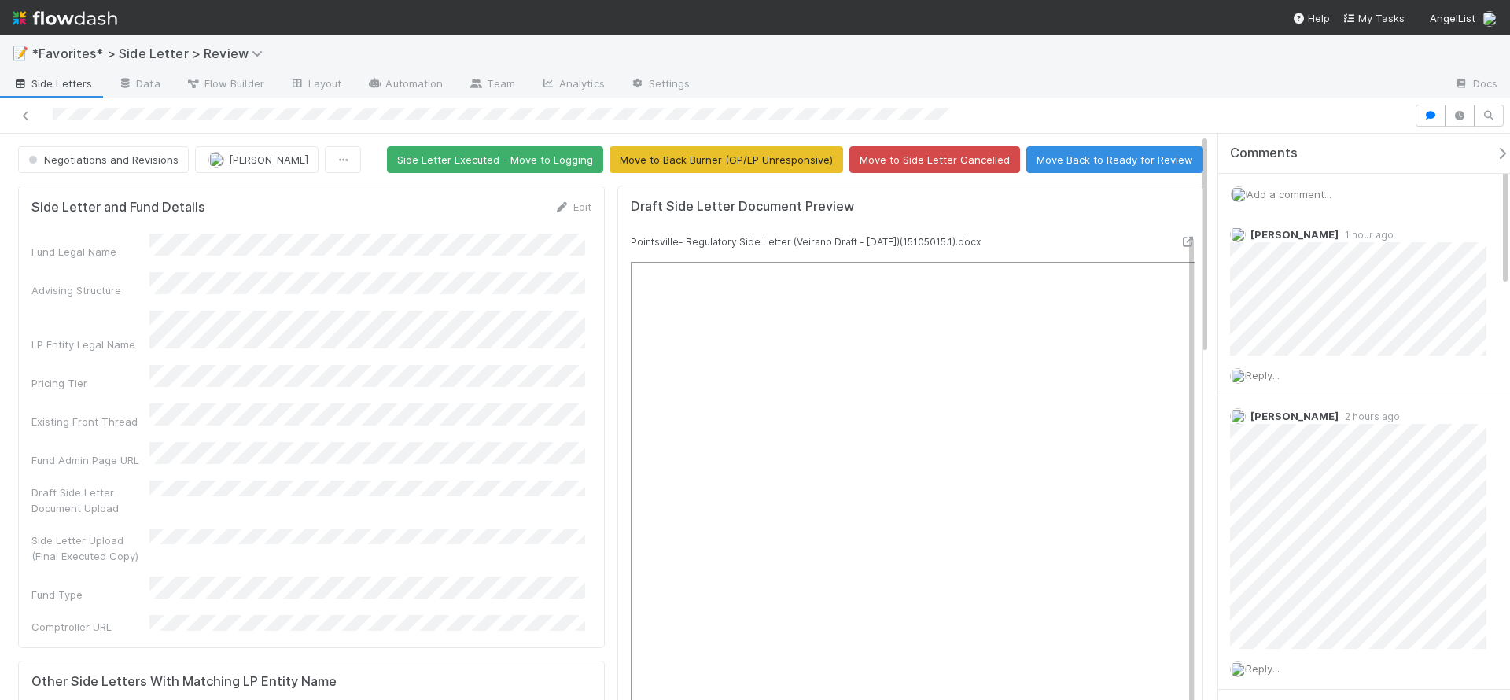
click at [1023, 90] on div at bounding box center [1072, 84] width 738 height 25
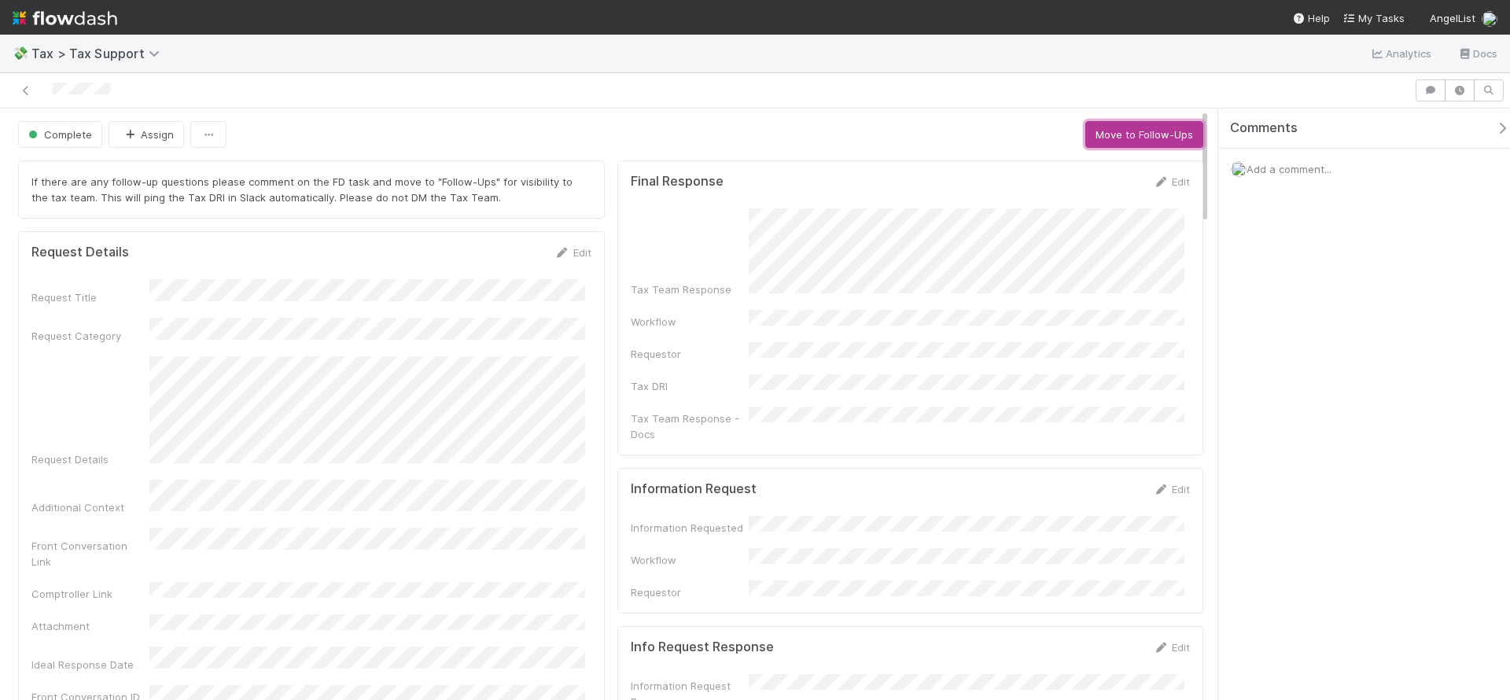
click at [1127, 128] on button "Move to Follow-Ups" at bounding box center [1144, 134] width 118 height 27
click at [1313, 163] on span "Add a comment..." at bounding box center [1289, 169] width 85 height 13
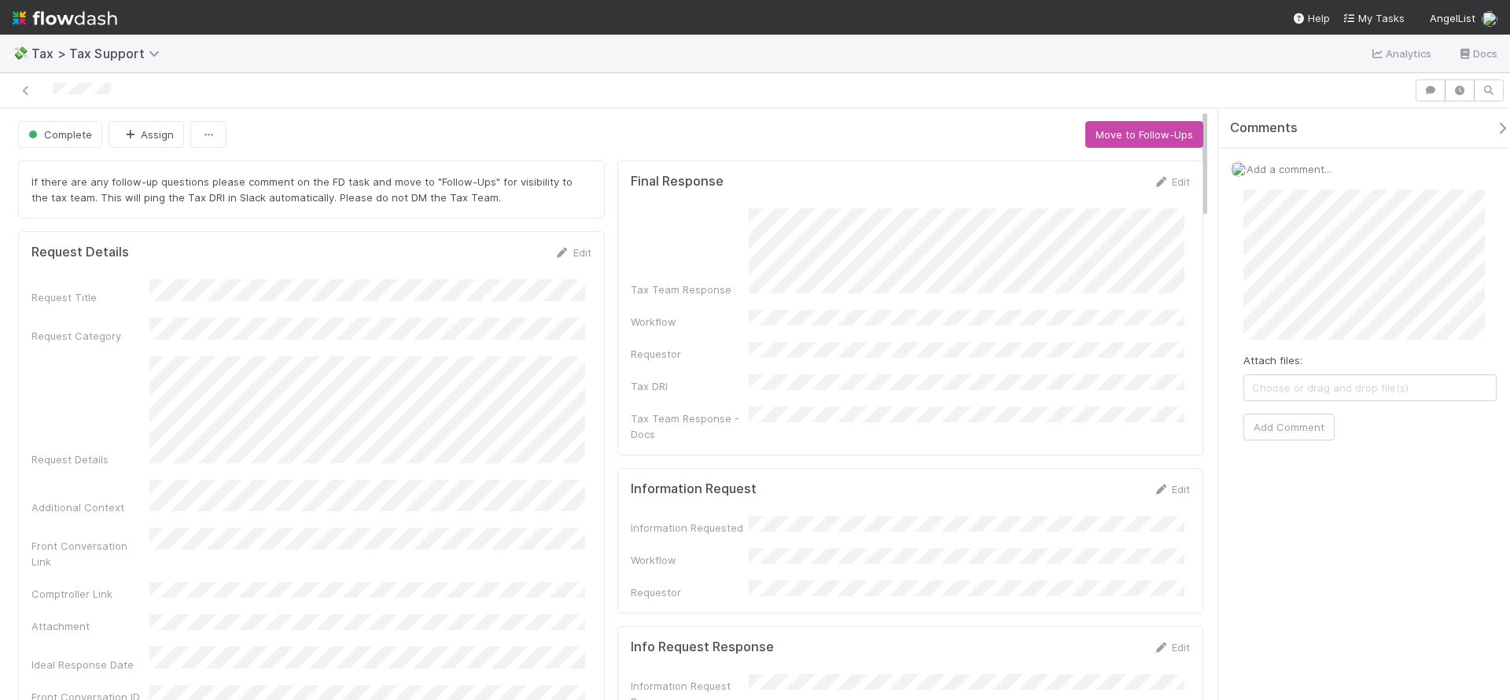
click at [1050, 32] on nav "Help My Tasks AngelList" at bounding box center [755, 17] width 1510 height 35
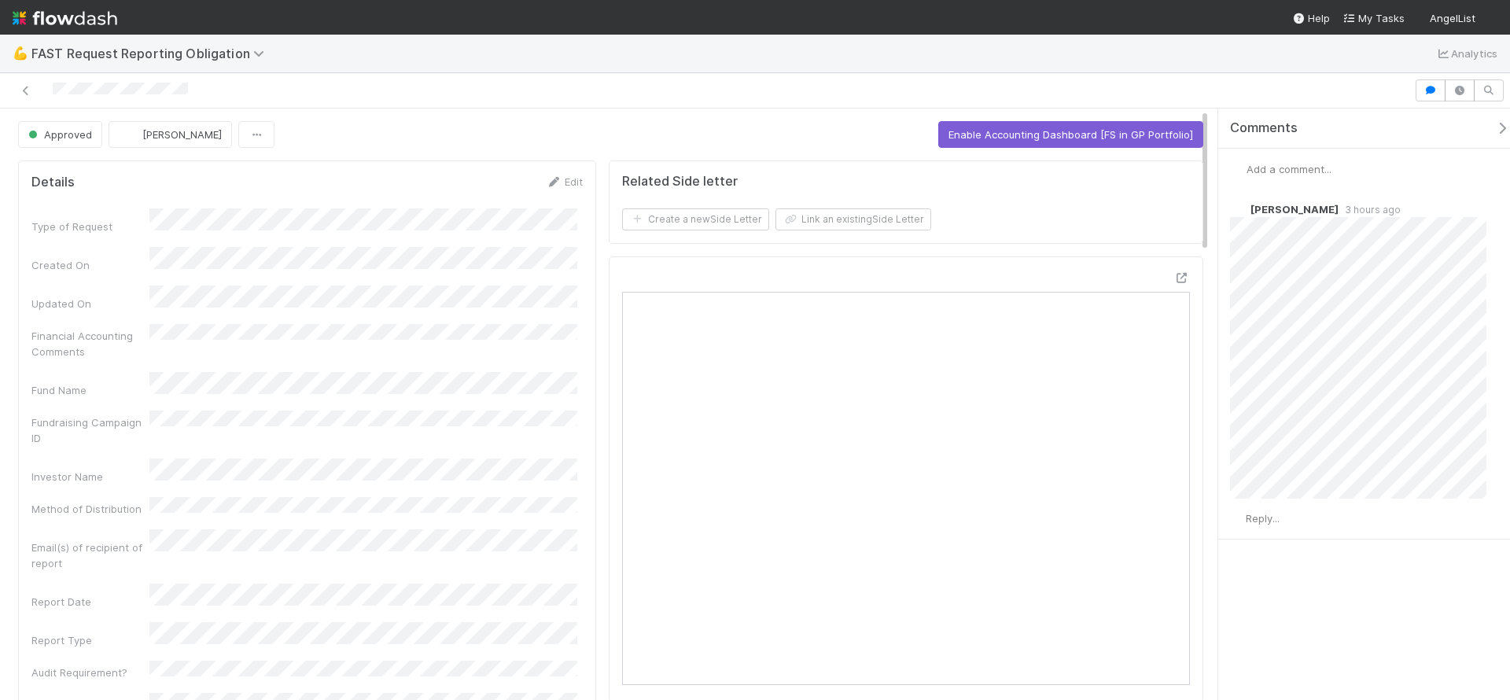
click at [985, 73] on div at bounding box center [755, 90] width 1510 height 35
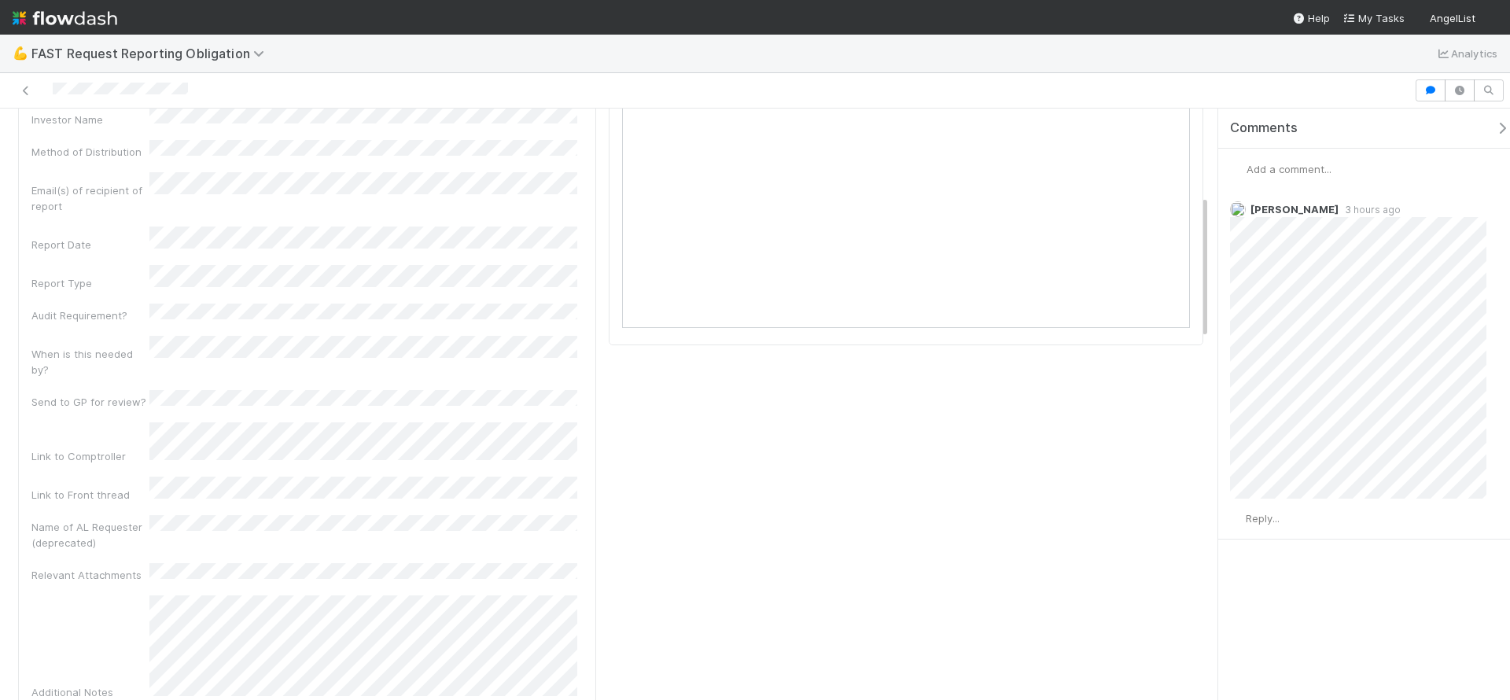
scroll to position [414, 0]
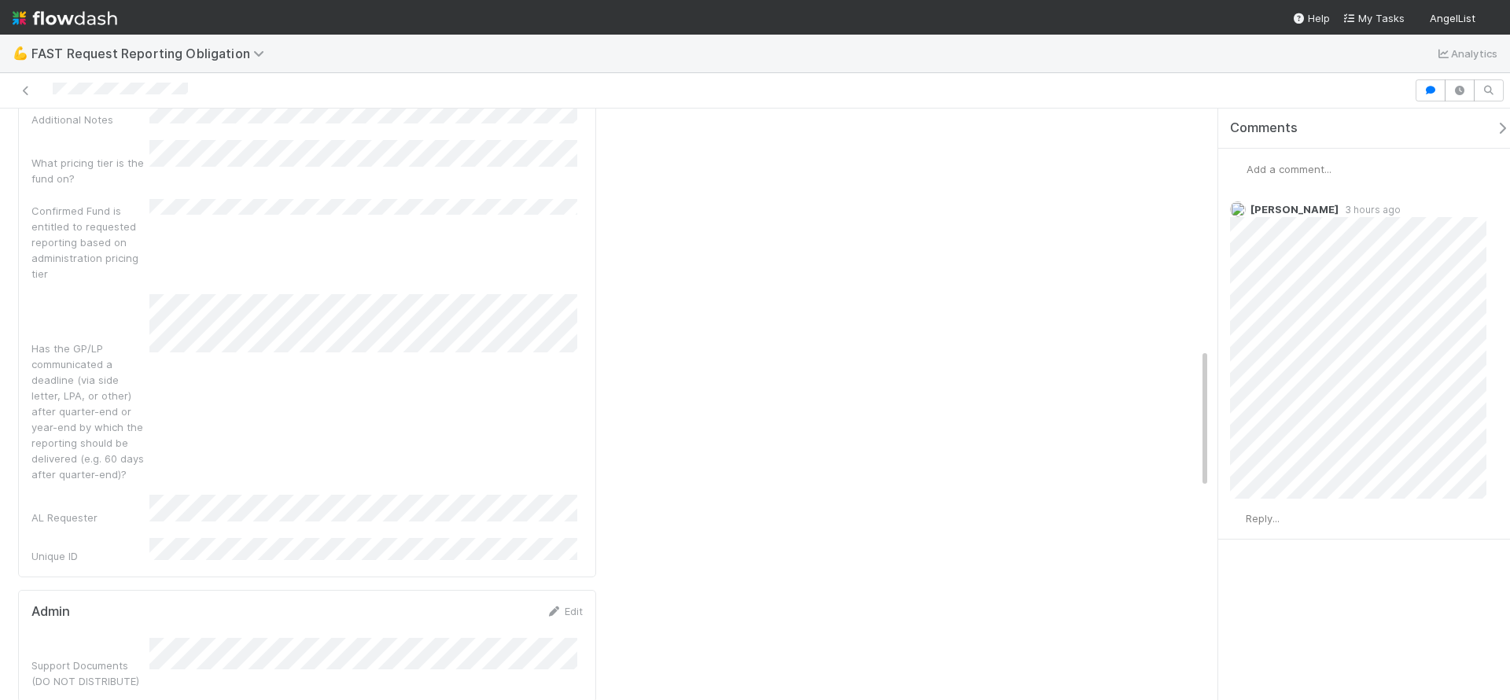
drag, startPoint x: 714, startPoint y: 410, endPoint x: 691, endPoint y: 407, distance: 22.9
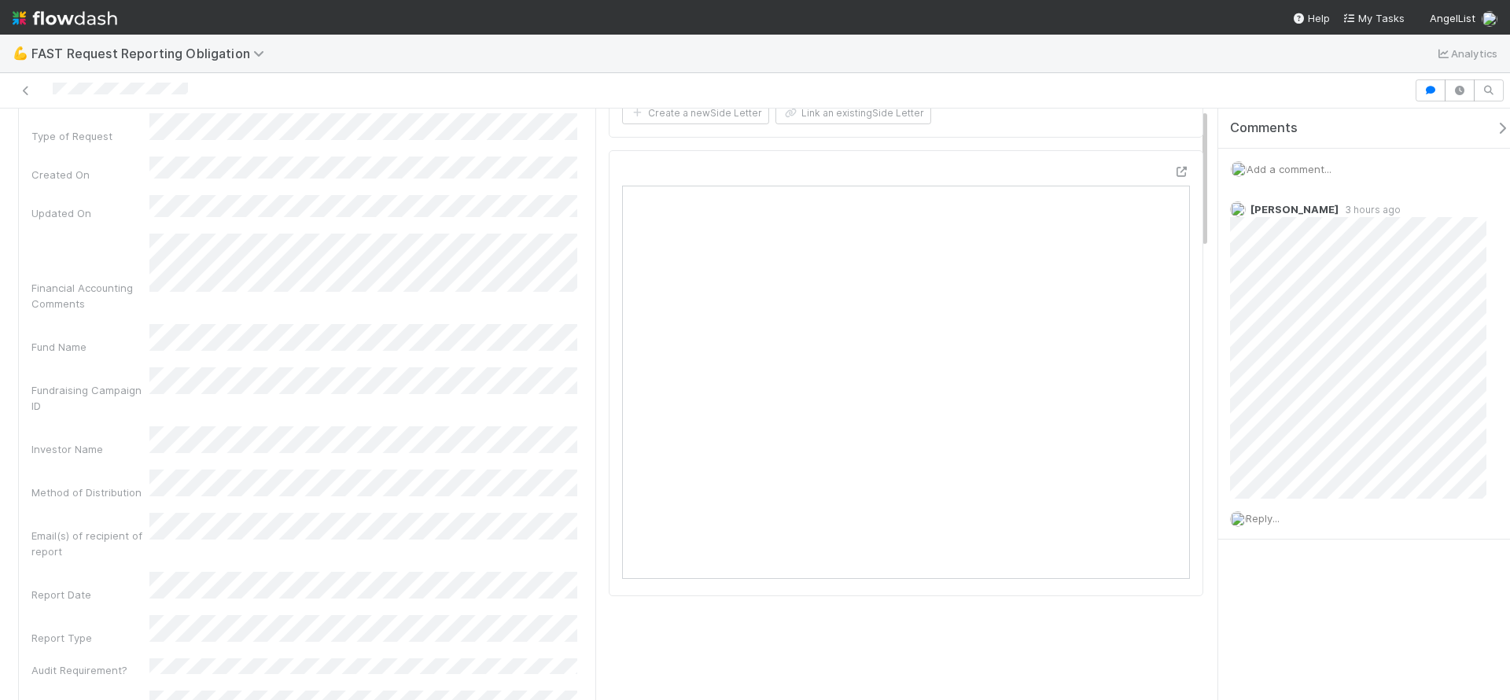
scroll to position [0, 0]
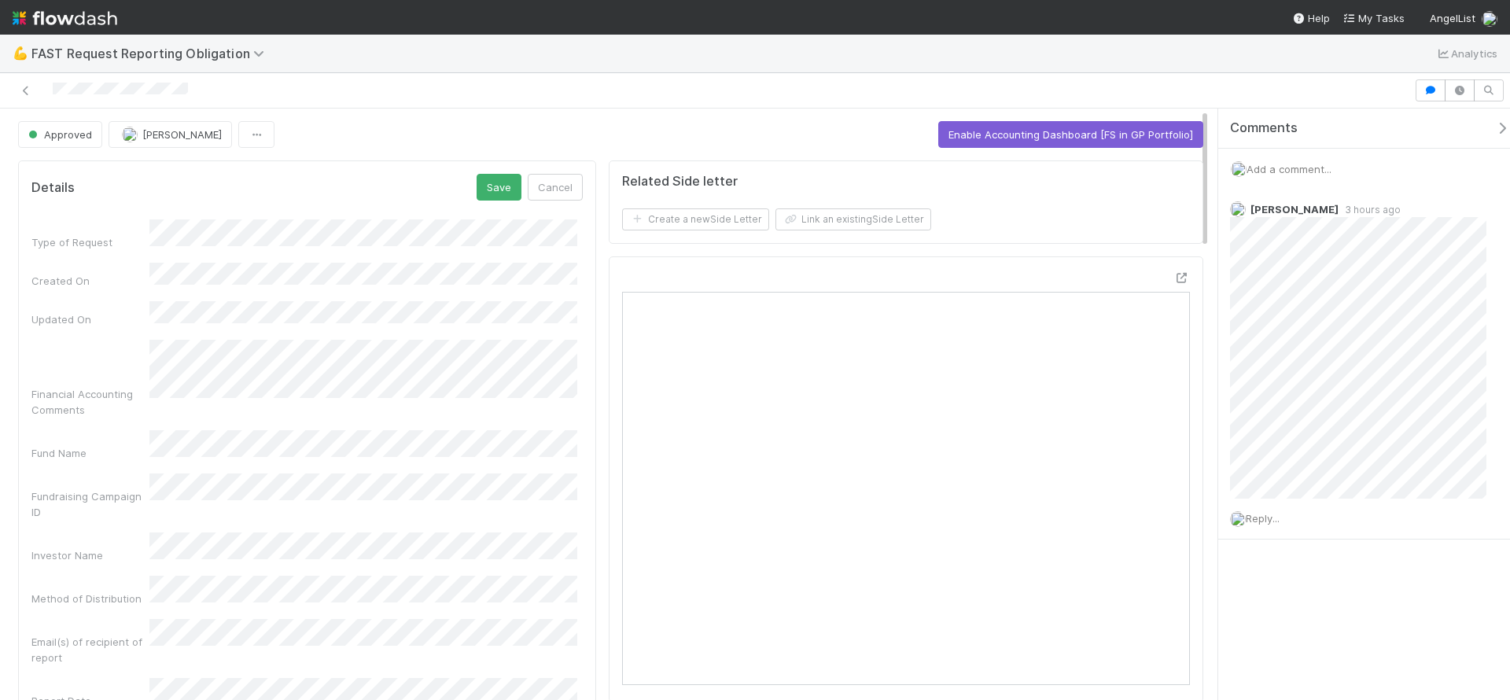
click at [562, 197] on button "Cancel" at bounding box center [555, 187] width 55 height 27
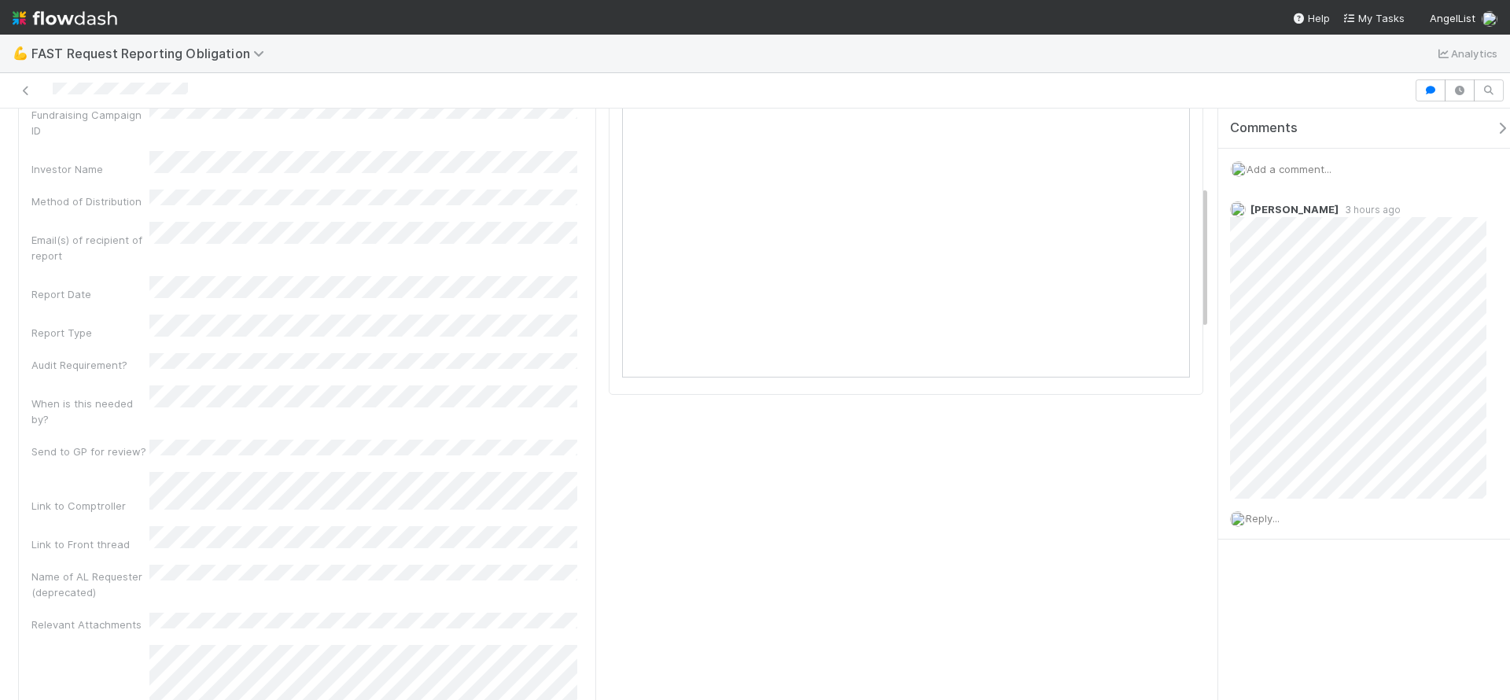
scroll to position [363, 0]
click at [1140, 433] on div "Related Side letter Create a new Side Letter Link an existing Side Letter" at bounding box center [905, 561] width 607 height 1541
